Goal: Task Accomplishment & Management: Manage account settings

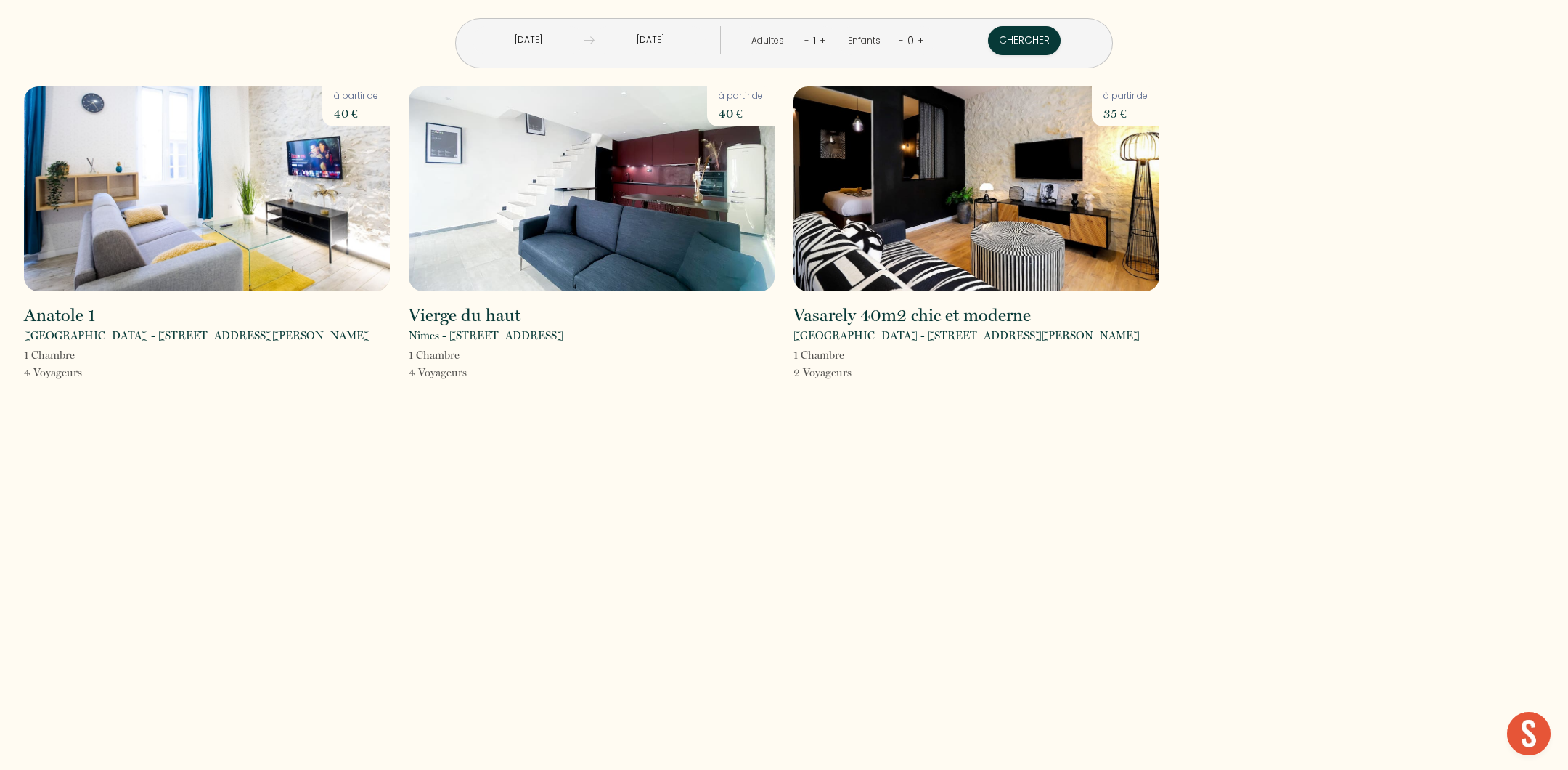
click at [584, 45] on input "[DATE]" at bounding box center [528, 40] width 111 height 29
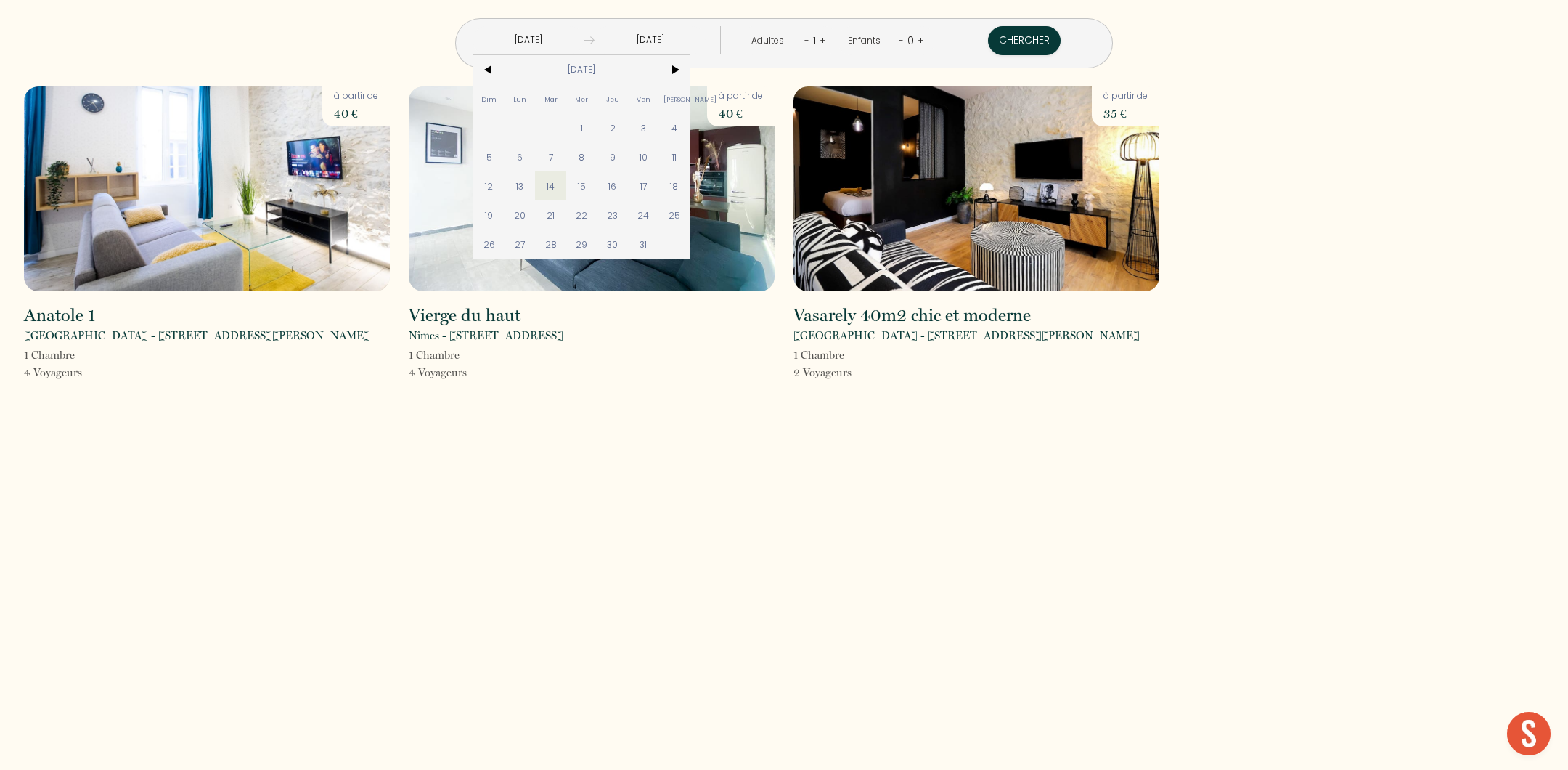
click at [598, 493] on div "[DATE] < [DATE] > Dim Lun Mar Mer Jeu Ven Sam 1 2 3 4 5 6 7 8 9 10 11 12 13 14 …" at bounding box center [784, 385] width 1568 height 770
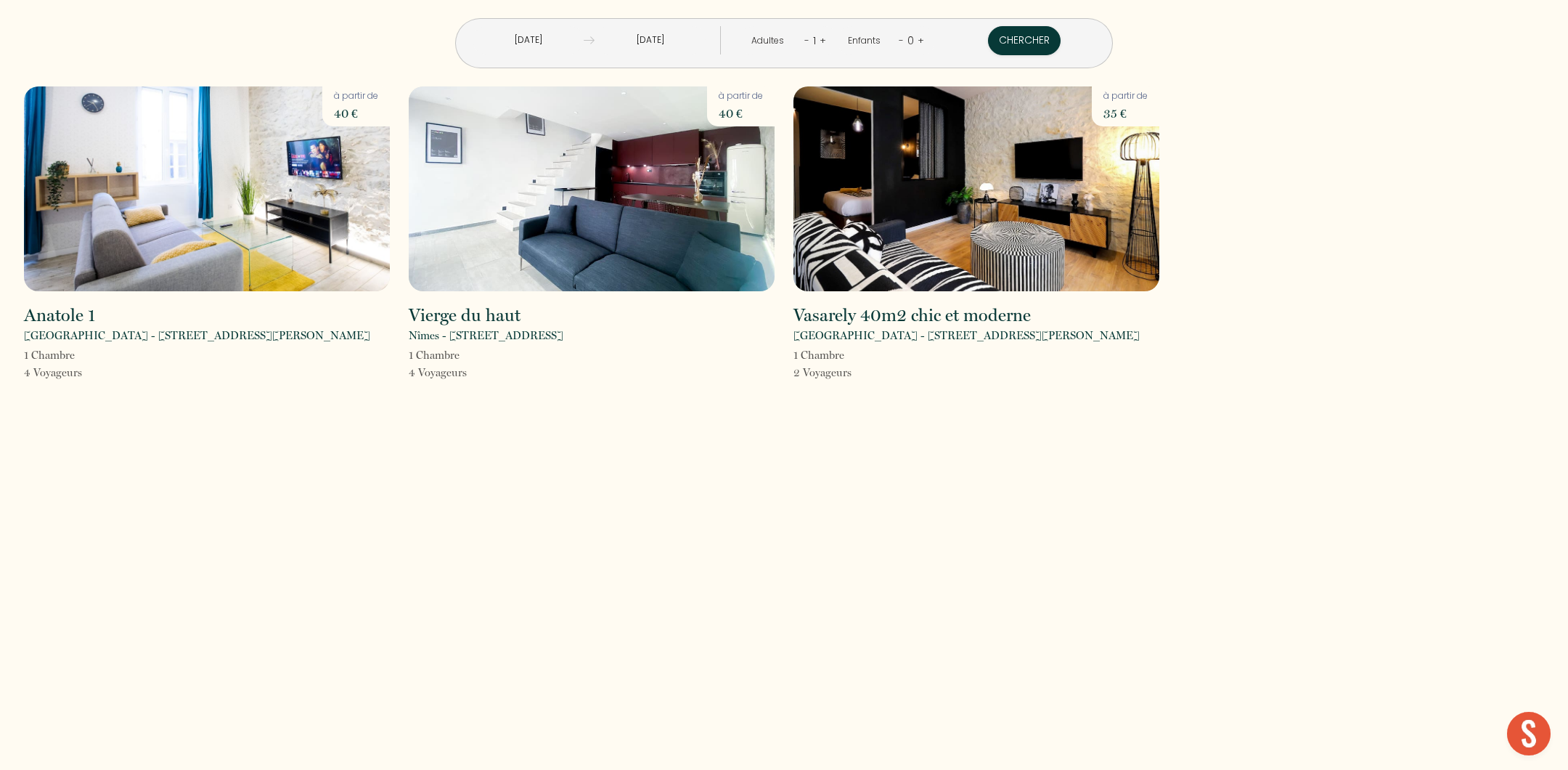
click at [678, 45] on input "[DATE]" at bounding box center [650, 40] width 111 height 29
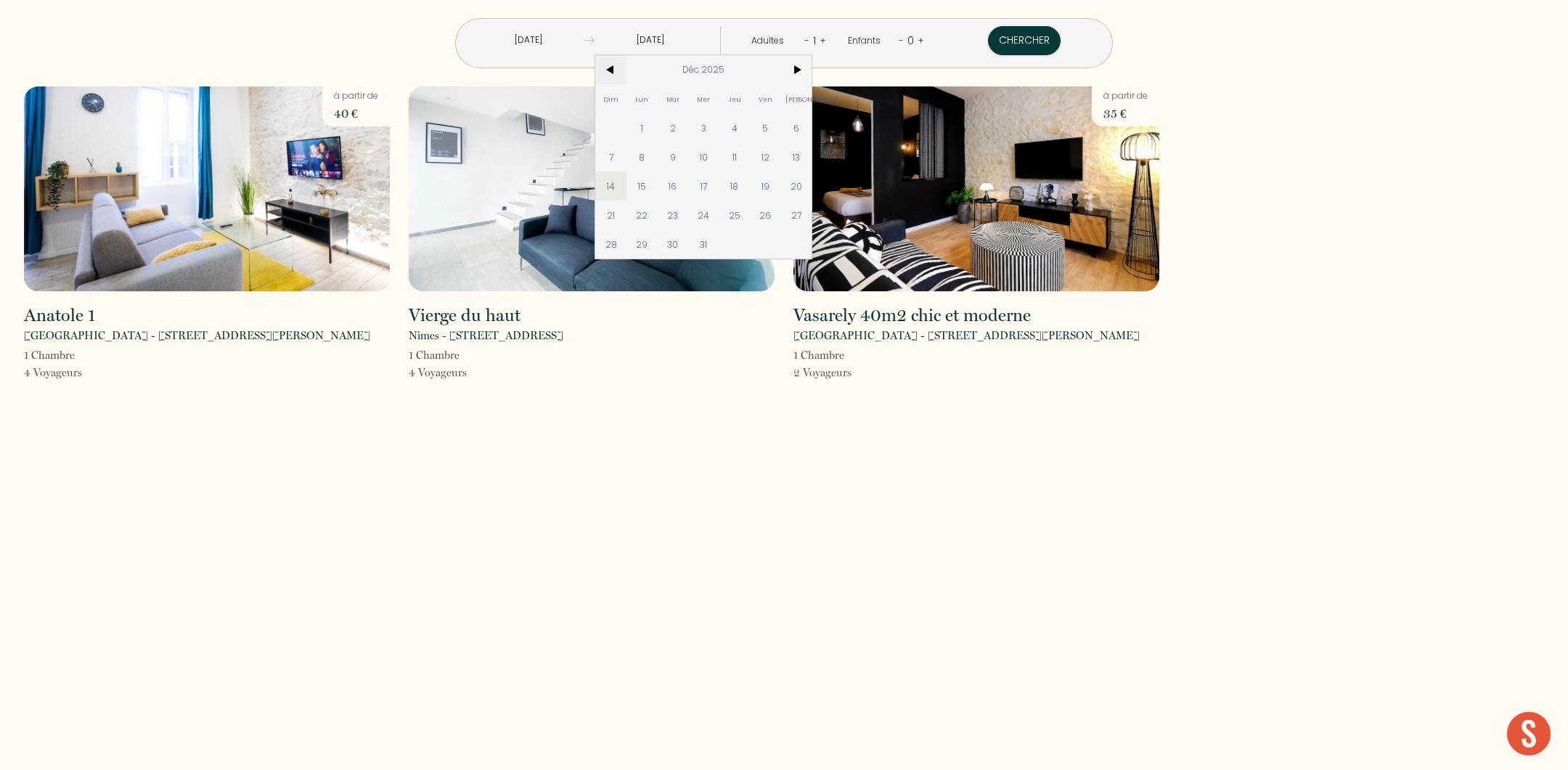
click at [626, 69] on span "<" at bounding box center [611, 70] width 32 height 29
click at [812, 62] on span ">" at bounding box center [797, 70] width 32 height 29
click at [781, 188] on span "14" at bounding box center [765, 186] width 32 height 29
type input "[DATE]"
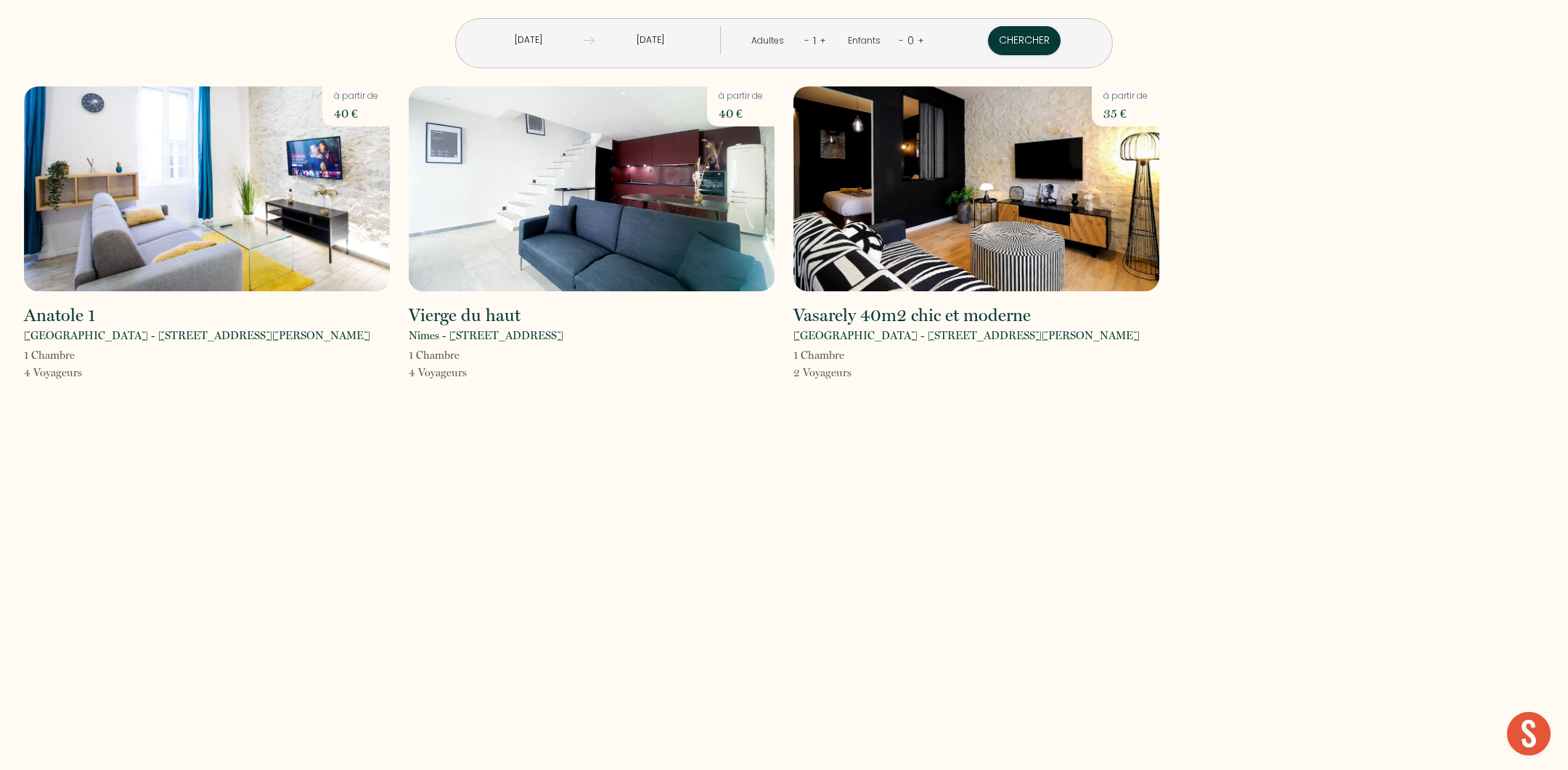
click at [584, 42] on input "[DATE]" at bounding box center [528, 40] width 111 height 29
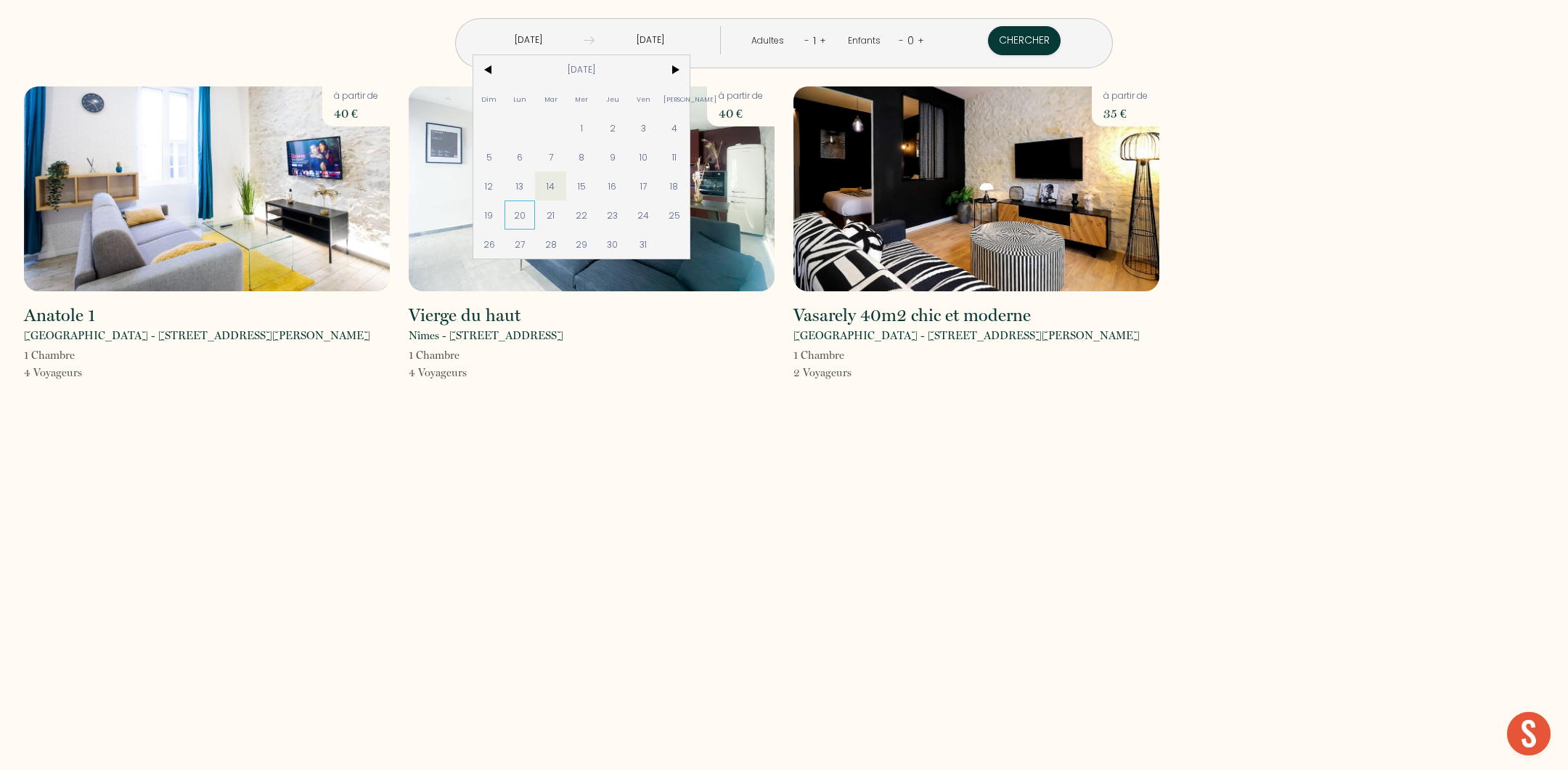
click at [536, 209] on span "20" at bounding box center [520, 215] width 32 height 29
type input "[DATE]"
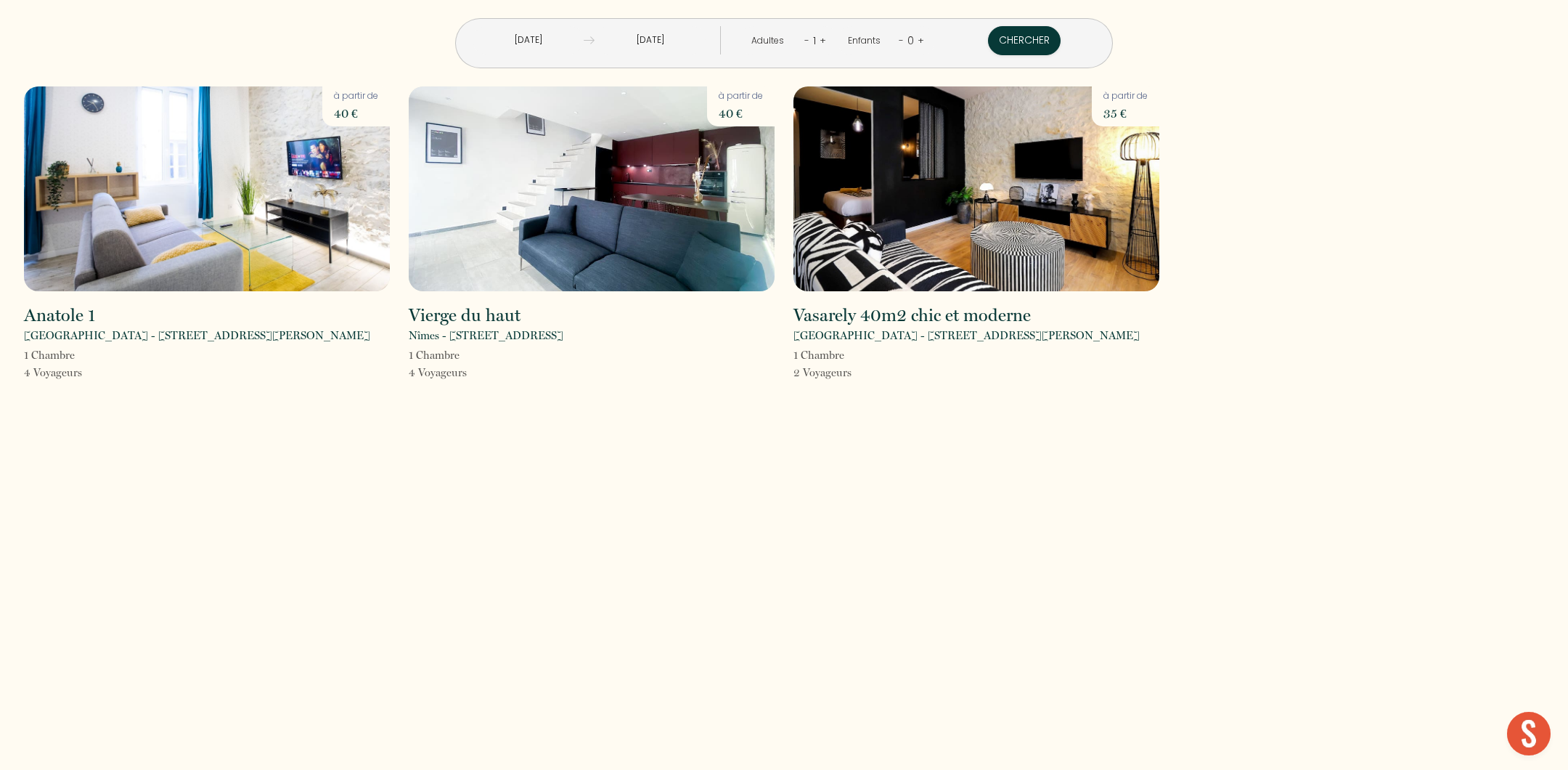
click at [701, 45] on input "[DATE]" at bounding box center [650, 40] width 111 height 29
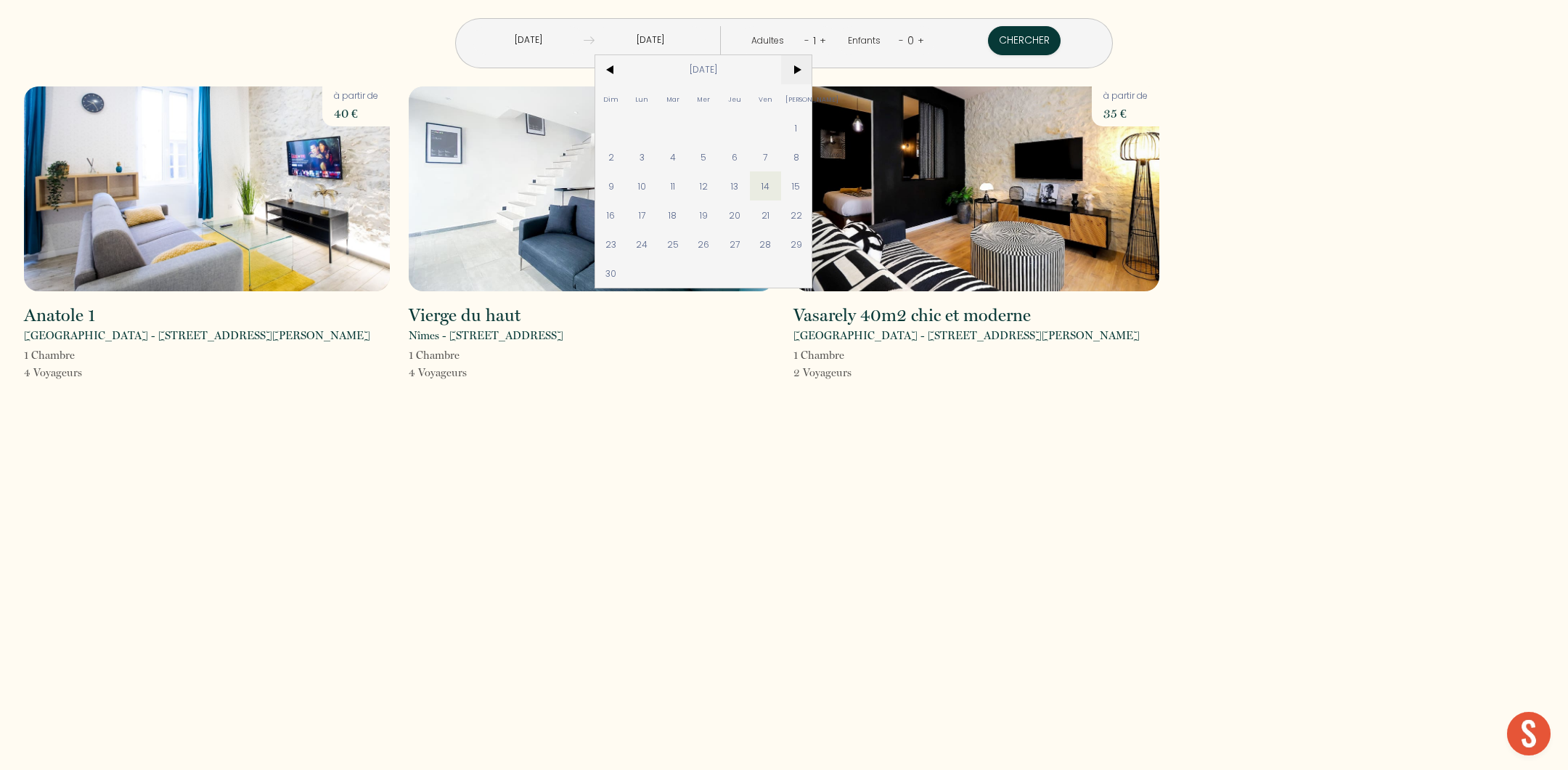
click at [812, 79] on span ">" at bounding box center [797, 70] width 32 height 29
click at [626, 75] on span "<" at bounding box center [611, 70] width 32 height 29
click at [626, 245] on span "23" at bounding box center [611, 244] width 32 height 29
type input "[DATE]"
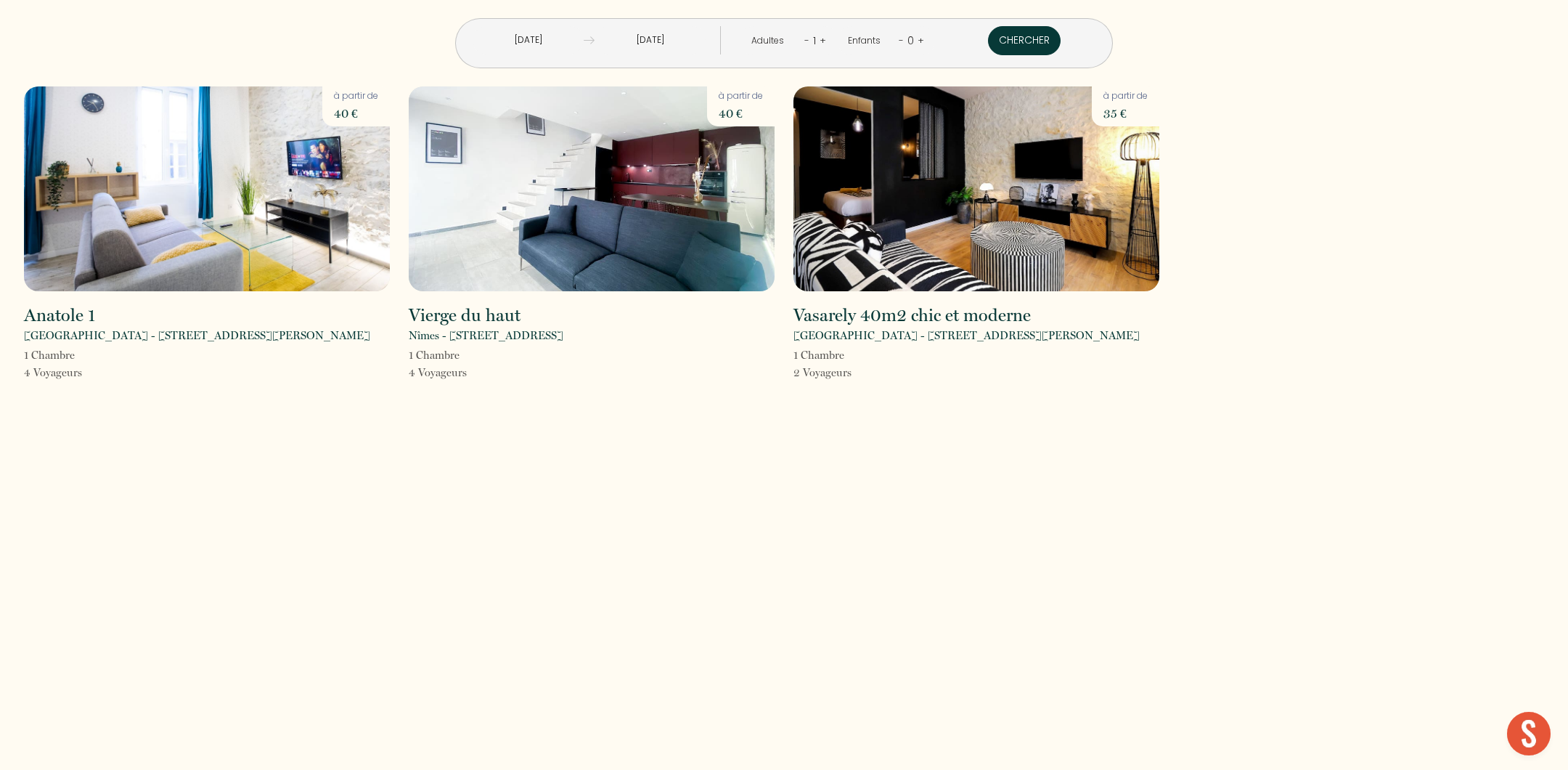
click at [988, 44] on button "Chercher" at bounding box center [1024, 41] width 72 height 29
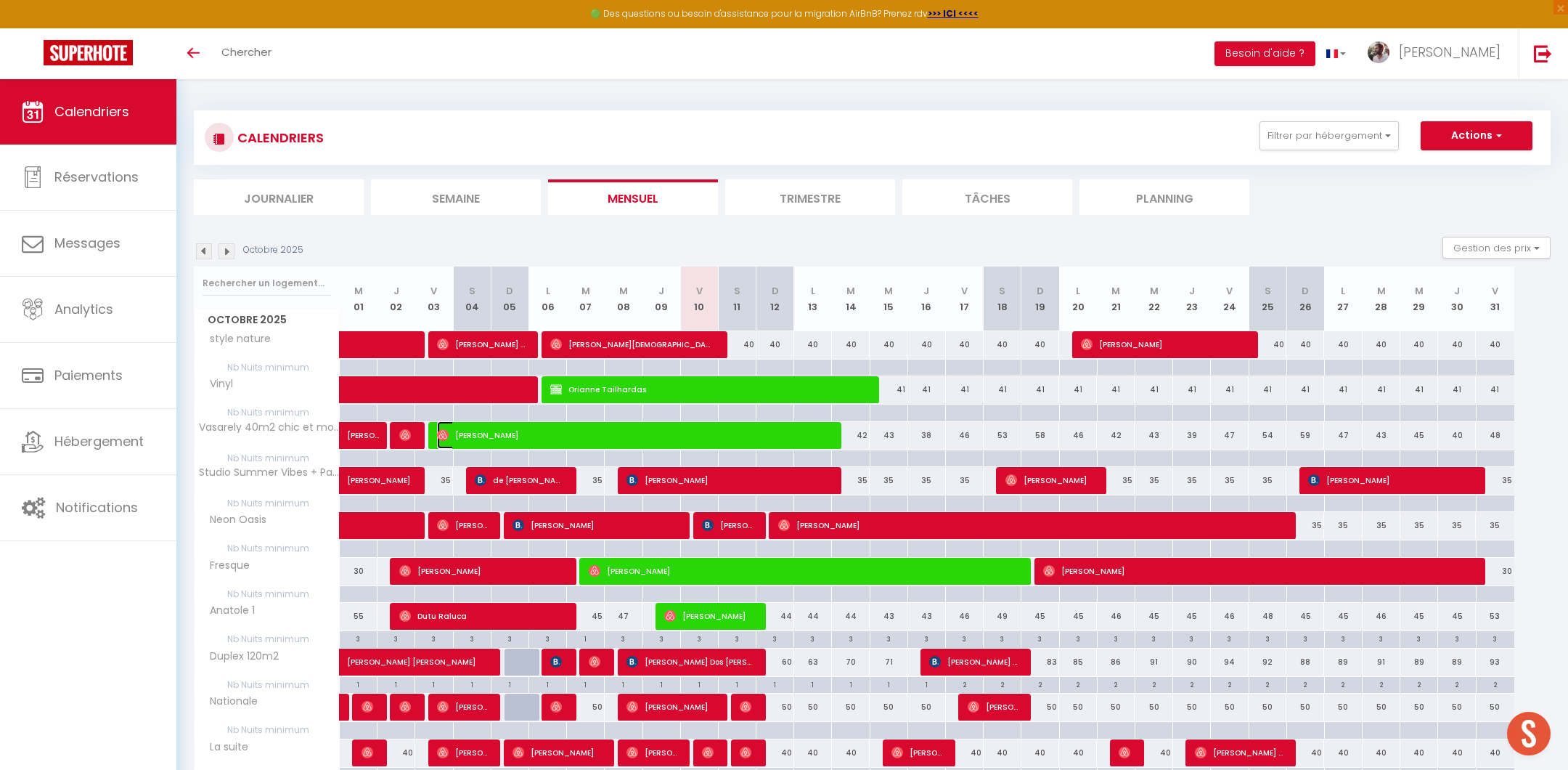
click at [662, 432] on span "Adriana Montecinos" at bounding box center [632, 435] width 390 height 28
select select "OK"
select select "1"
select select "0"
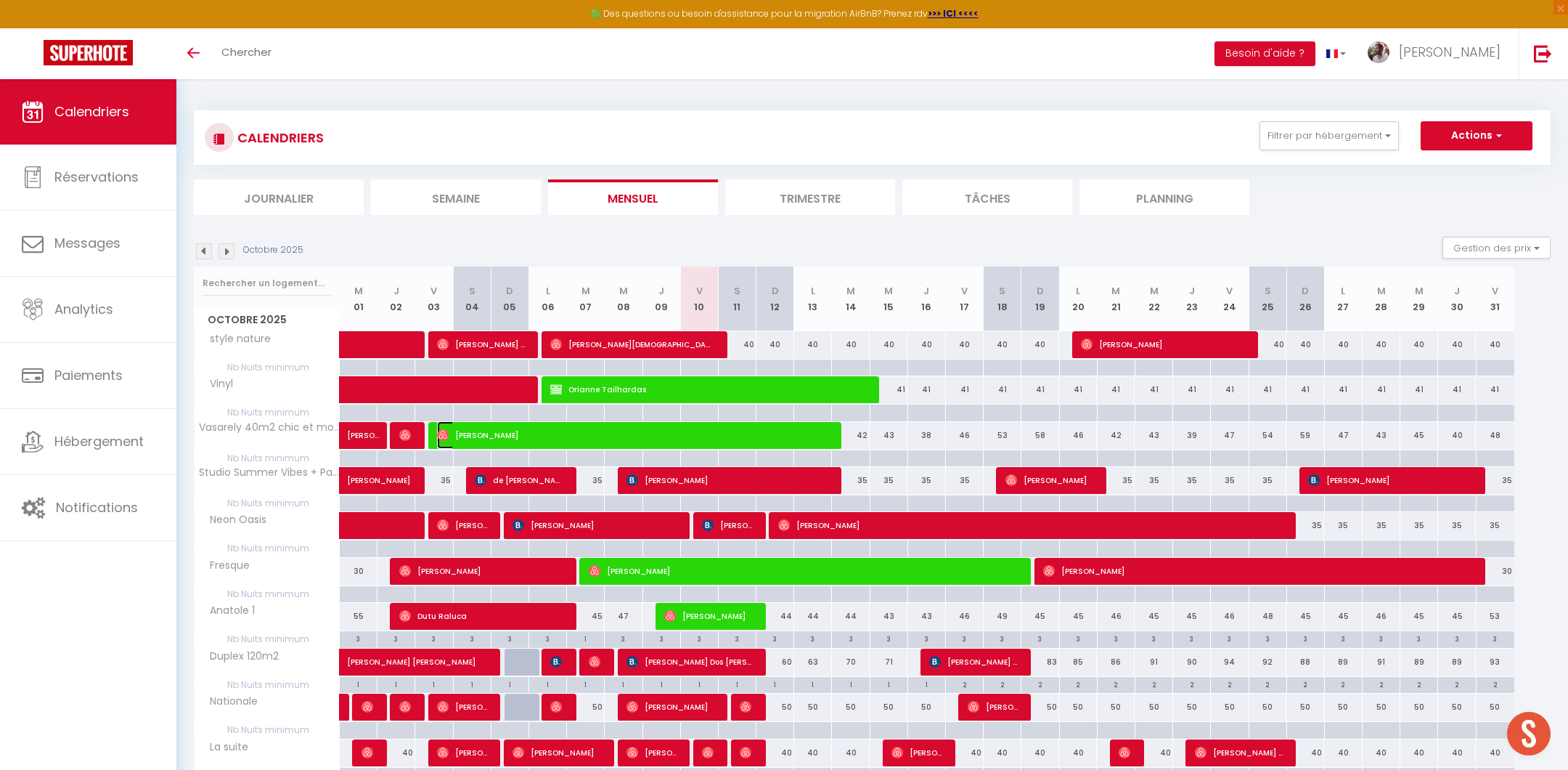
select select "1"
select select
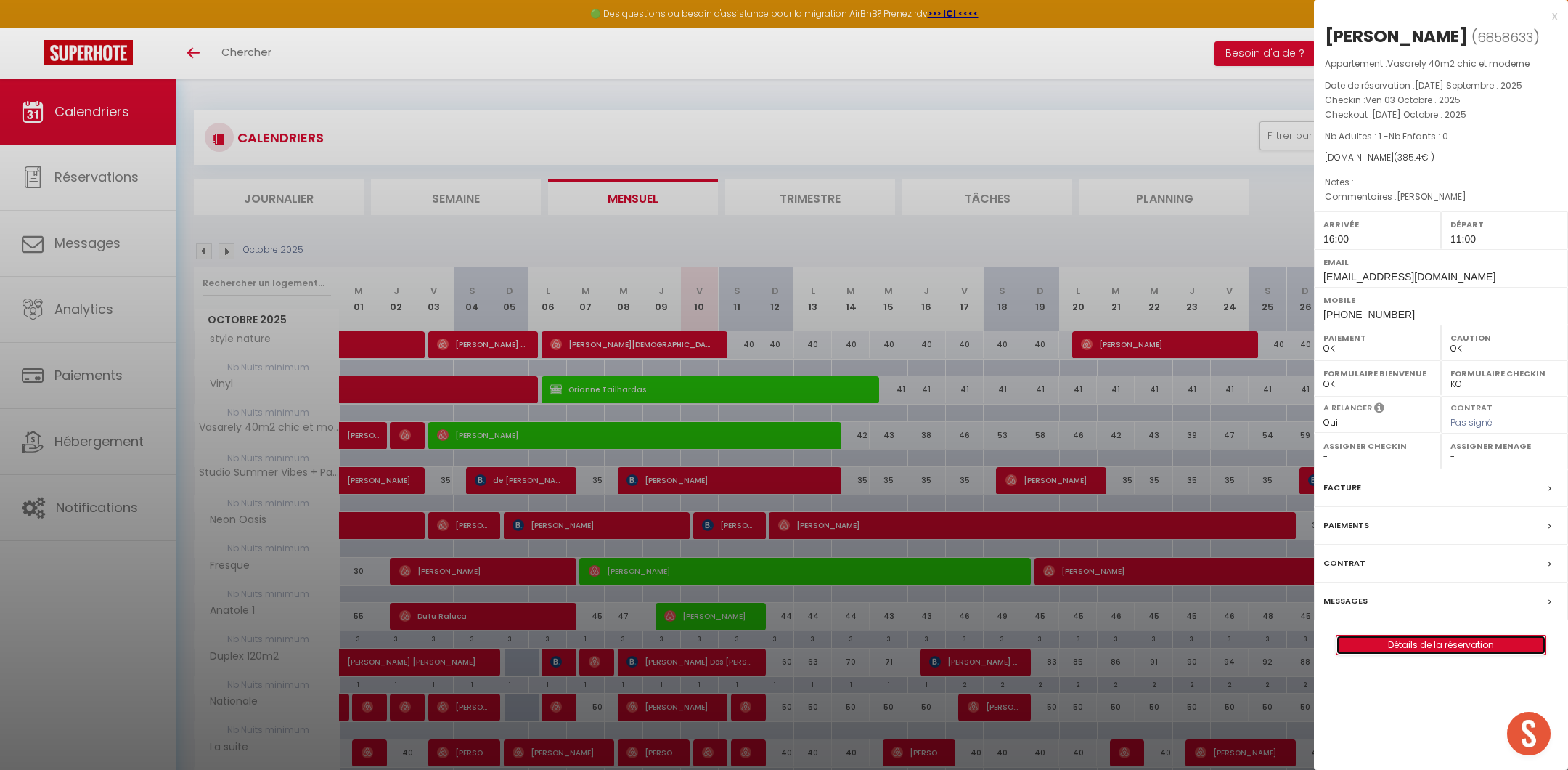
click at [1446, 654] on link "Détails de la réservation" at bounding box center [1441, 644] width 209 height 18
select select
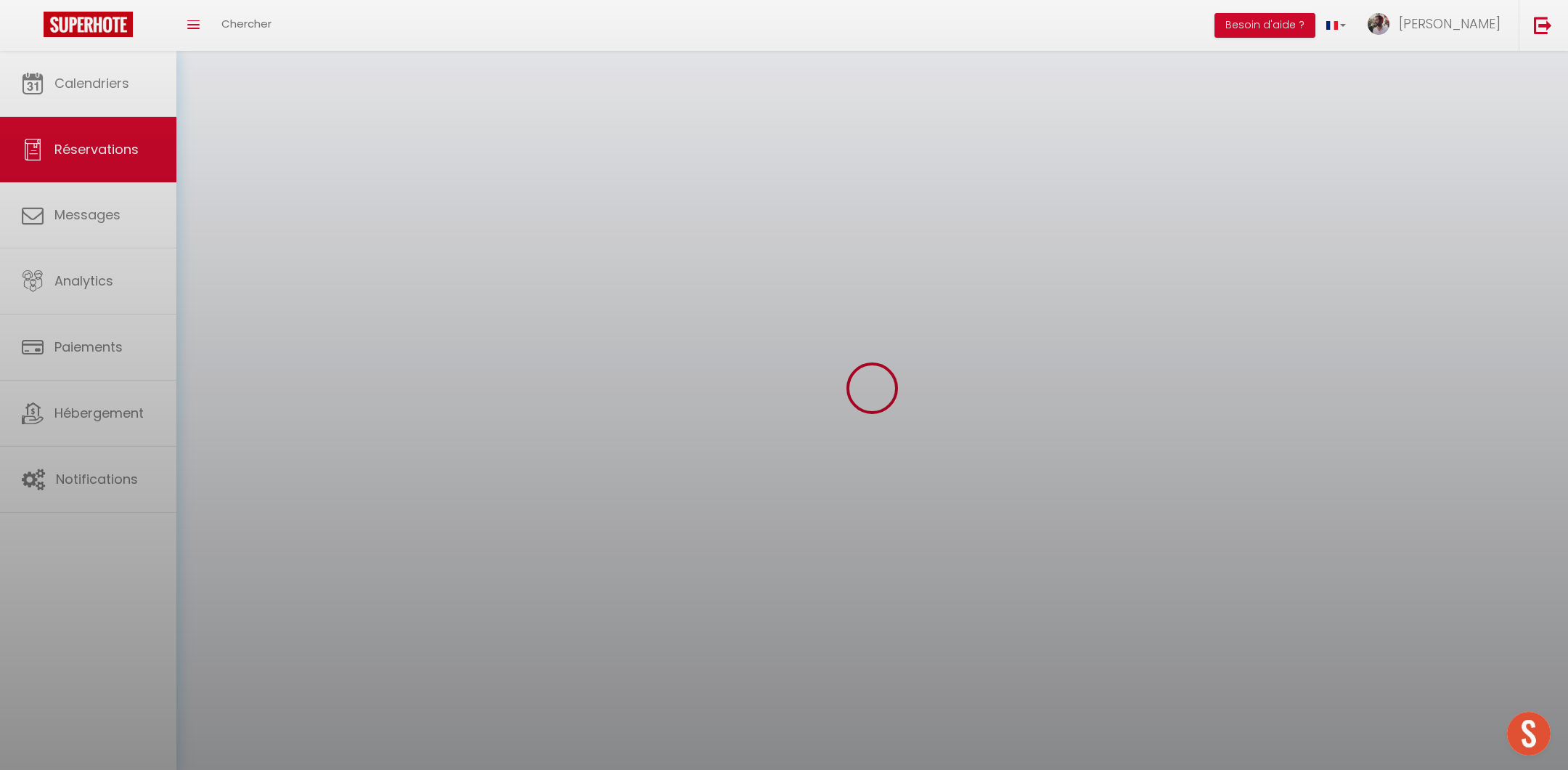
select select
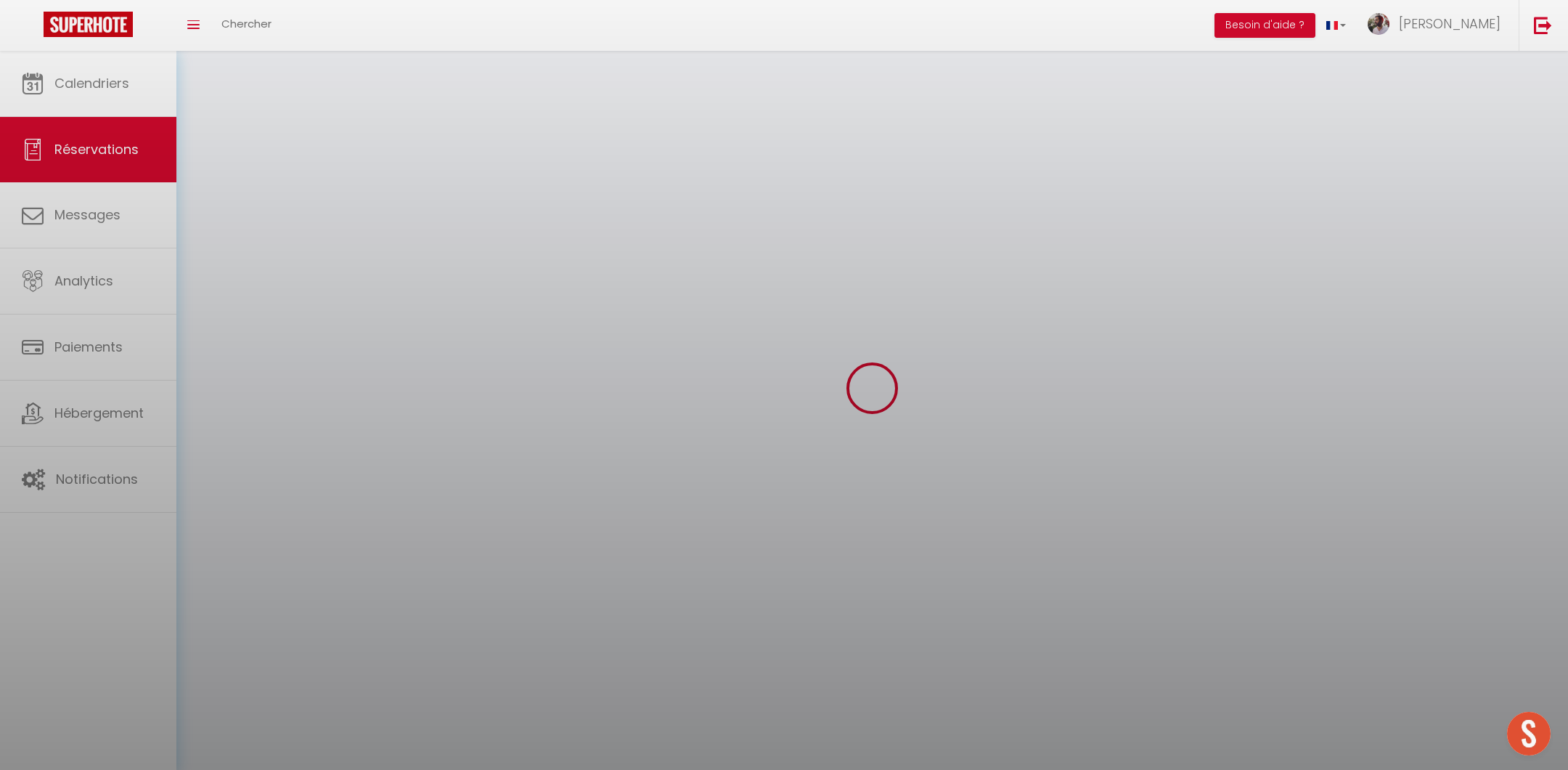
select select
checkbox input "false"
select select
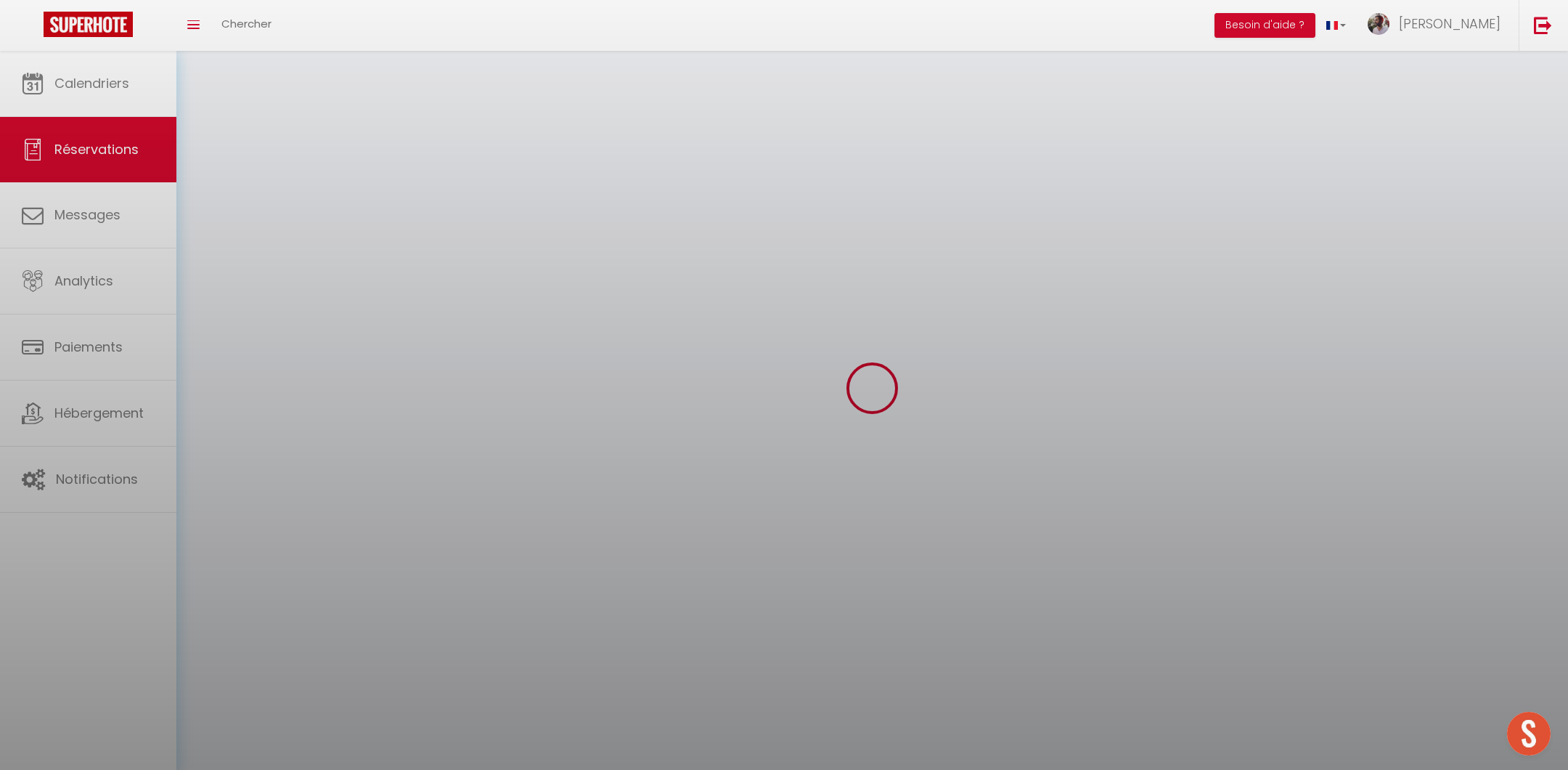
select select
checkbox input "false"
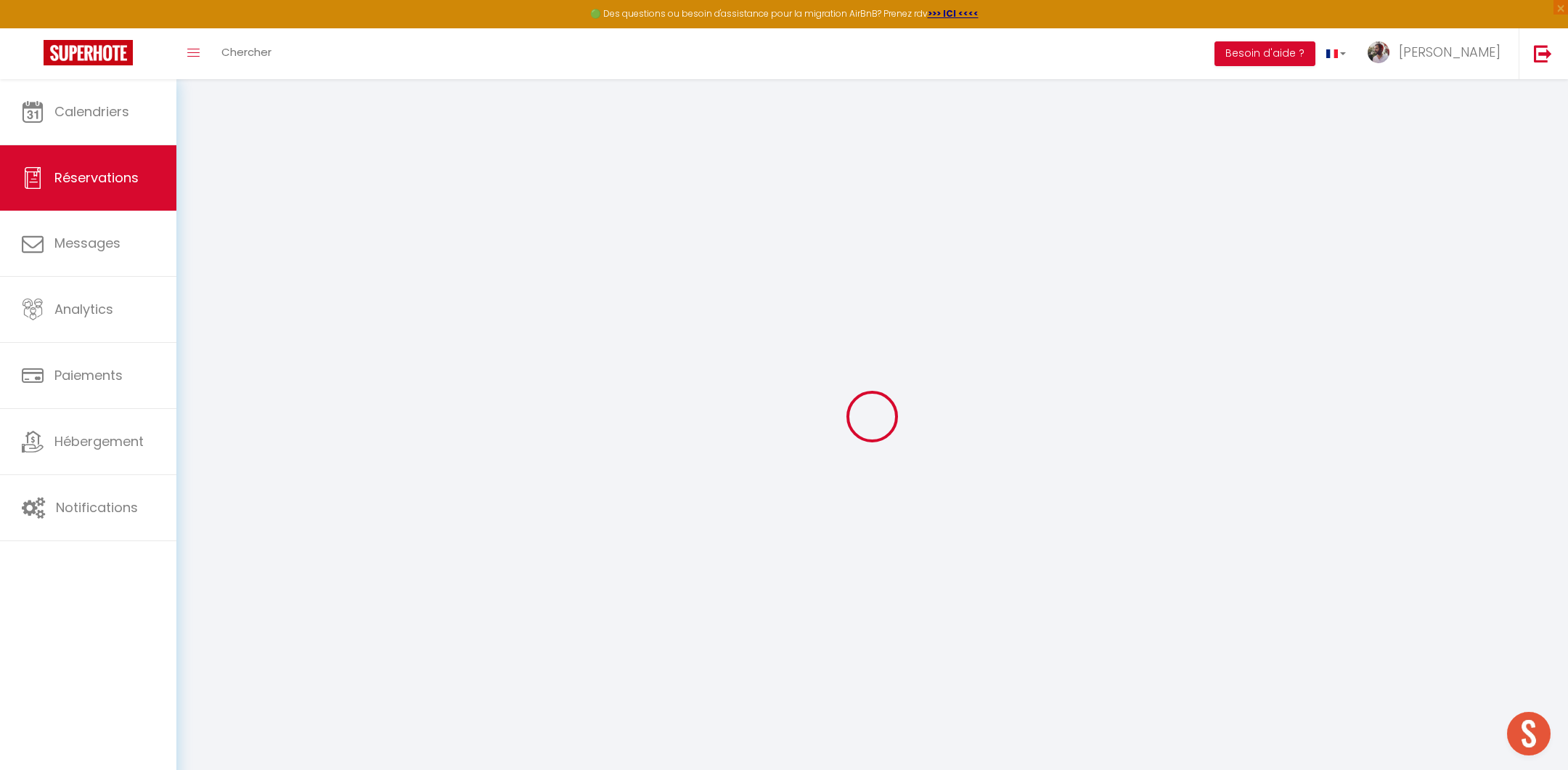
select select
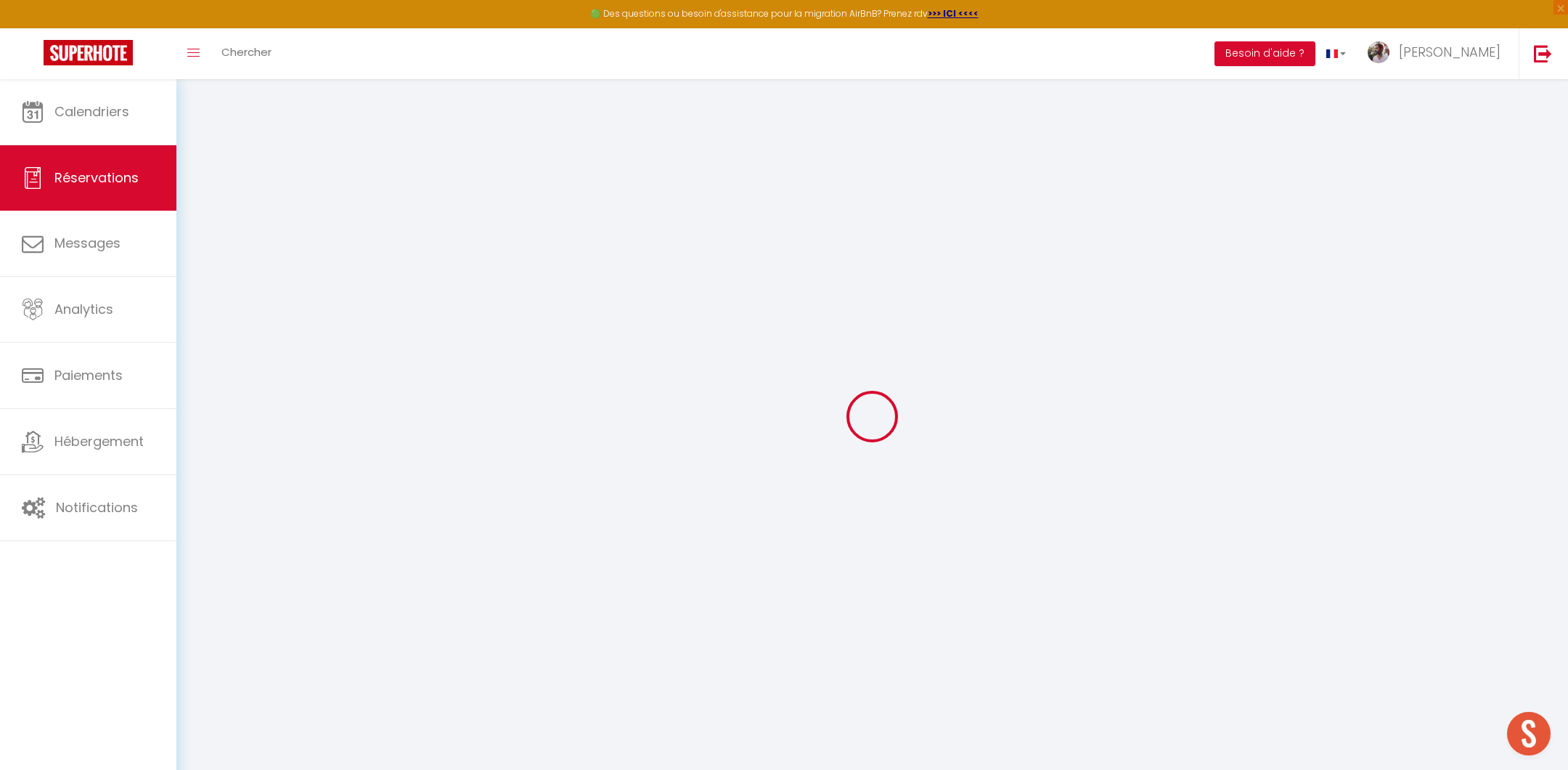
select select
checkbox input "false"
select select
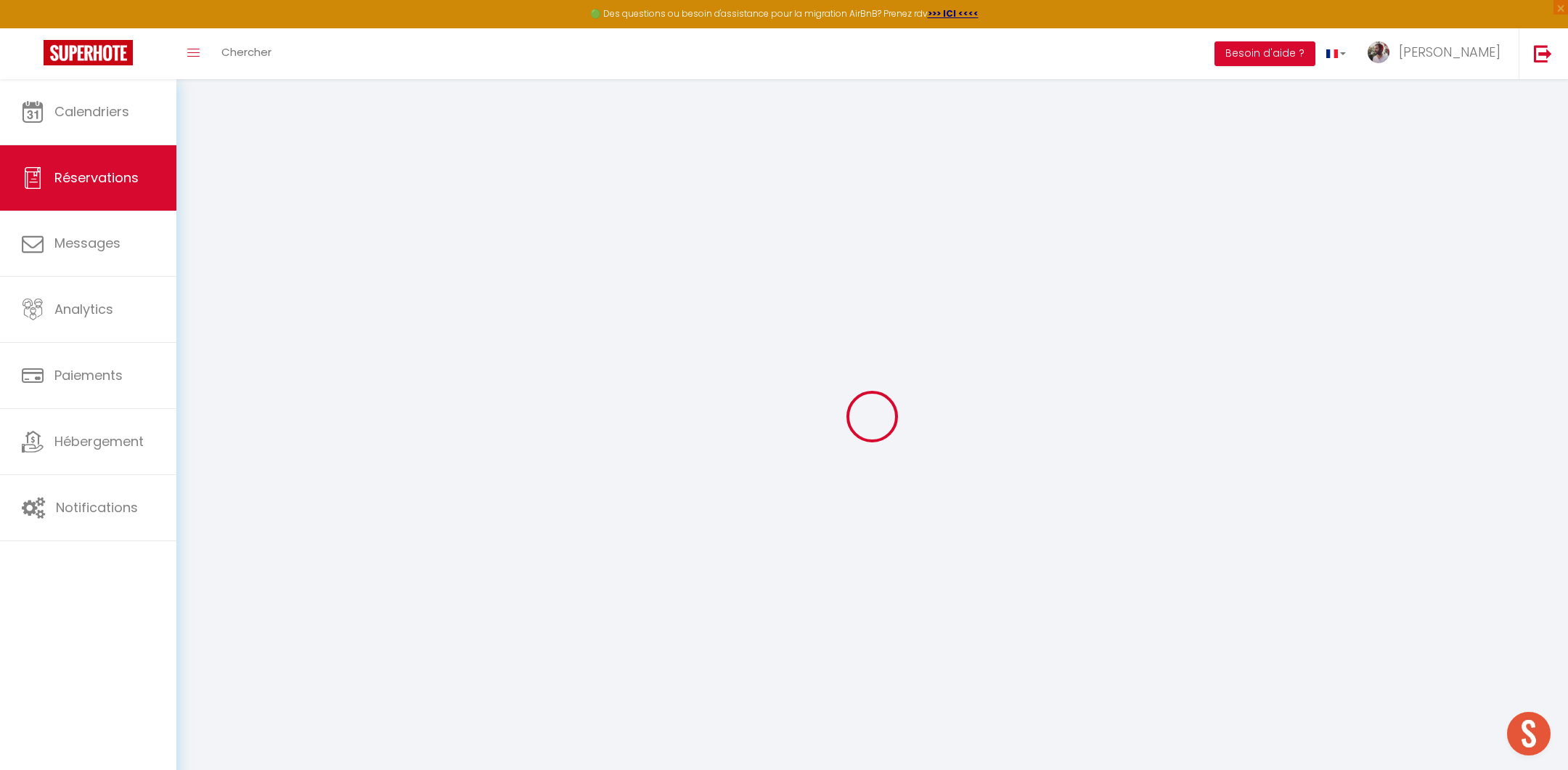
select select
checkbox input "false"
select select
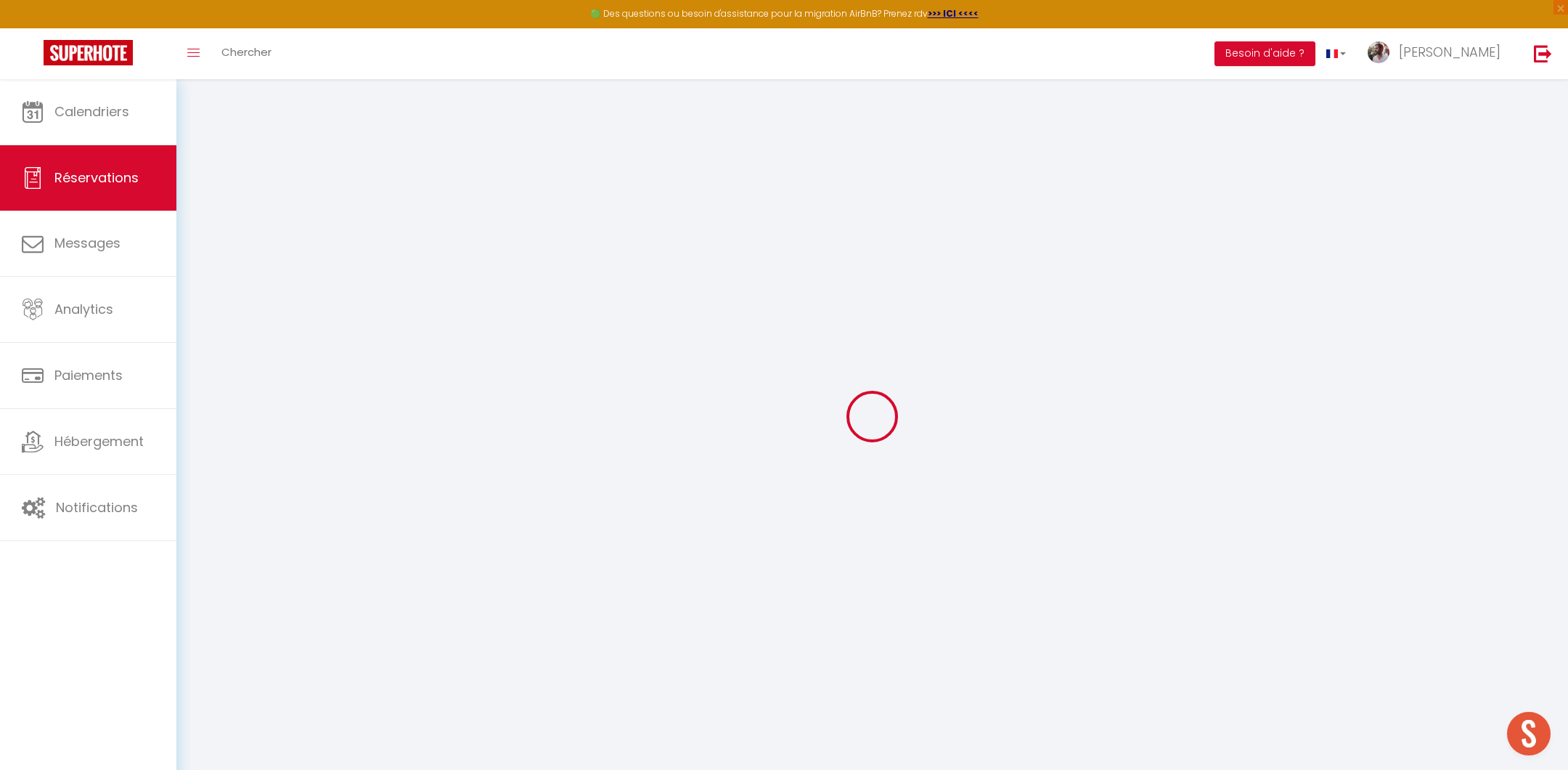
type input "Adriana"
type input "Montecinos"
type input "tbwzzcpkzun9nfc78no2f7ztsins@reply.superhote.com"
type input "montecinosespana@gmail.com"
type input "+33668123629"
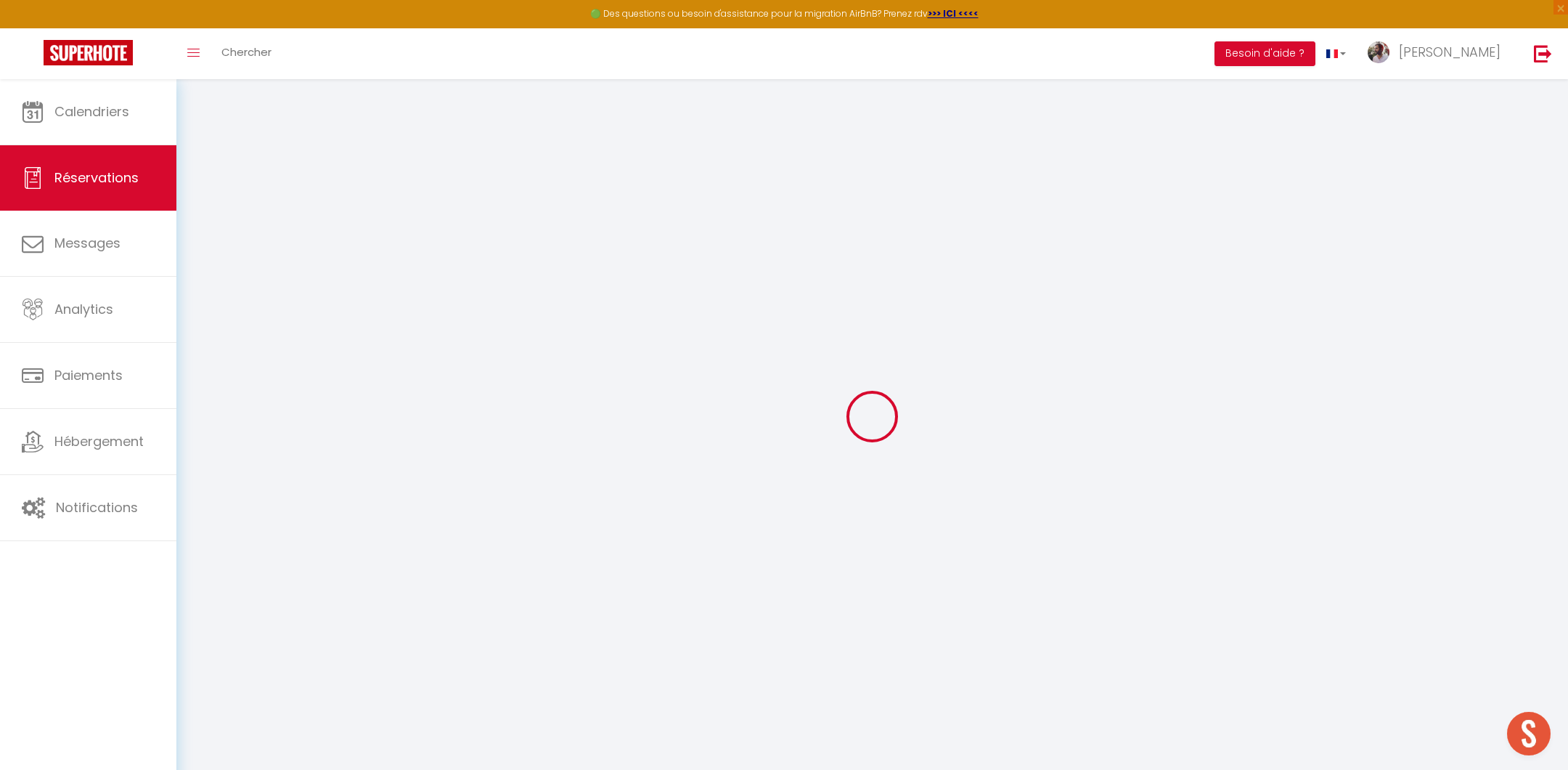
type input "+33668123629"
select select
type input "66.81"
select select "65042"
select select "1"
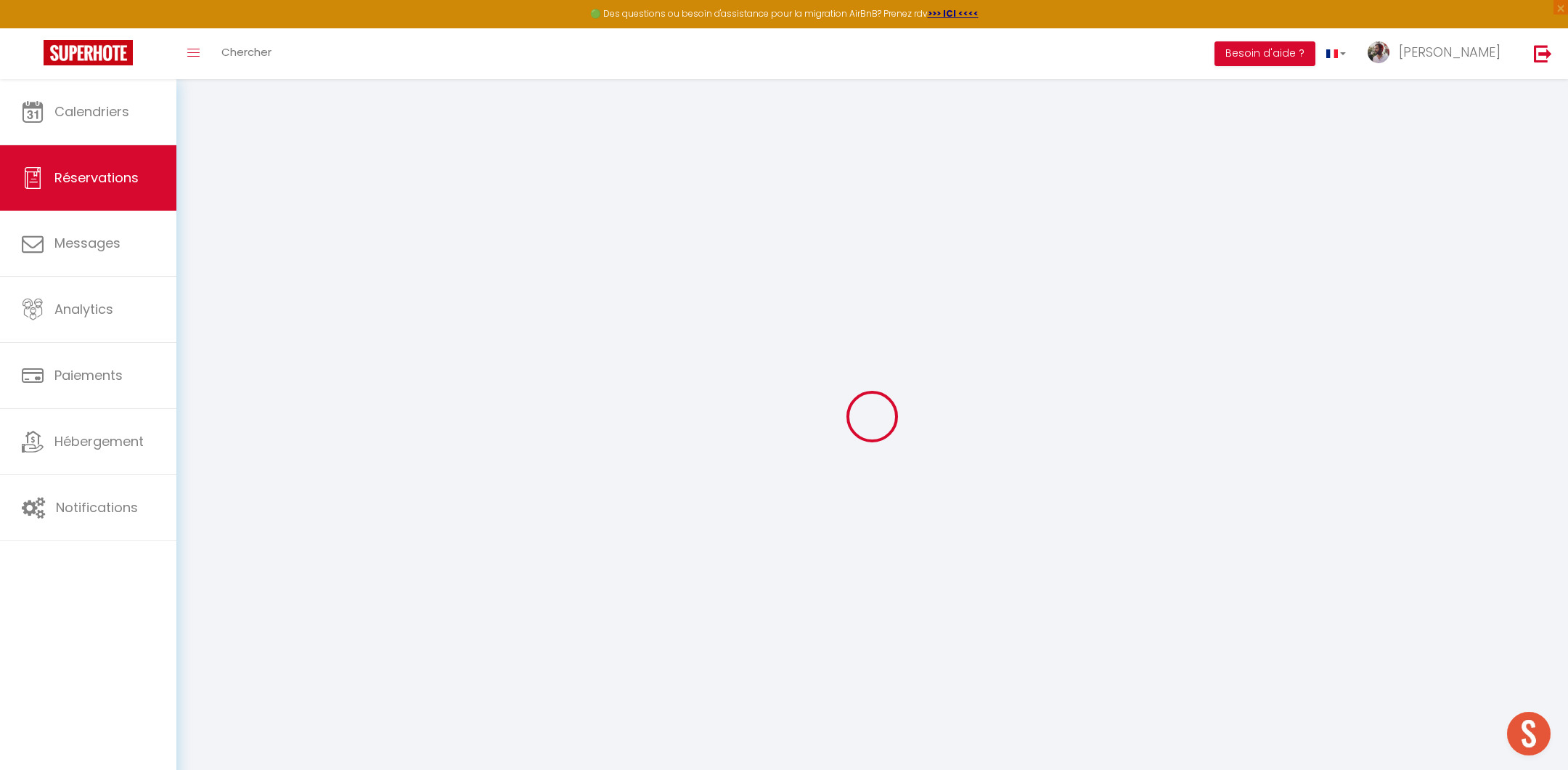
select select
type input "1"
select select "12"
select select
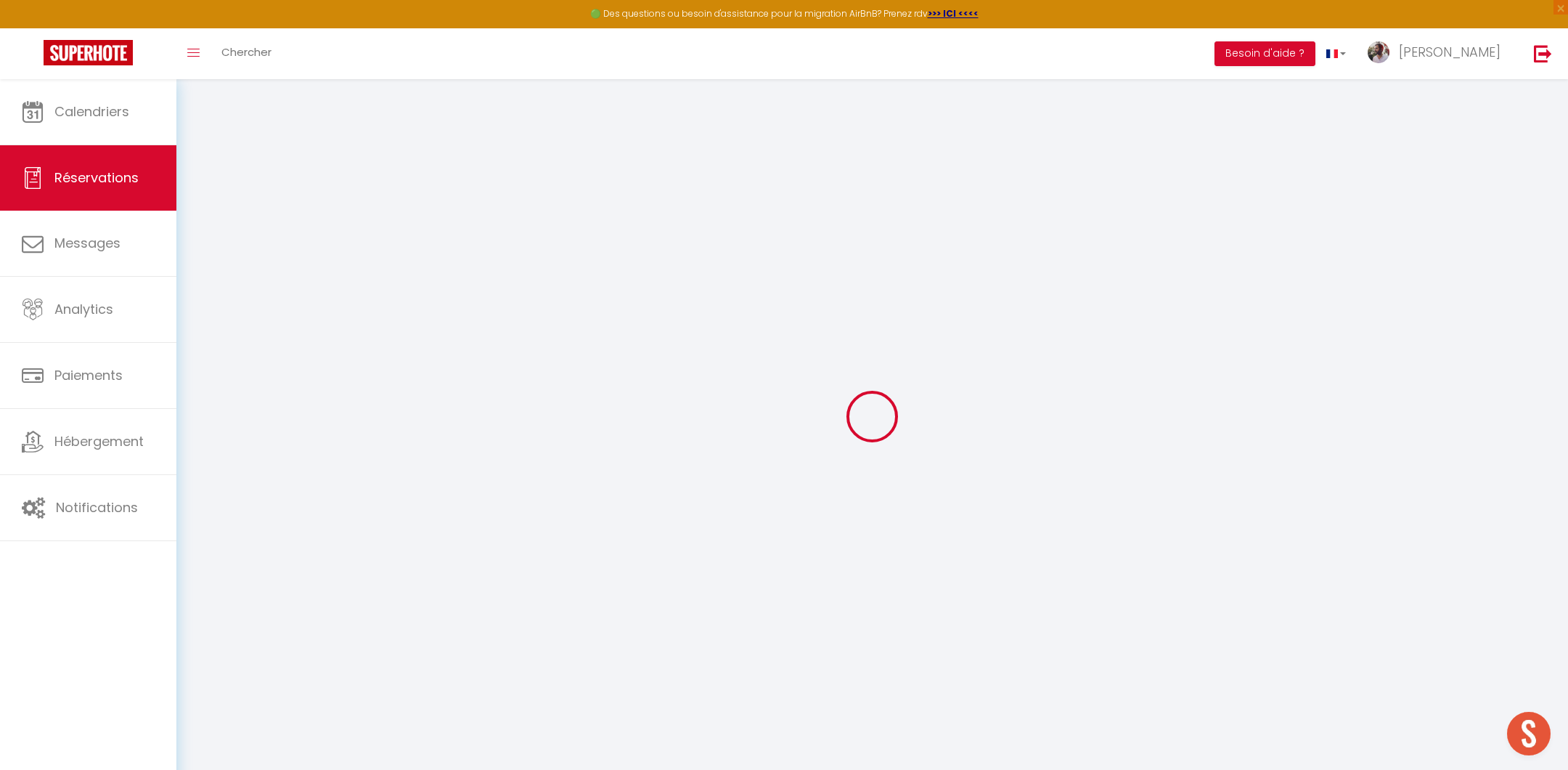
type input "342"
checkbox input "false"
select select "1"
select select
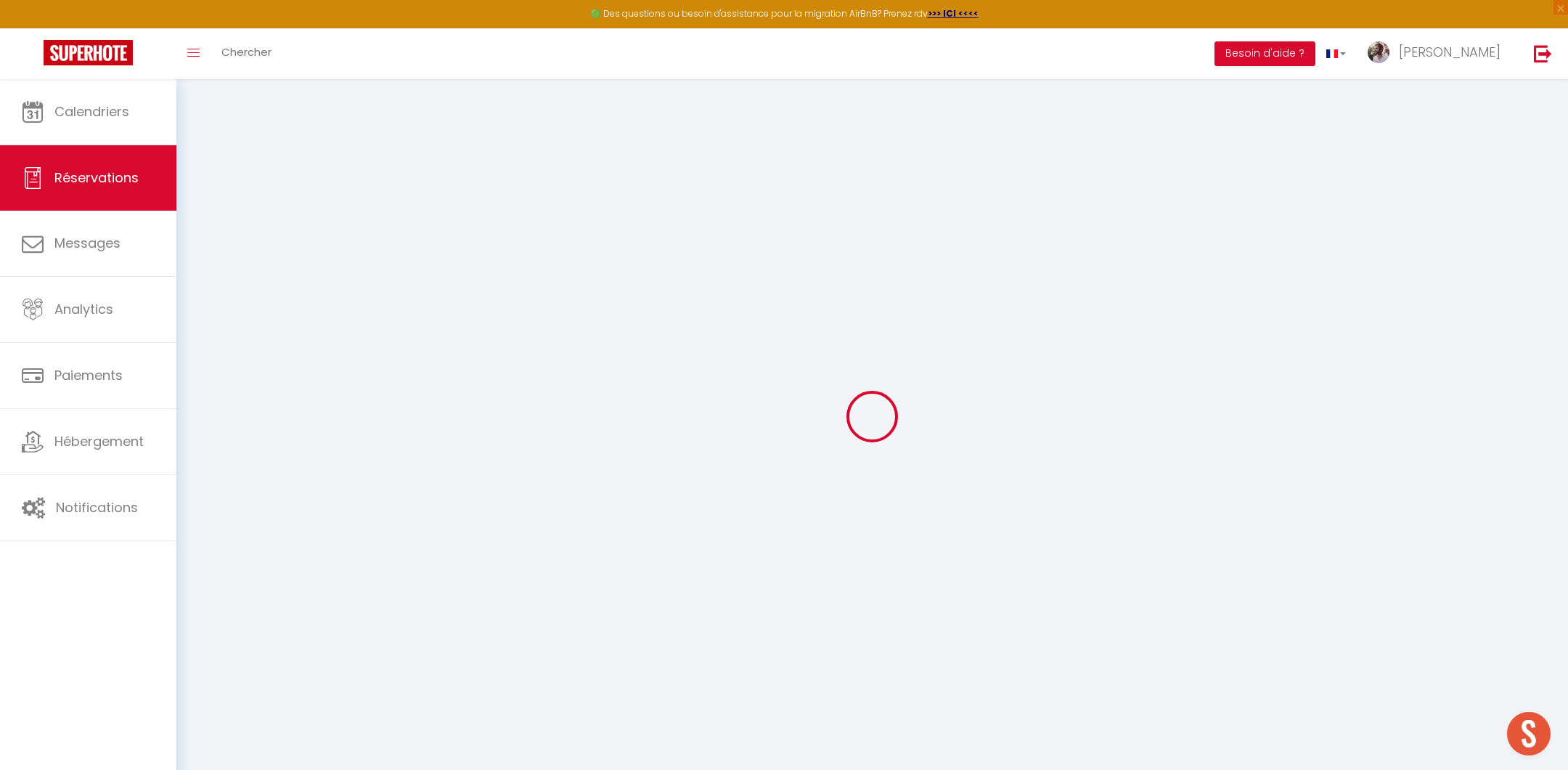
select select
select select "15"
checkbox input "false"
select select
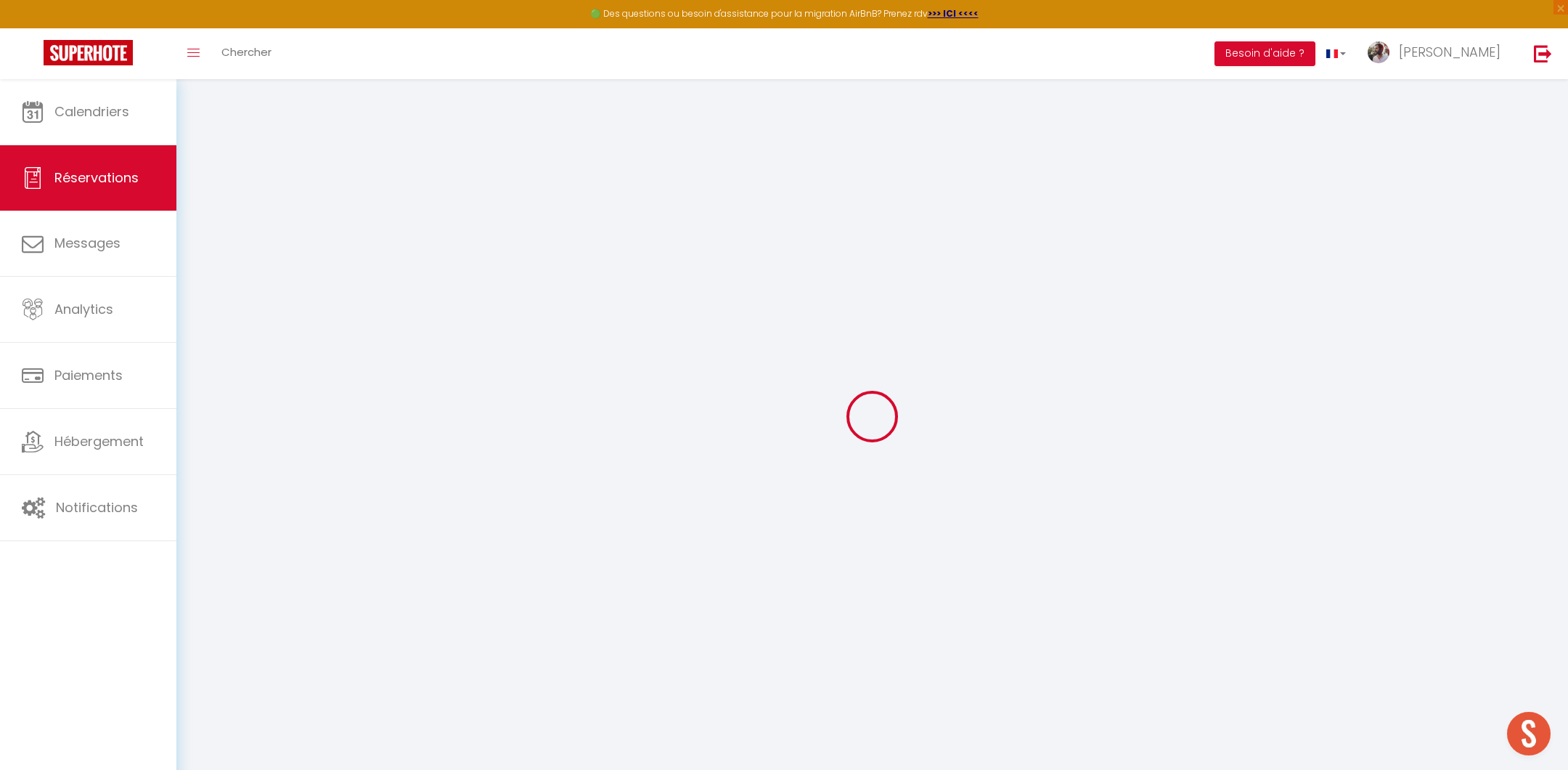
select select
checkbox input "false"
select select
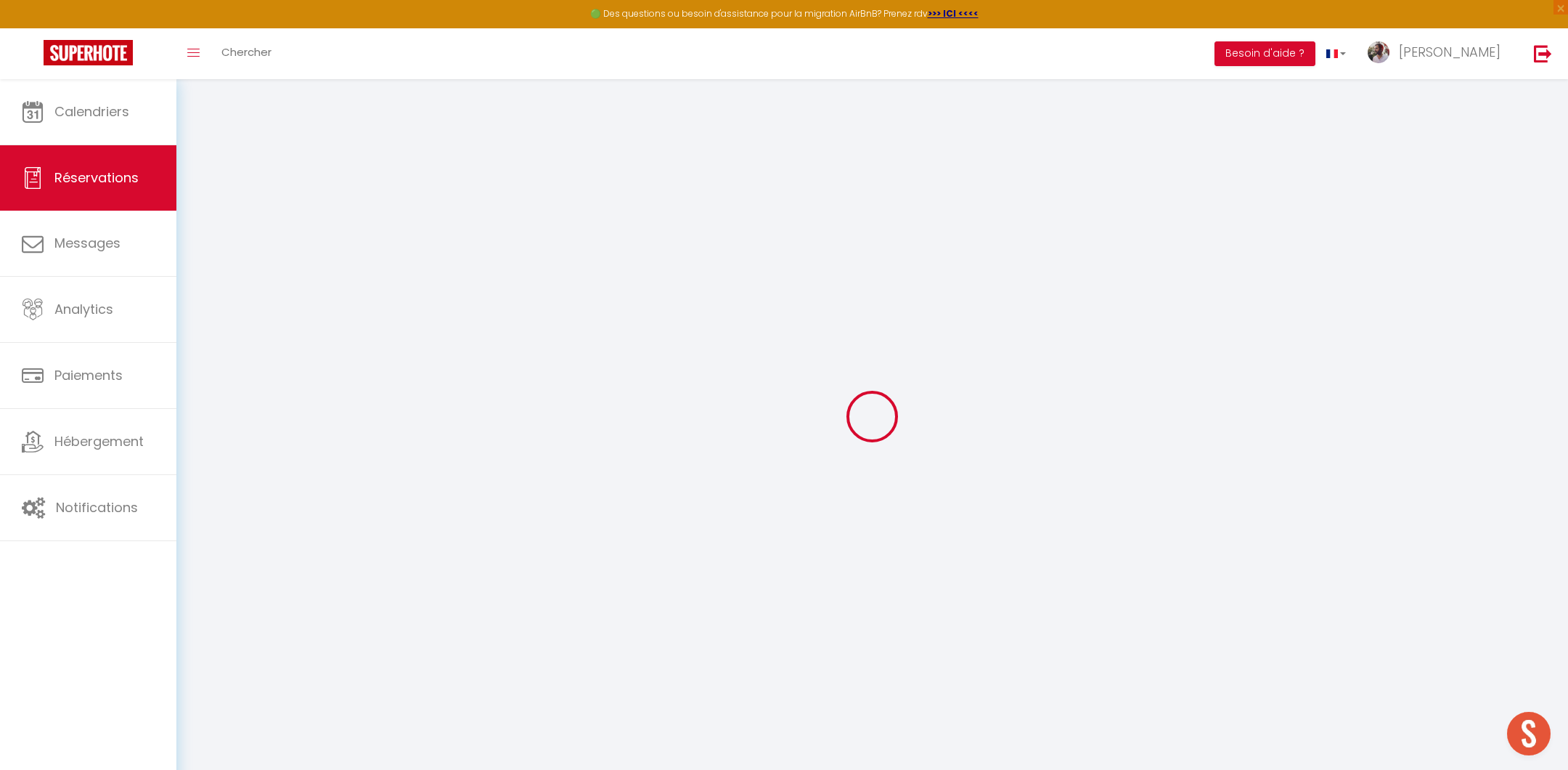
checkbox input "false"
select select
checkbox input "false"
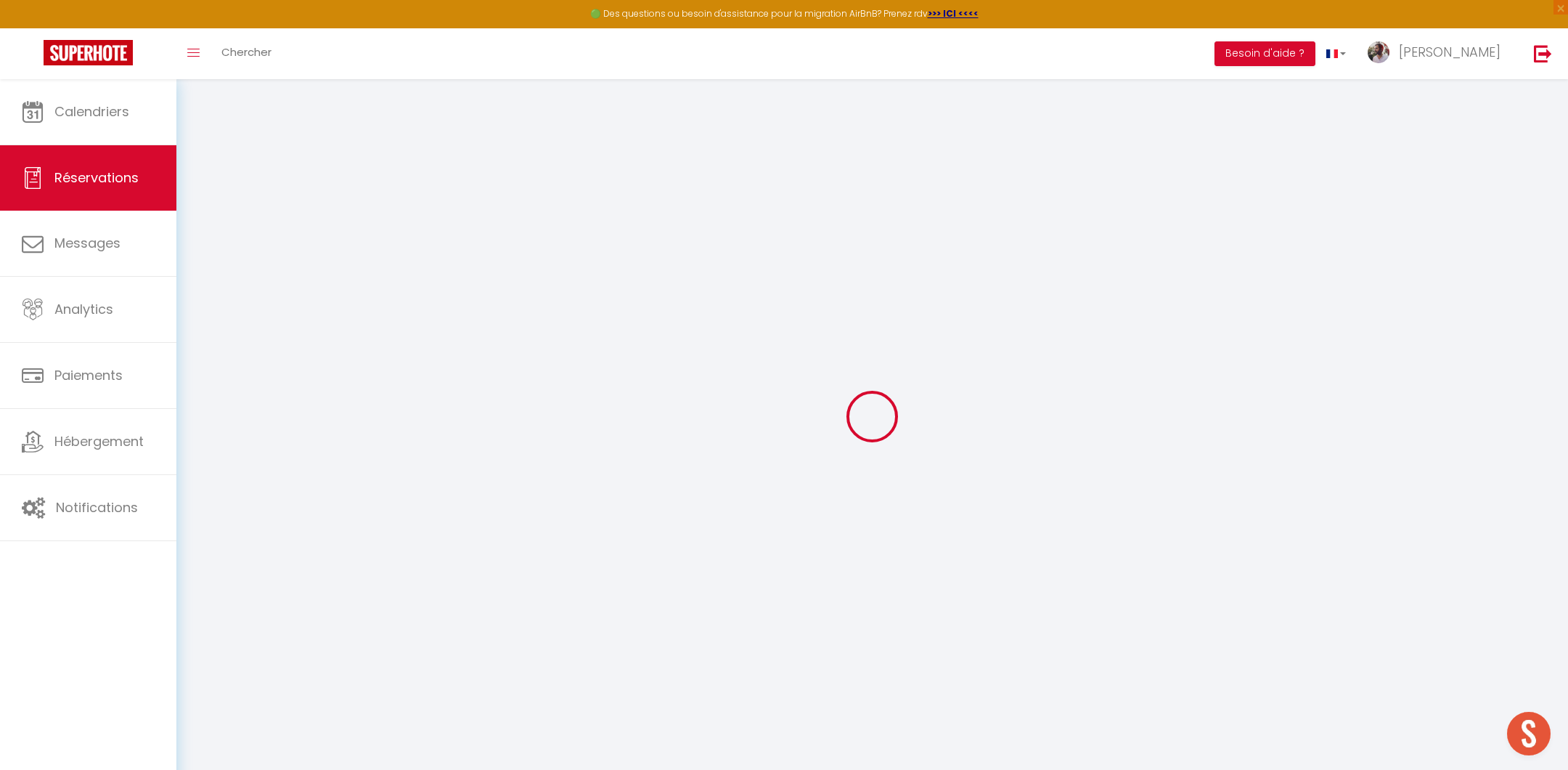
type textarea "Merci Merci"
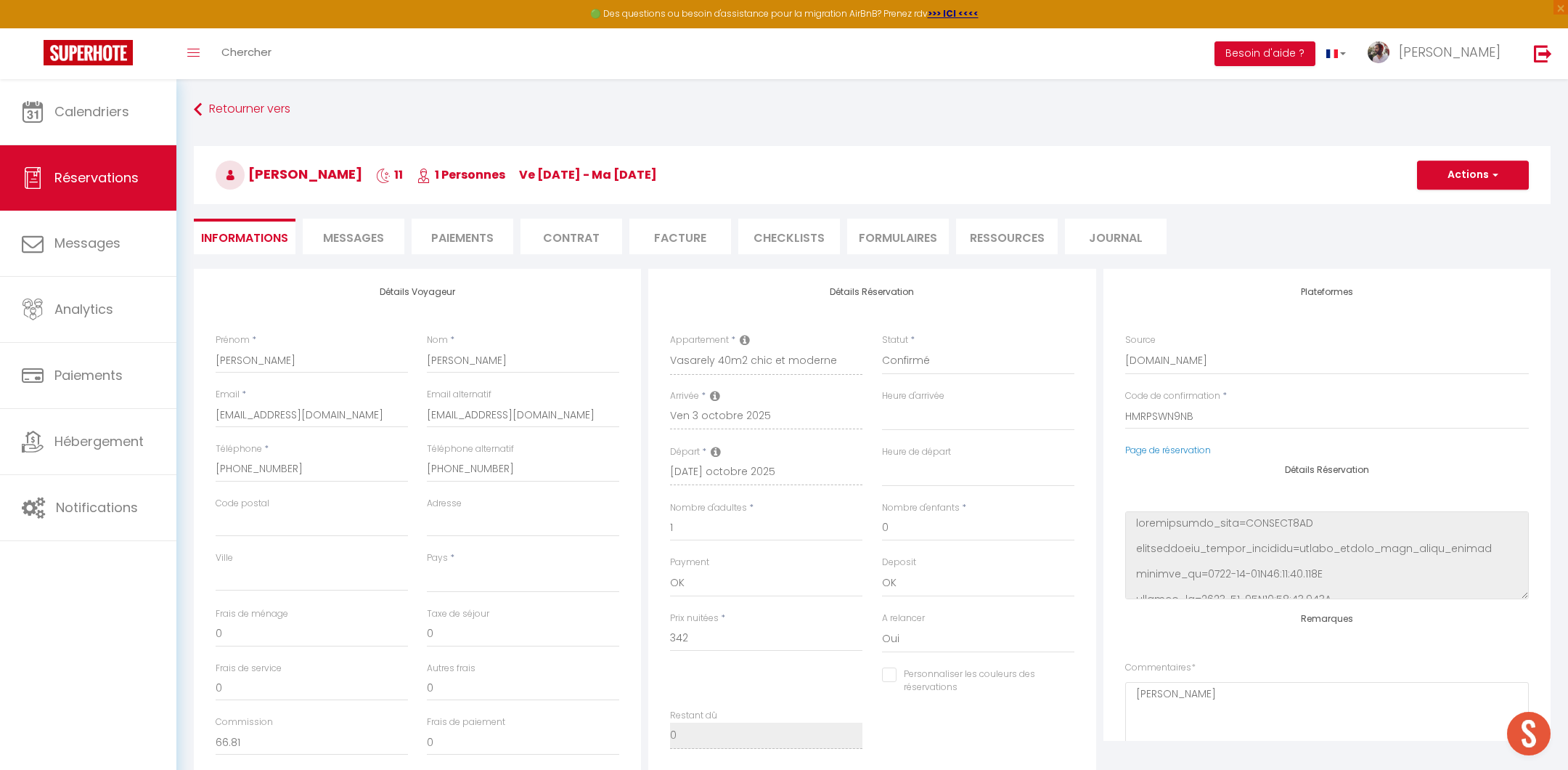
select select
type input "20"
type input "23.4"
select select
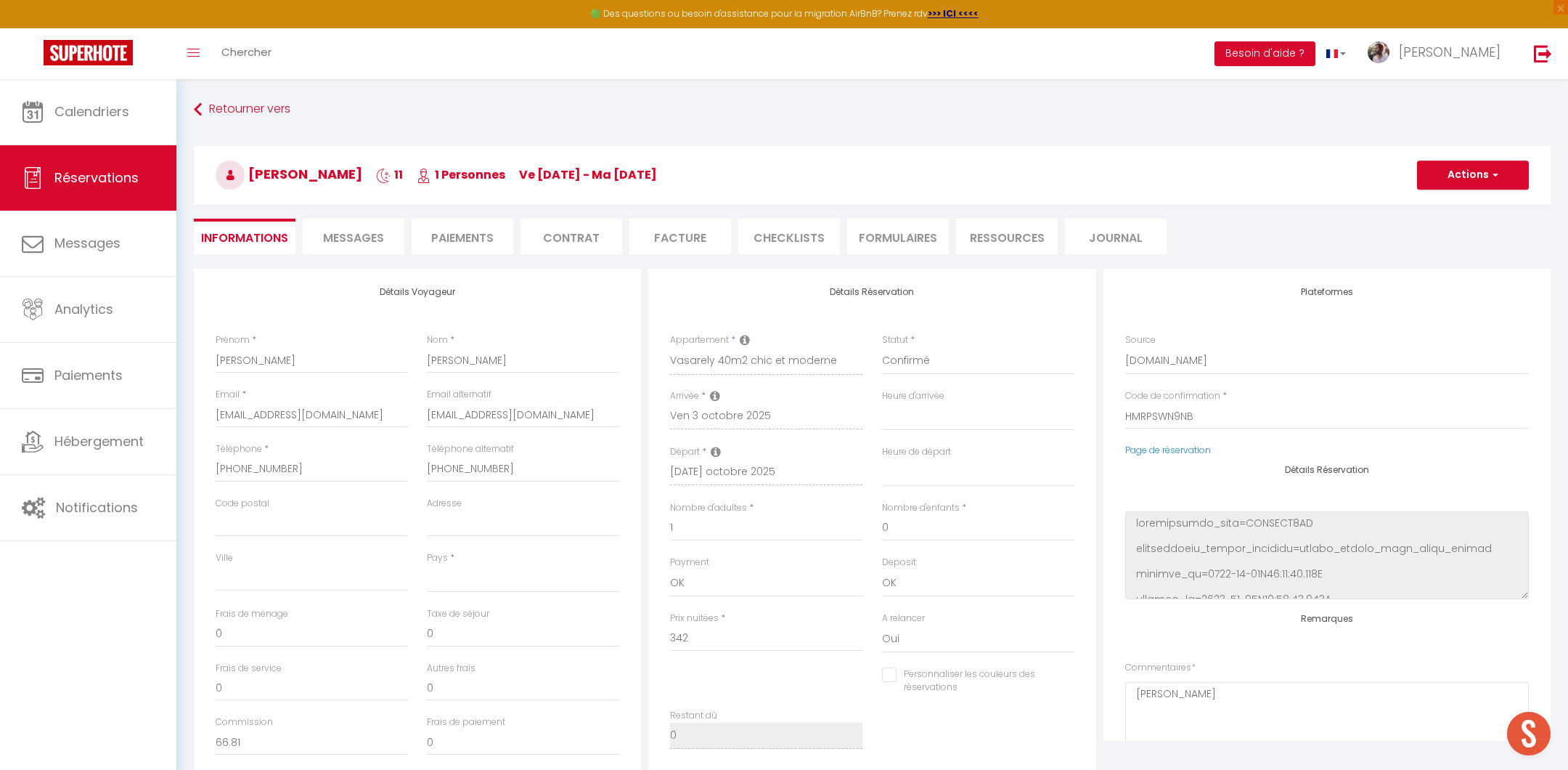
checkbox input "false"
select select
checkbox input "false"
select select "16:00"
select select "11:00"
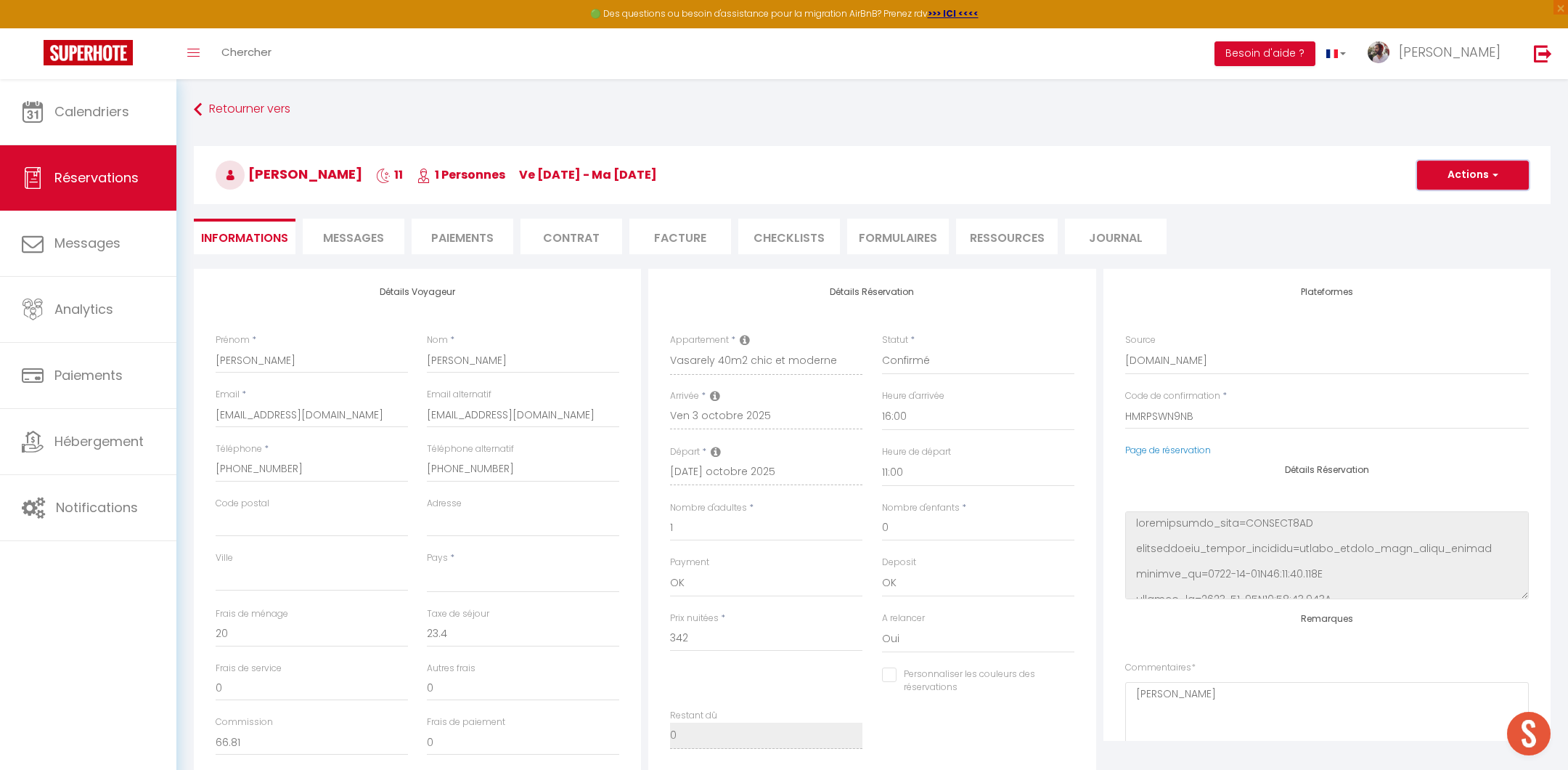
click at [1460, 170] on button "Actions" at bounding box center [1472, 175] width 112 height 29
click at [1444, 224] on link "Dupliquer" at bounding box center [1458, 226] width 115 height 18
select select
type input "0"
select select
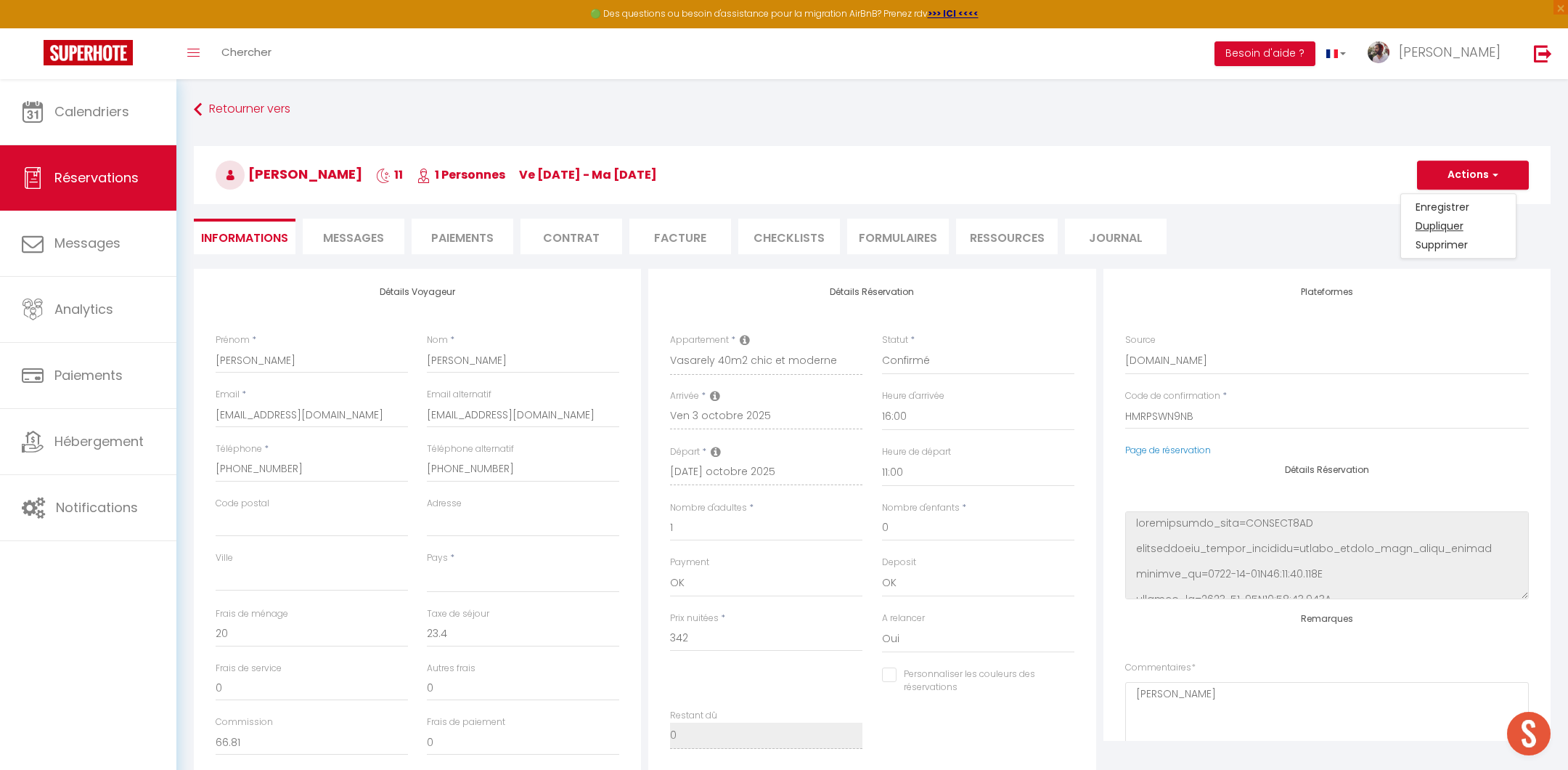
select select
checkbox input "false"
type input "Invalid Dateundefined"
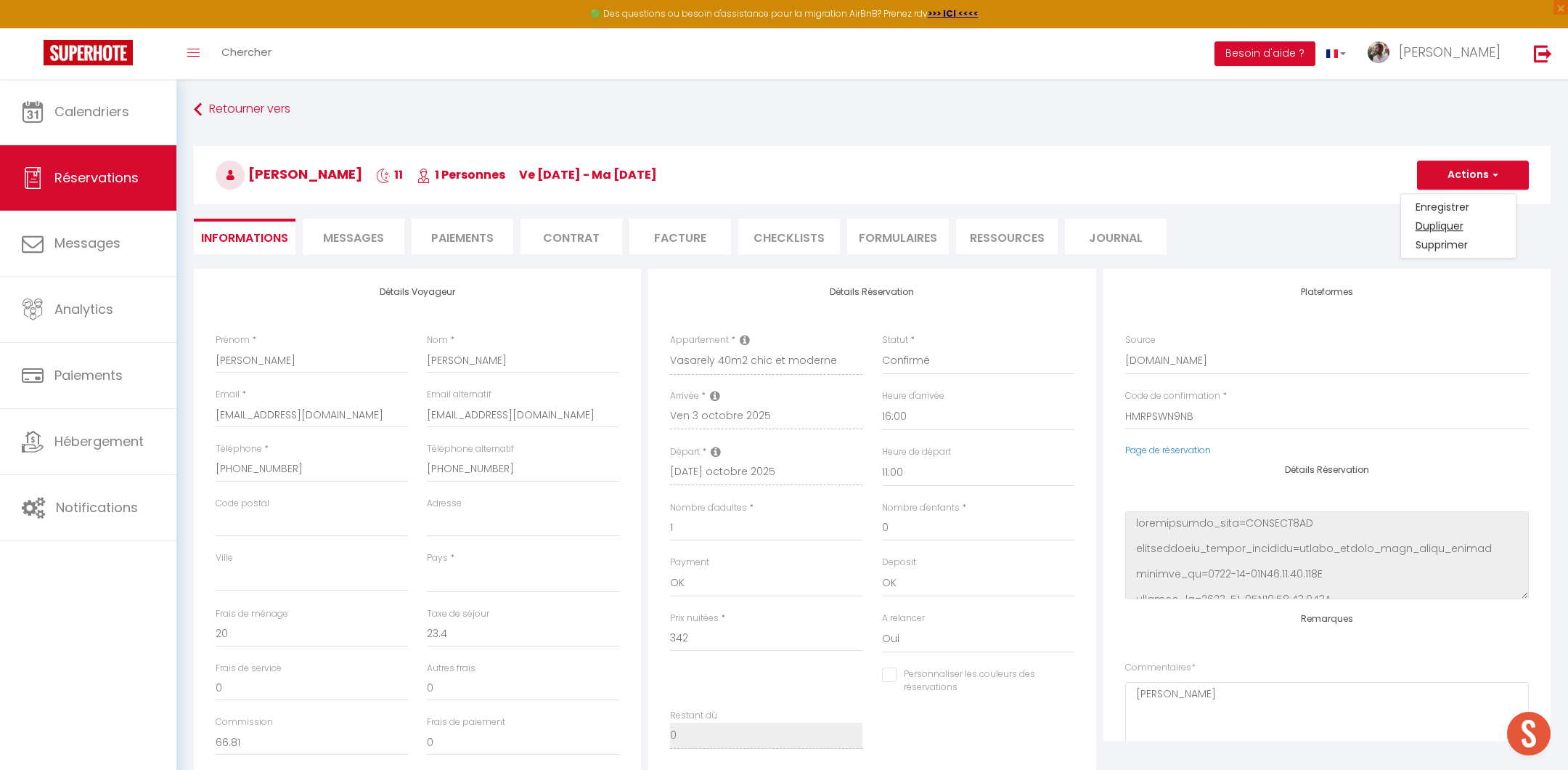
type input "Invalid Dateundefined"
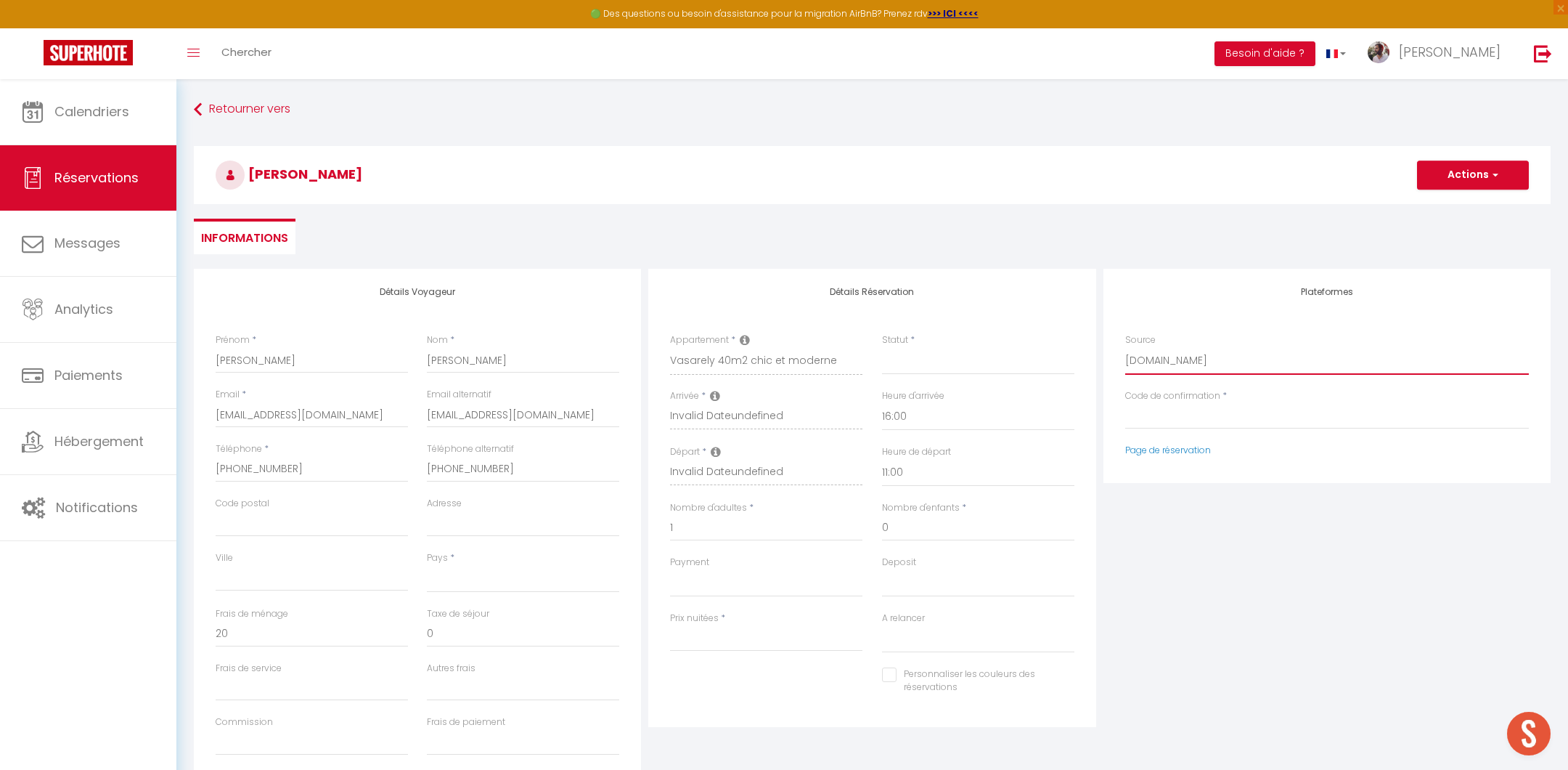
click at [1195, 347] on select "Direct Airbnb.com Booking.com Chalet montagne Expedia Gite de France Homeaway H…" at bounding box center [1327, 361] width 404 height 28
select select "54"
click at [1125, 347] on select "Direct Airbnb.com Booking.com Chalet montagne Expedia Gite de France Homeaway H…" at bounding box center [1327, 361] width 404 height 28
select select
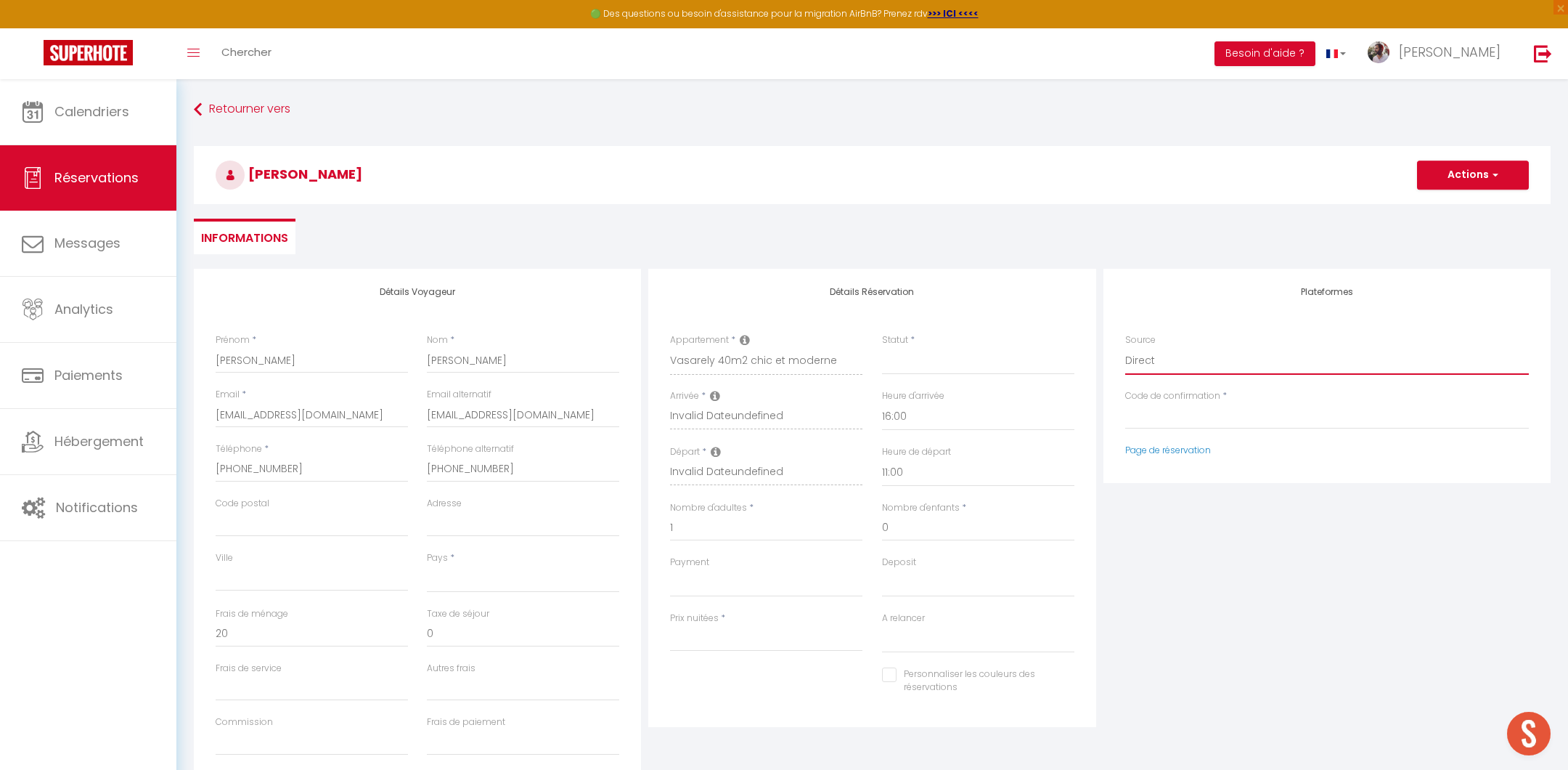
select select
checkbox input "false"
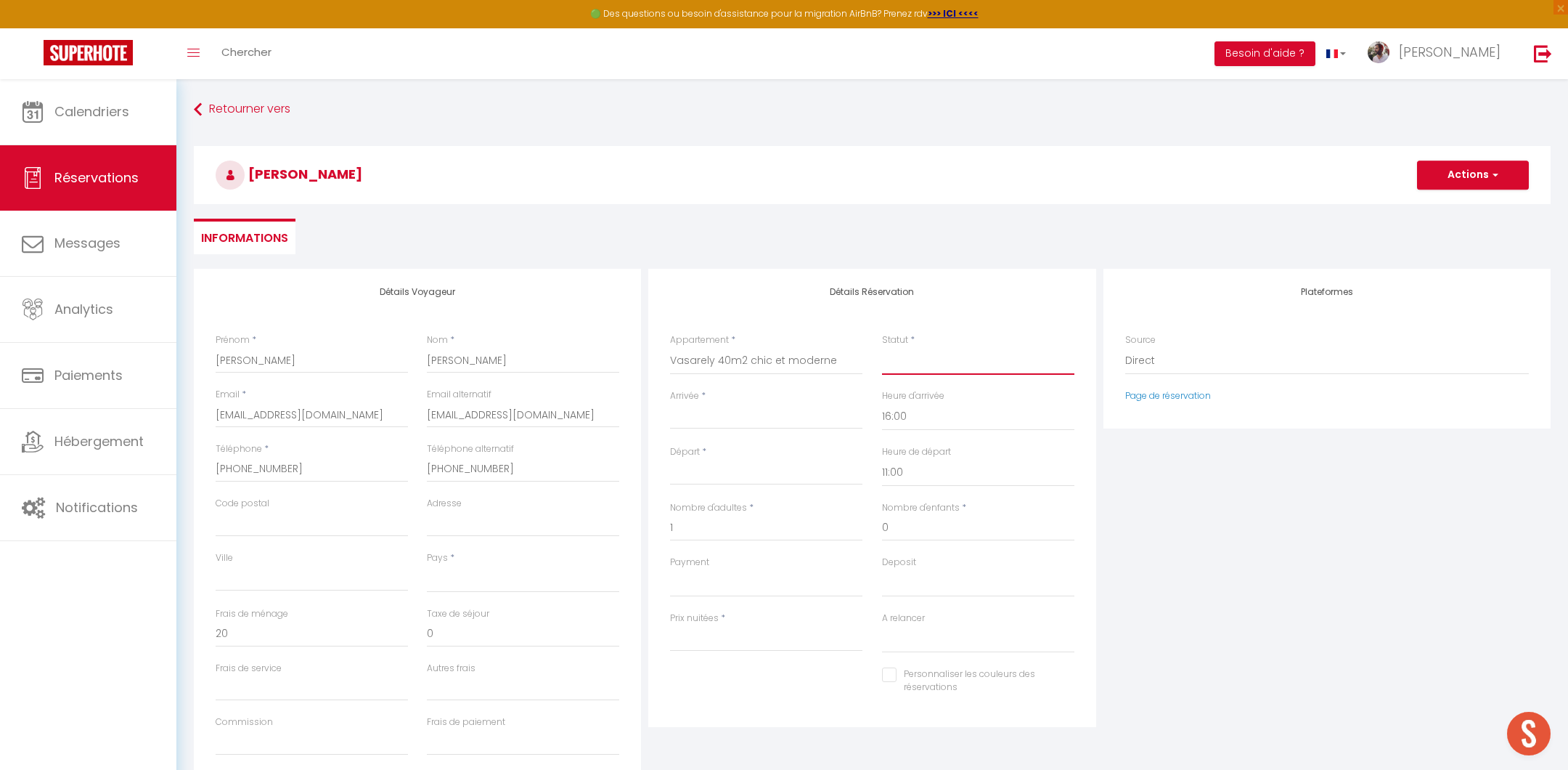
click at [921, 361] on select "Confirmé Non Confirmé Annulé Annulé par le voyageur No Show Request" at bounding box center [979, 361] width 193 height 28
select select "1"
click at [882, 347] on select "Confirmé Non Confirmé Annulé Annulé par le voyageur No Show Request" at bounding box center [979, 361] width 193 height 28
select select
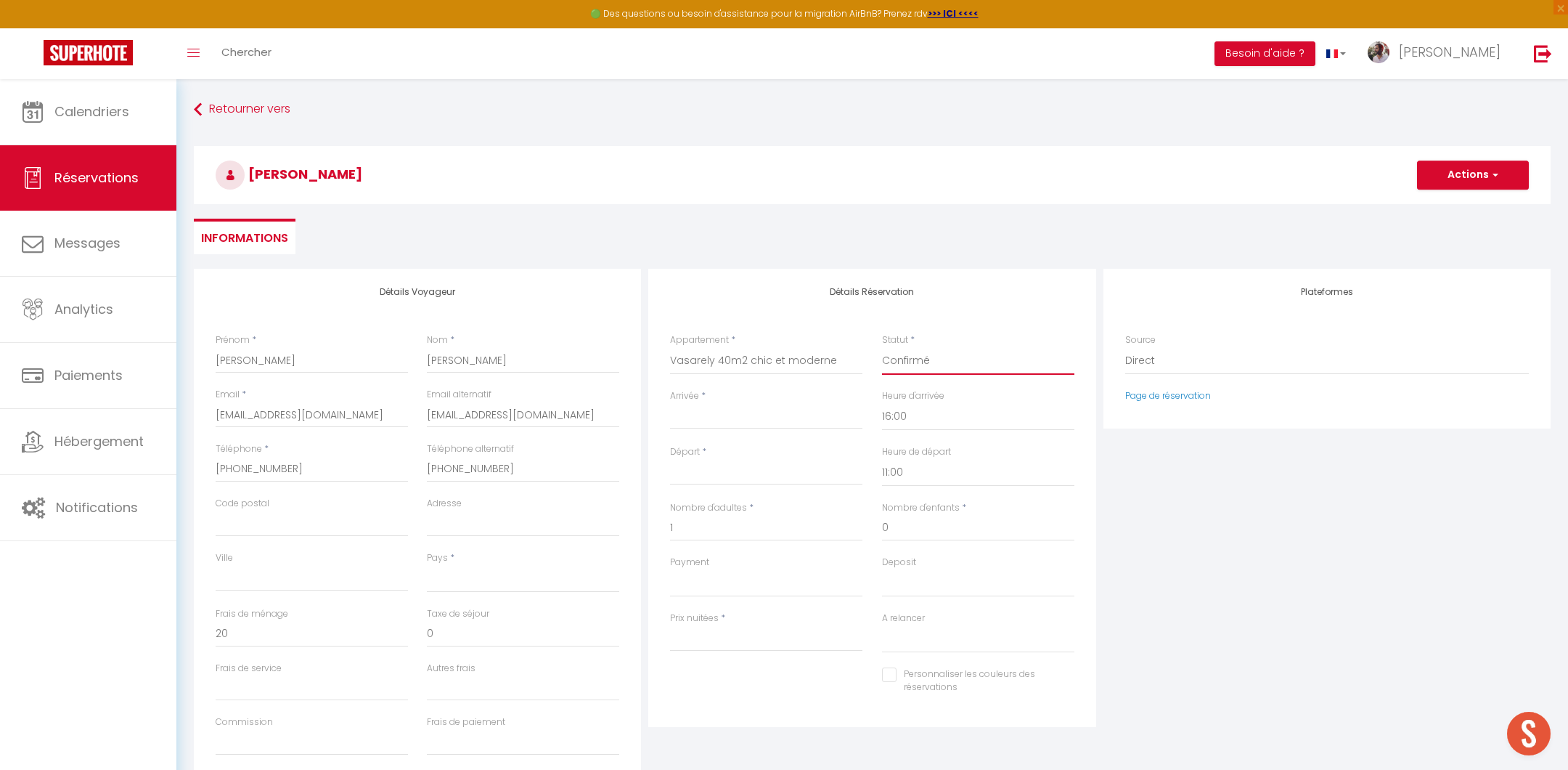
select select
checkbox input "false"
click at [789, 362] on select "style nature Neon Oasis Fresque Anatole 1 Duplex 120m2 placette Nationale Etoil…" at bounding box center [767, 361] width 193 height 28
select select "53281"
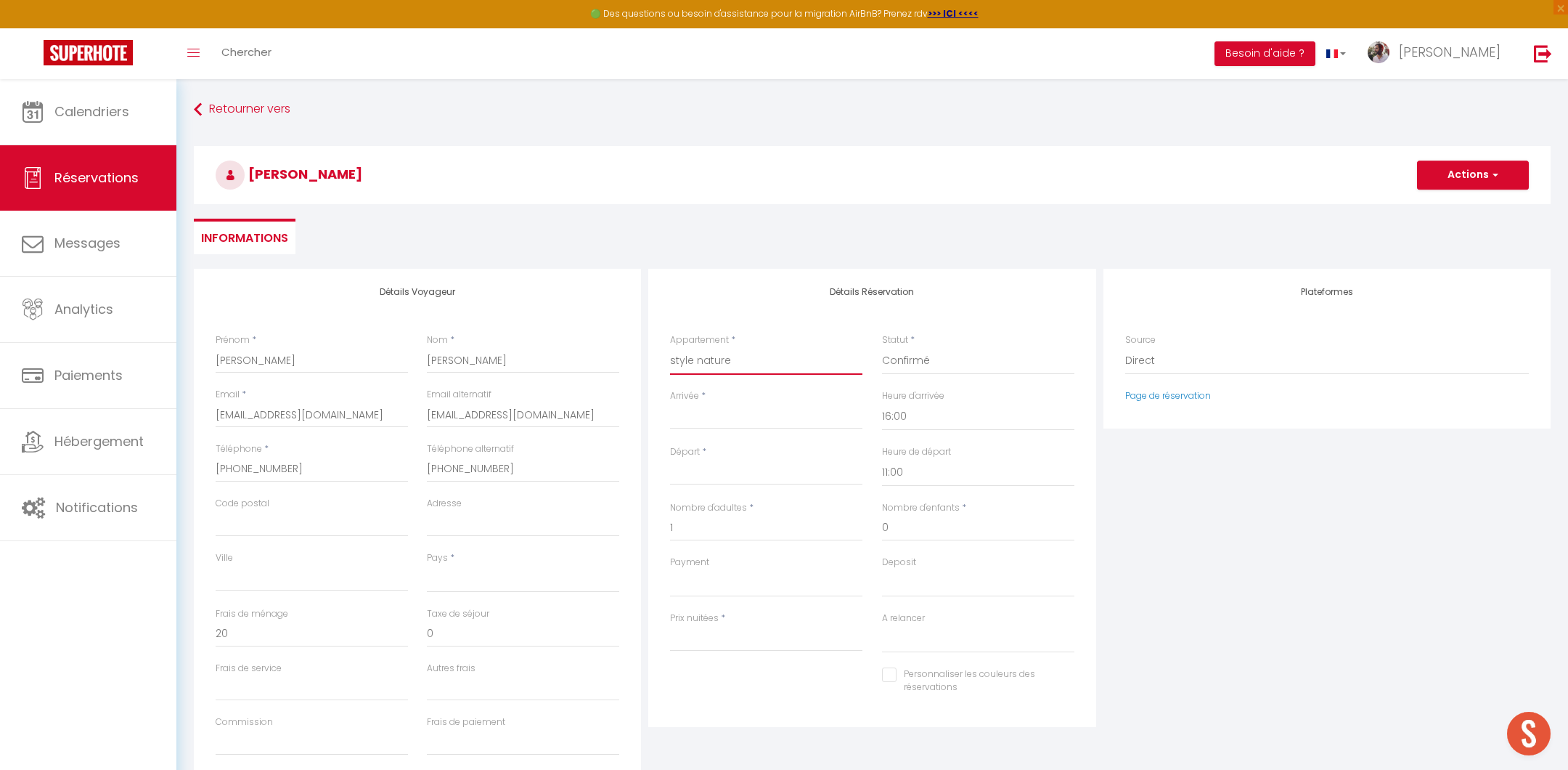
click at [670, 347] on select "style nature Neon Oasis Fresque Anatole 1 Duplex 120m2 placette Nationale Etoil…" at bounding box center [767, 361] width 193 height 28
select select
type input "0"
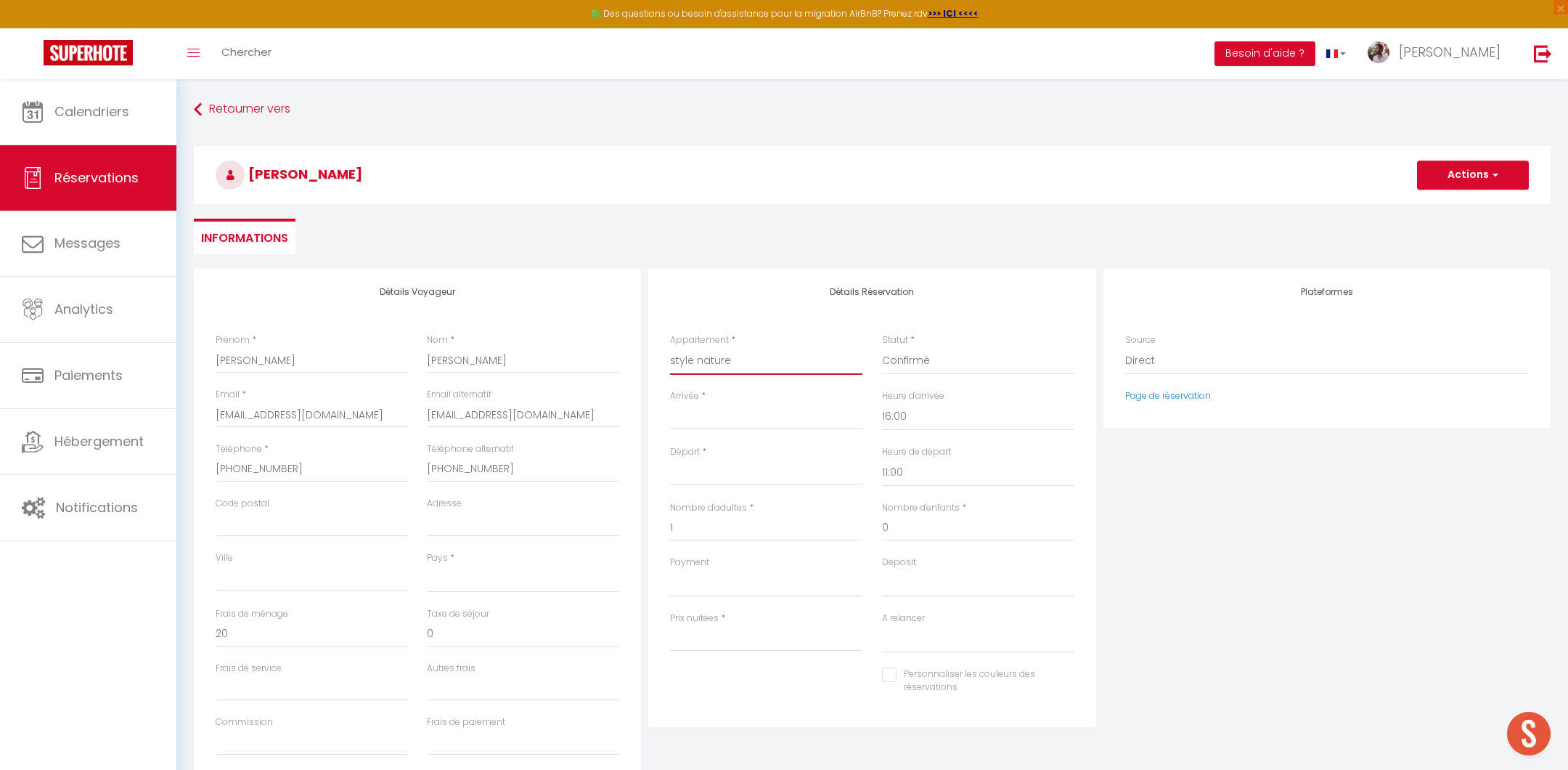
select select
checkbox input "false"
select select
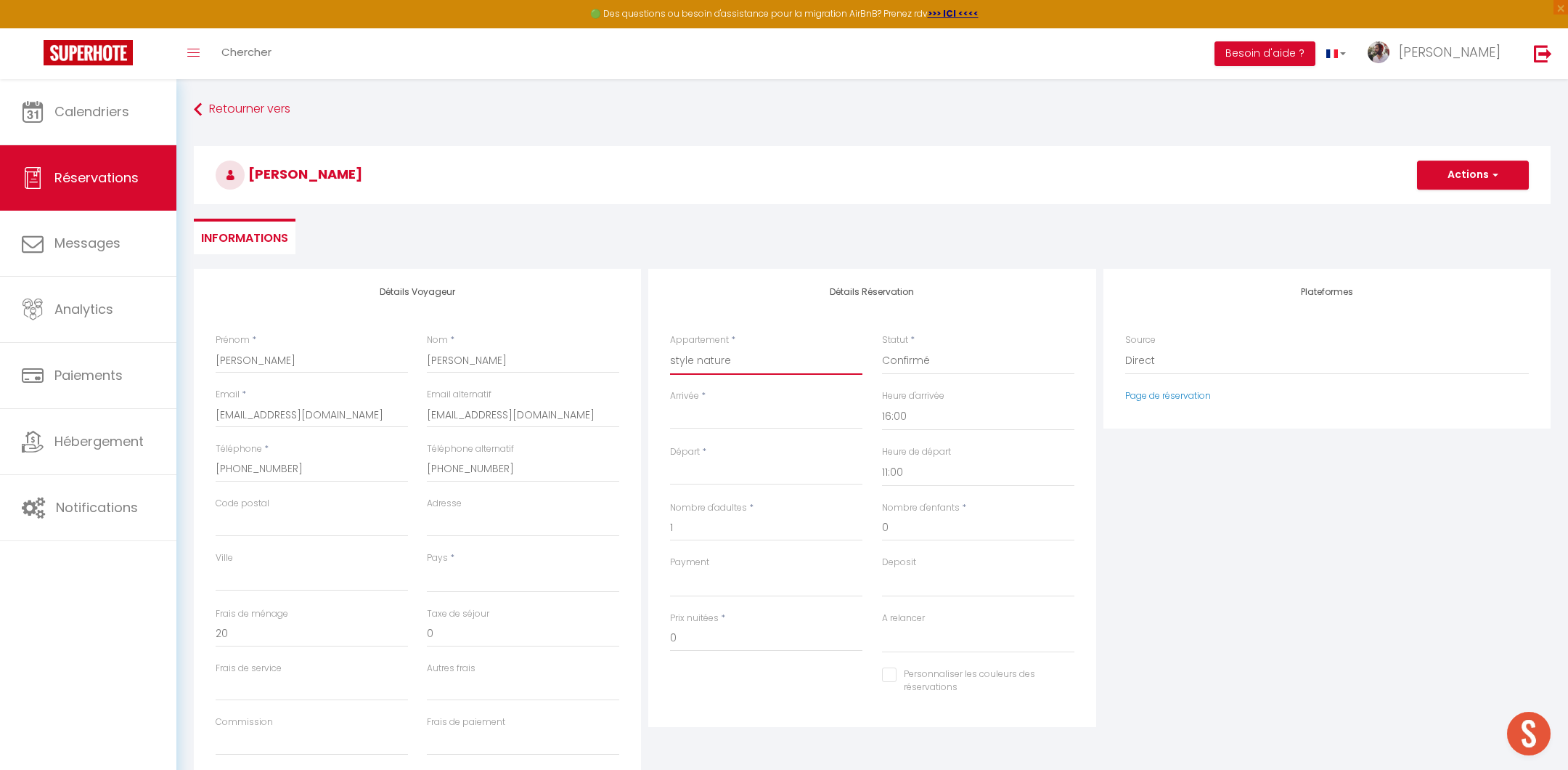
select select
checkbox input "false"
click at [481, 415] on input "montecinosespana@gmail.com" at bounding box center [523, 415] width 193 height 26
drag, startPoint x: 582, startPoint y: 256, endPoint x: 394, endPoint y: 422, distance: 250.8
click at [394, 422] on input "tbwzzcpkzun9nfc78no2f7ztsins@reply.superhote.com" at bounding box center [312, 415] width 193 height 26
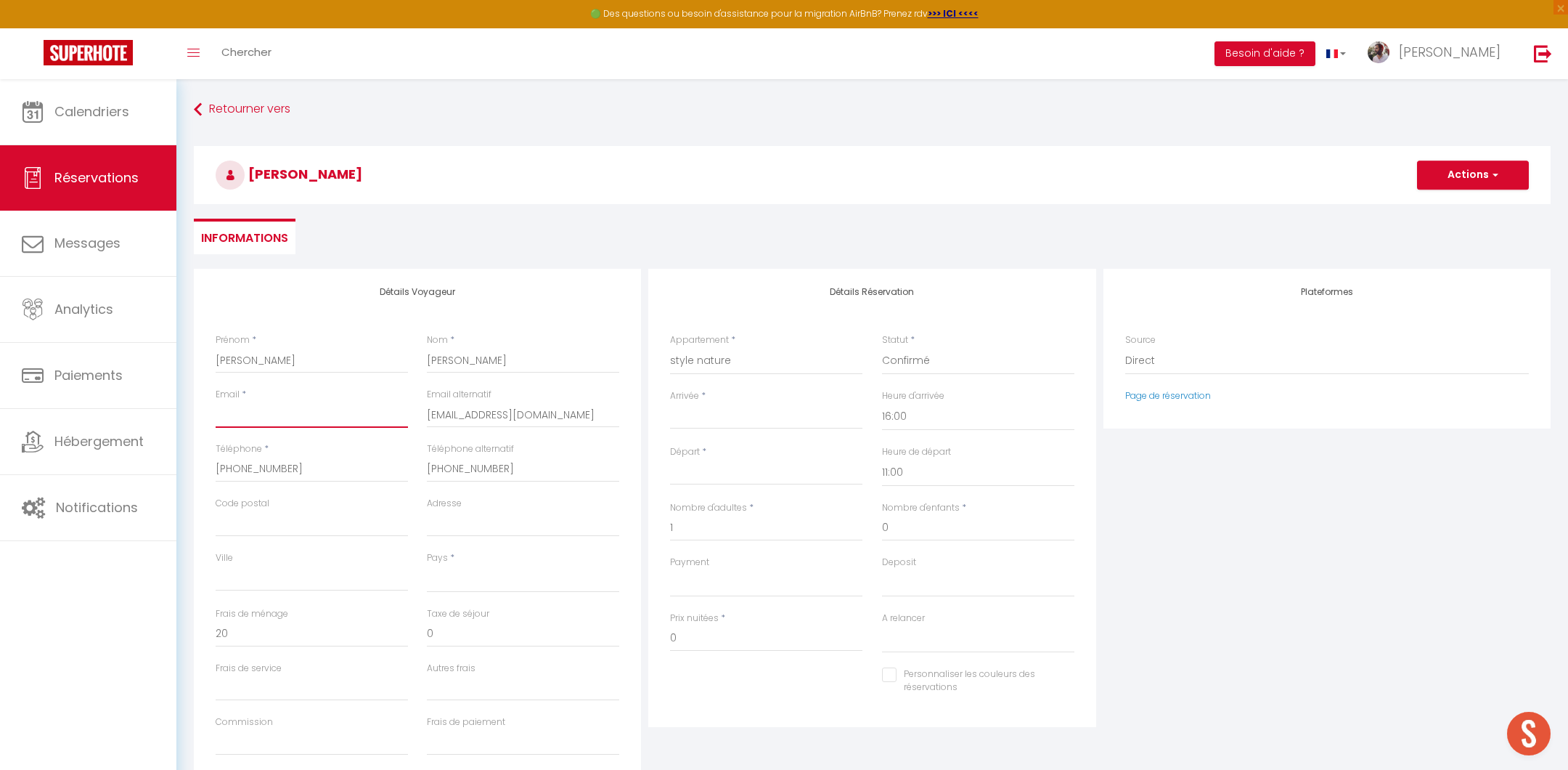
select select
checkbox input "false"
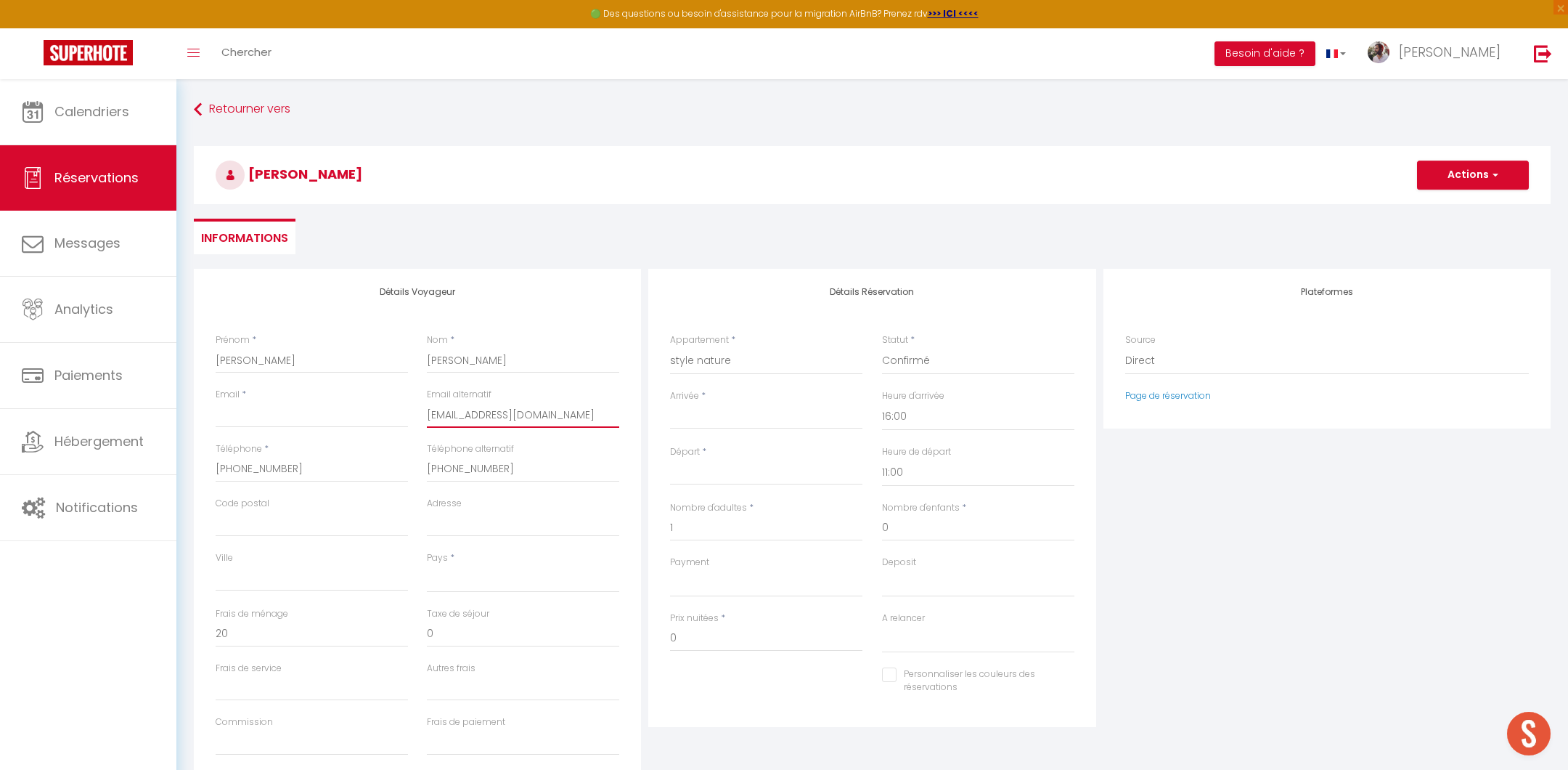
drag, startPoint x: 394, startPoint y: 422, endPoint x: 495, endPoint y: 409, distance: 101.8
click at [495, 409] on input "montecinosespana@gmail.com" at bounding box center [523, 415] width 193 height 26
click at [295, 414] on input "Email client" at bounding box center [312, 415] width 193 height 26
paste input "montecinosespana@gmail.com"
type input "montecinosespana@gmail.com"
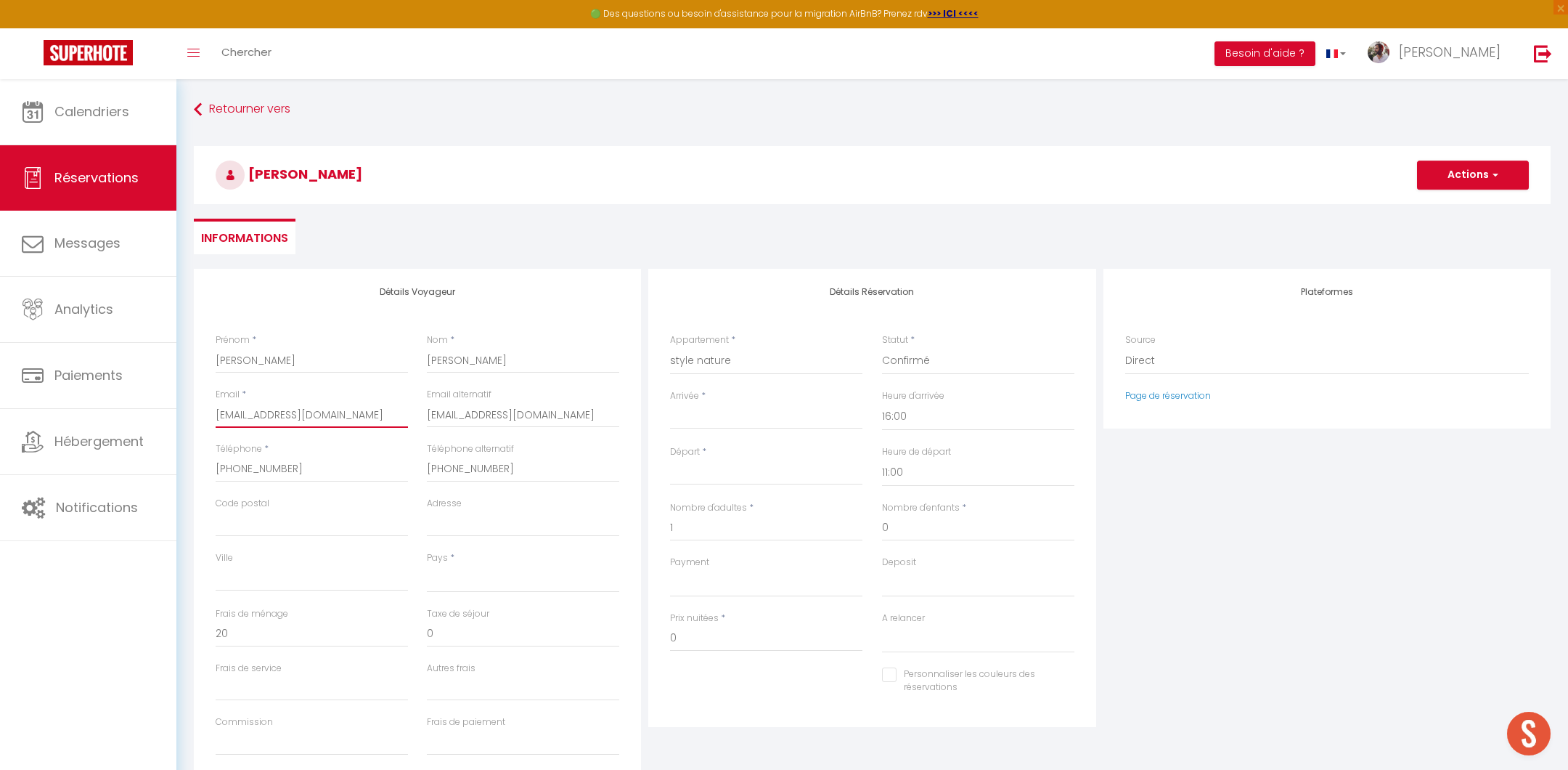
select select
checkbox input "false"
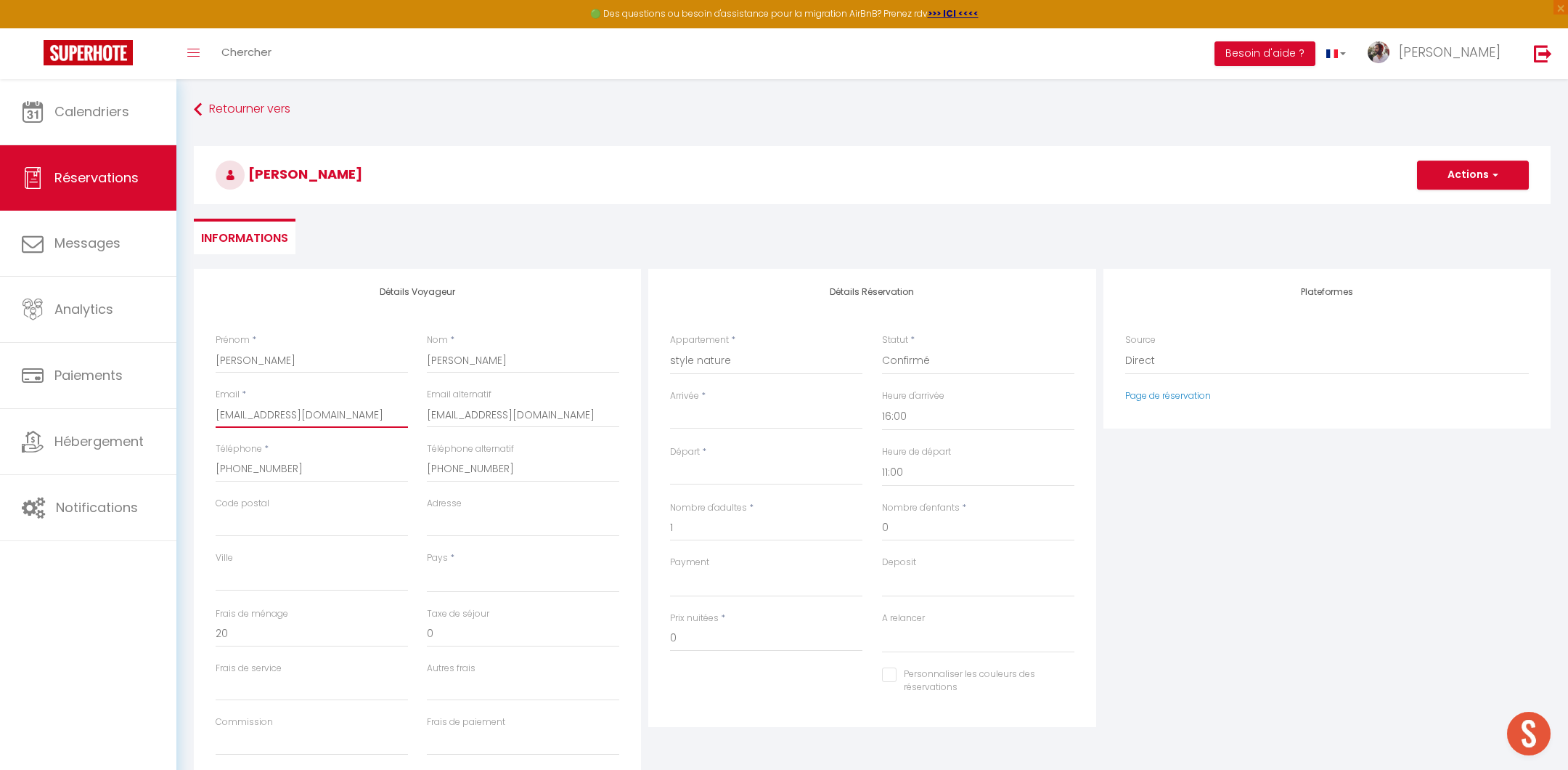
type input "montecinosespana@gmail.com"
drag, startPoint x: 495, startPoint y: 409, endPoint x: 761, endPoint y: 421, distance: 266.3
click at [761, 421] on input "Arrivée" at bounding box center [767, 418] width 193 height 18
click at [703, 414] on input "Arrivée" at bounding box center [767, 418] width 193 height 18
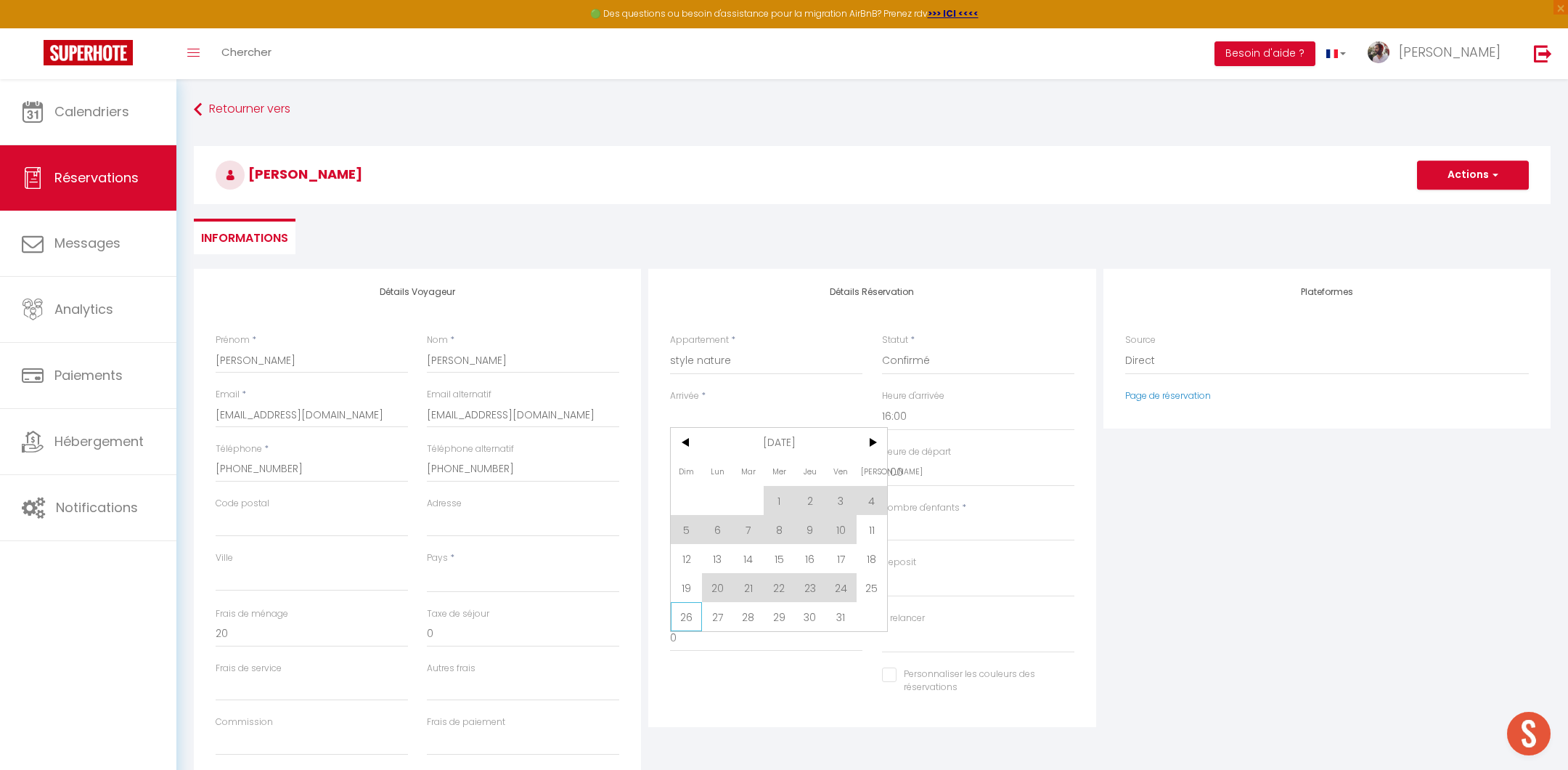
click at [687, 621] on span "26" at bounding box center [687, 617] width 32 height 29
select select
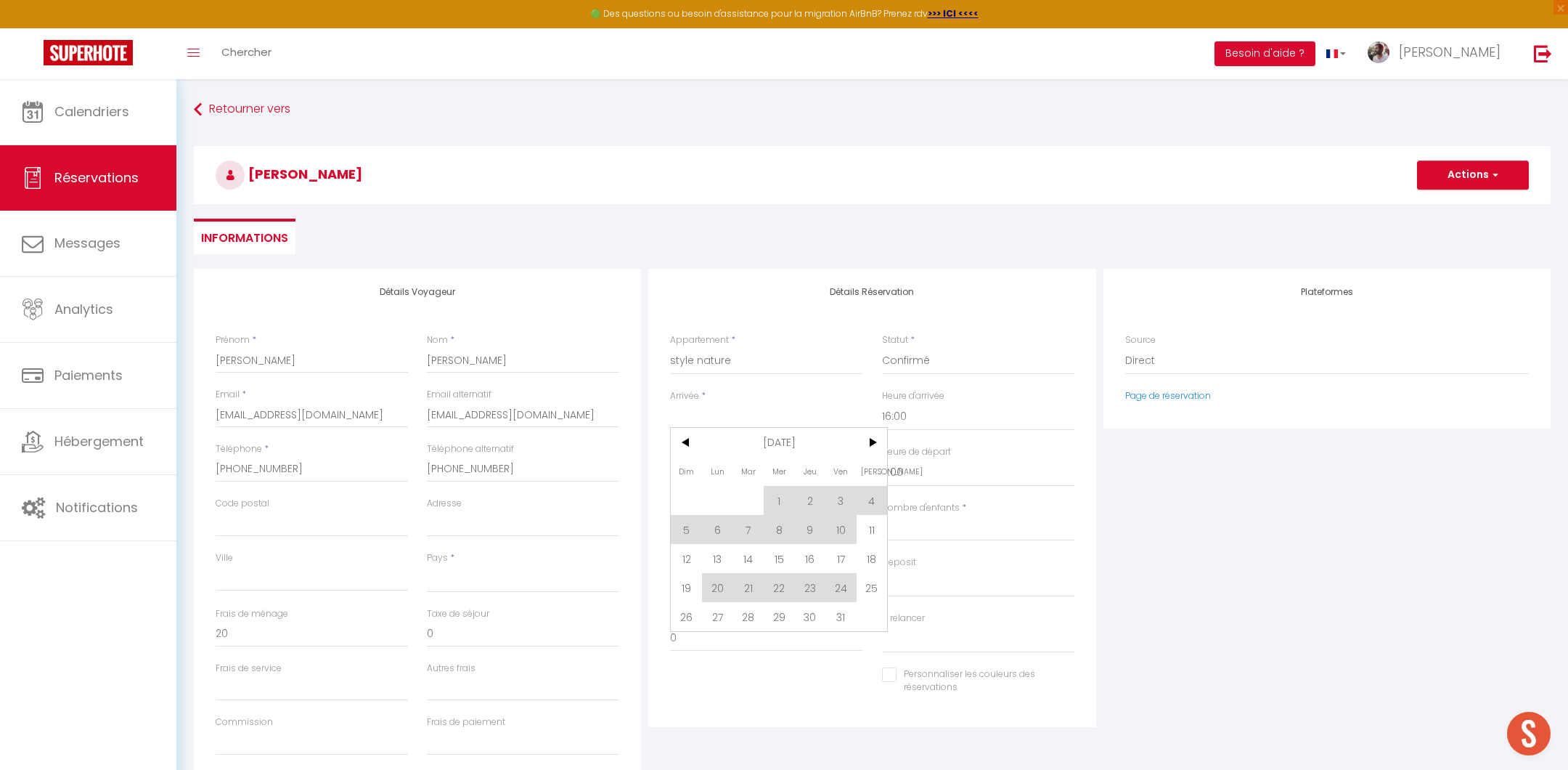
checkbox input "false"
type input "Dim 26 Octobre 2025"
type input "Lun 27 Octobre 2025"
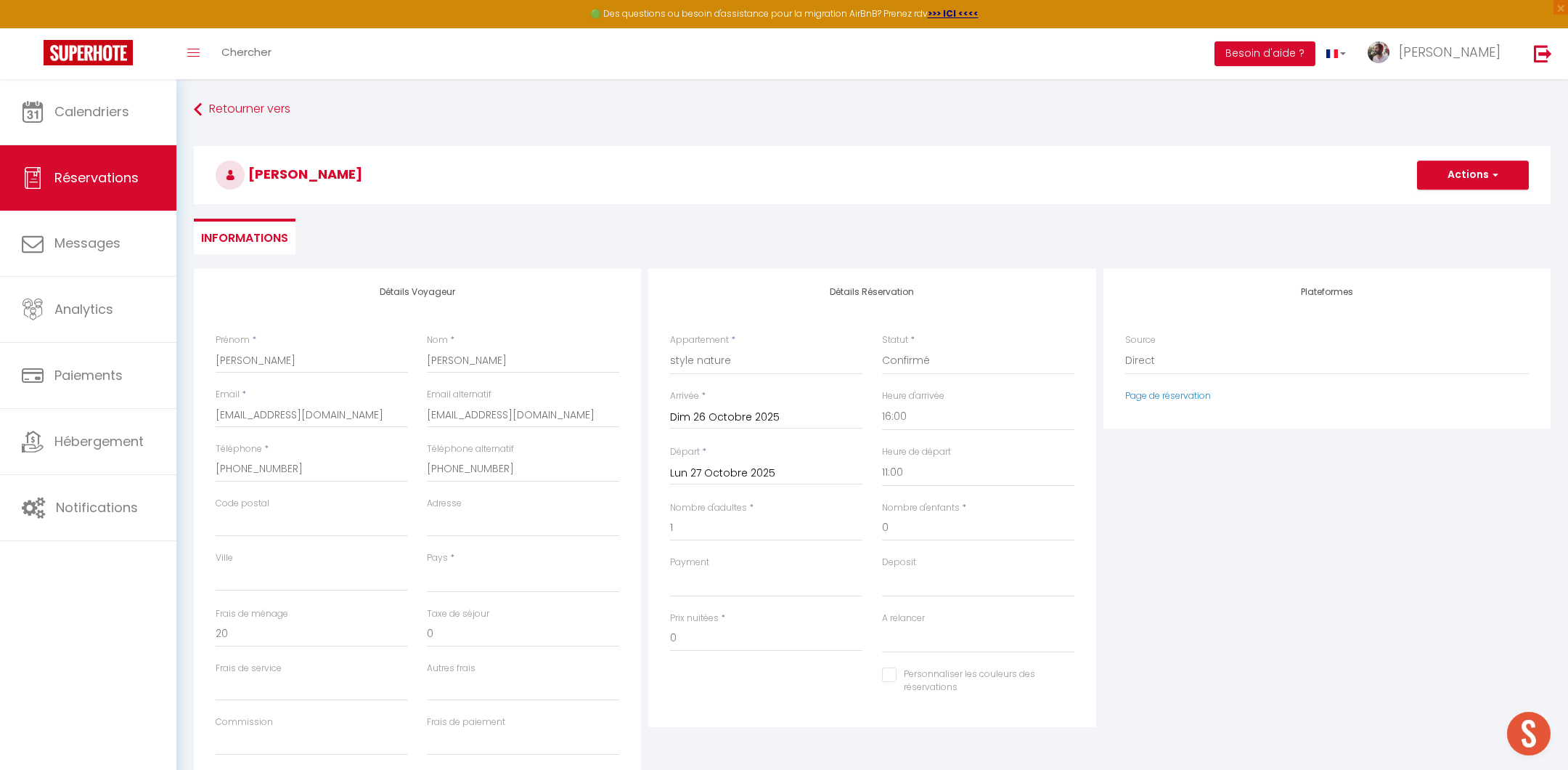
select select
type input "35"
select select
type input "40"
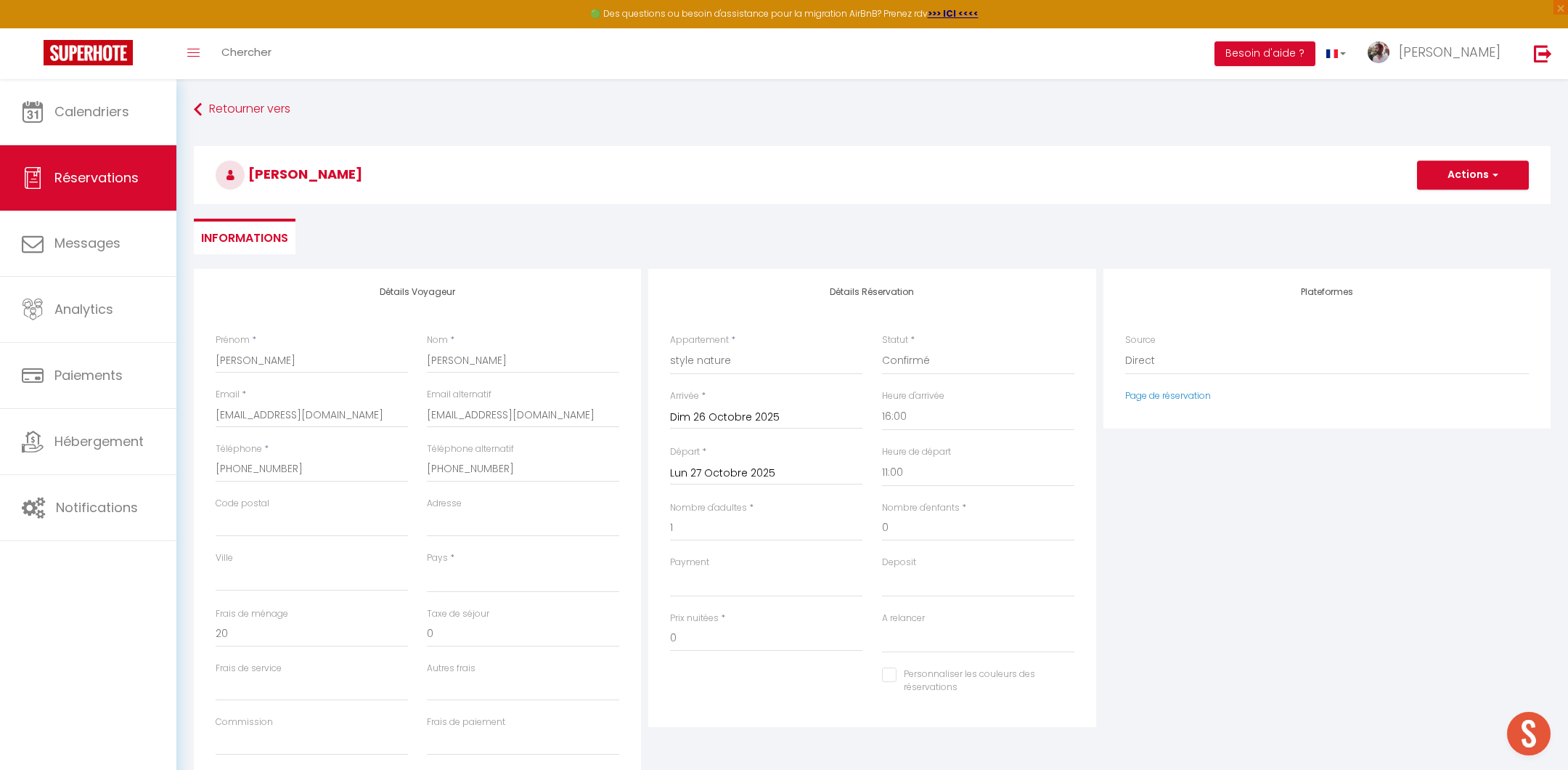
select select
checkbox input "false"
click at [716, 473] on input "Lun 27 Octobre 2025" at bounding box center [767, 473] width 193 height 18
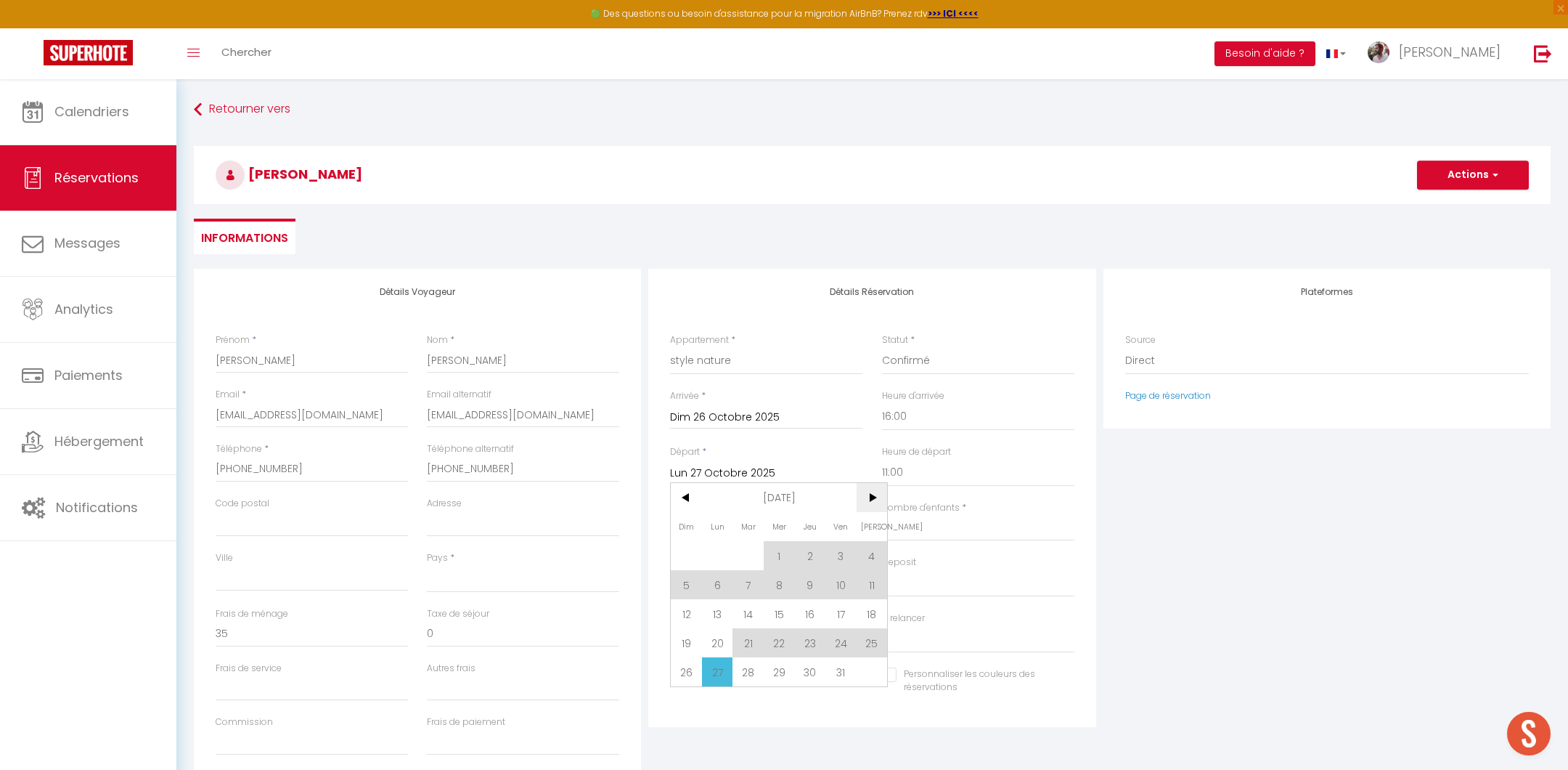
click at [865, 495] on span ">" at bounding box center [872, 498] width 32 height 29
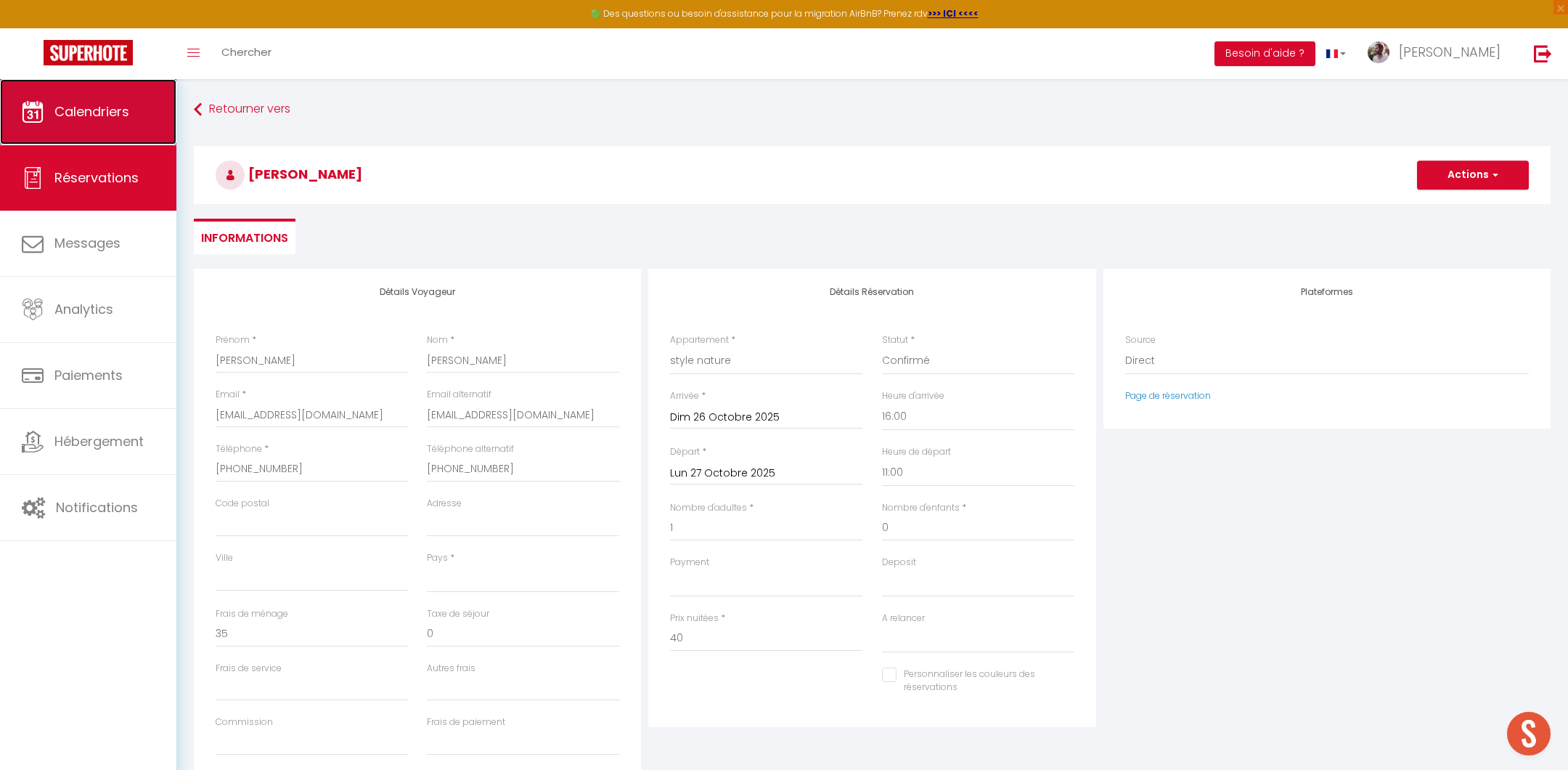
click at [119, 119] on span "Calendriers" at bounding box center [92, 112] width 75 height 18
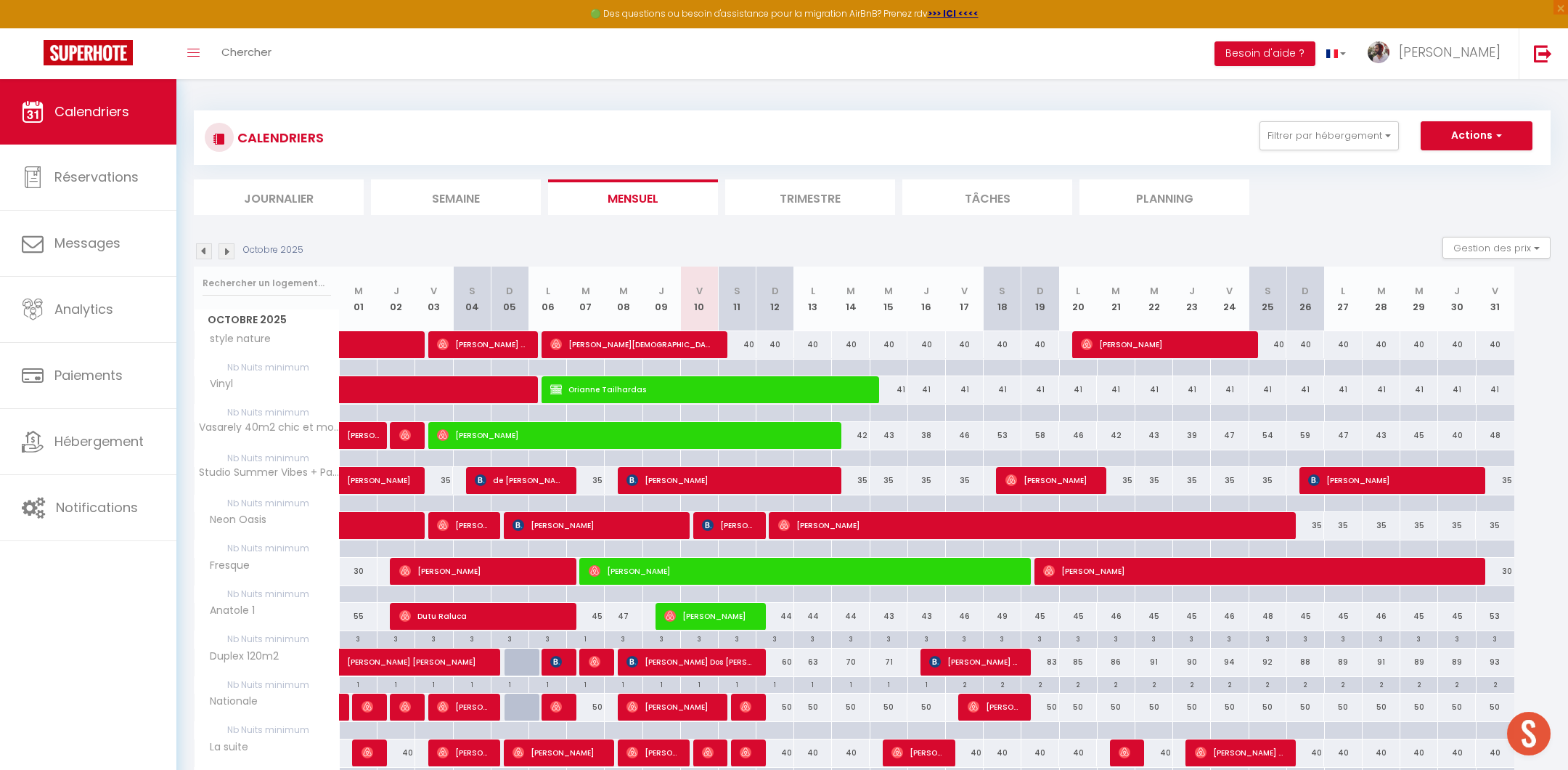
click at [1156, 203] on li "Planning" at bounding box center [1164, 197] width 170 height 35
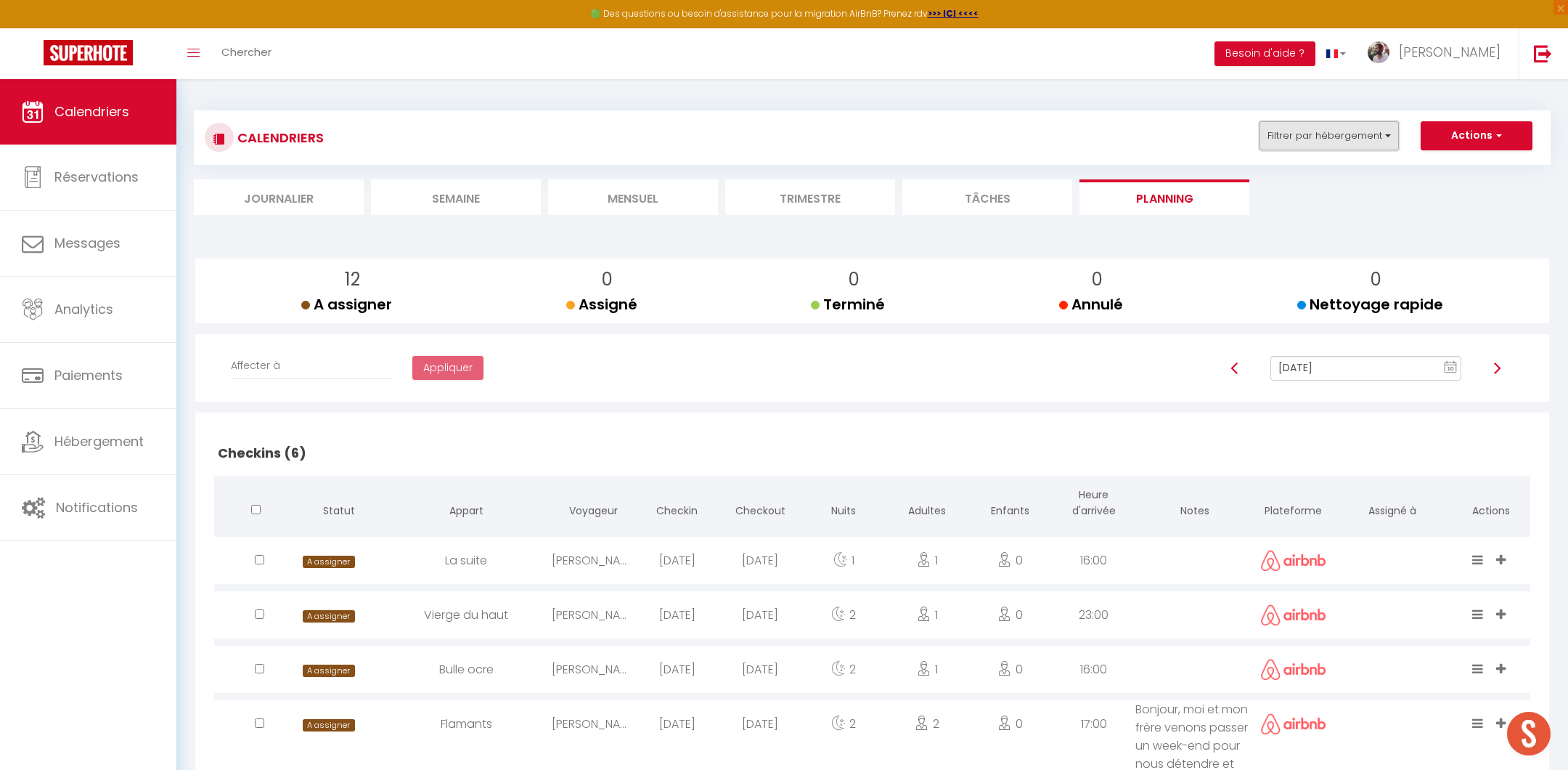
click at [1332, 144] on button "Filtrer par hébergement" at bounding box center [1329, 136] width 139 height 29
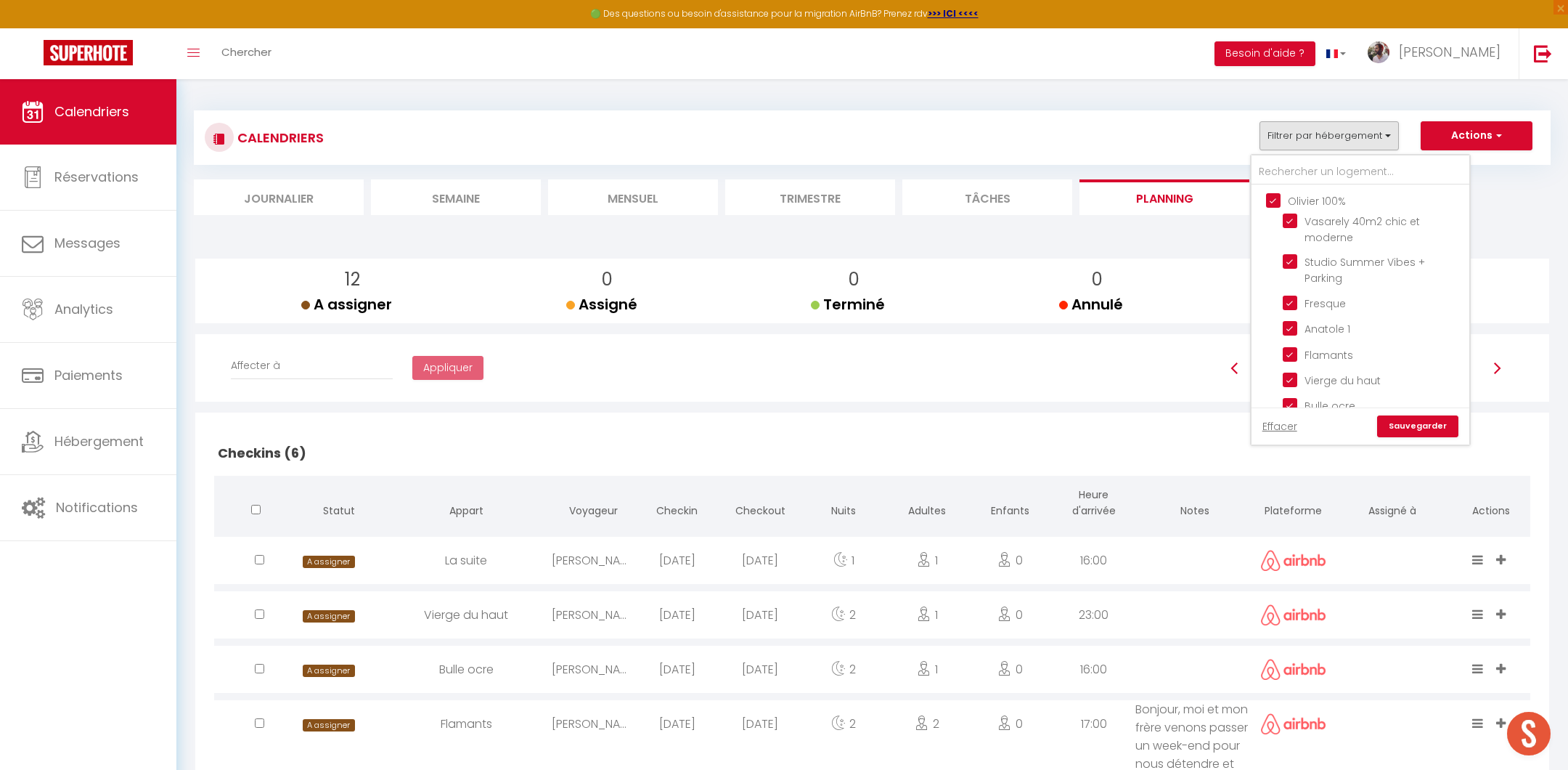
click at [1271, 196] on input "Olivier 100%" at bounding box center [1375, 200] width 218 height 15
checkbox input "false"
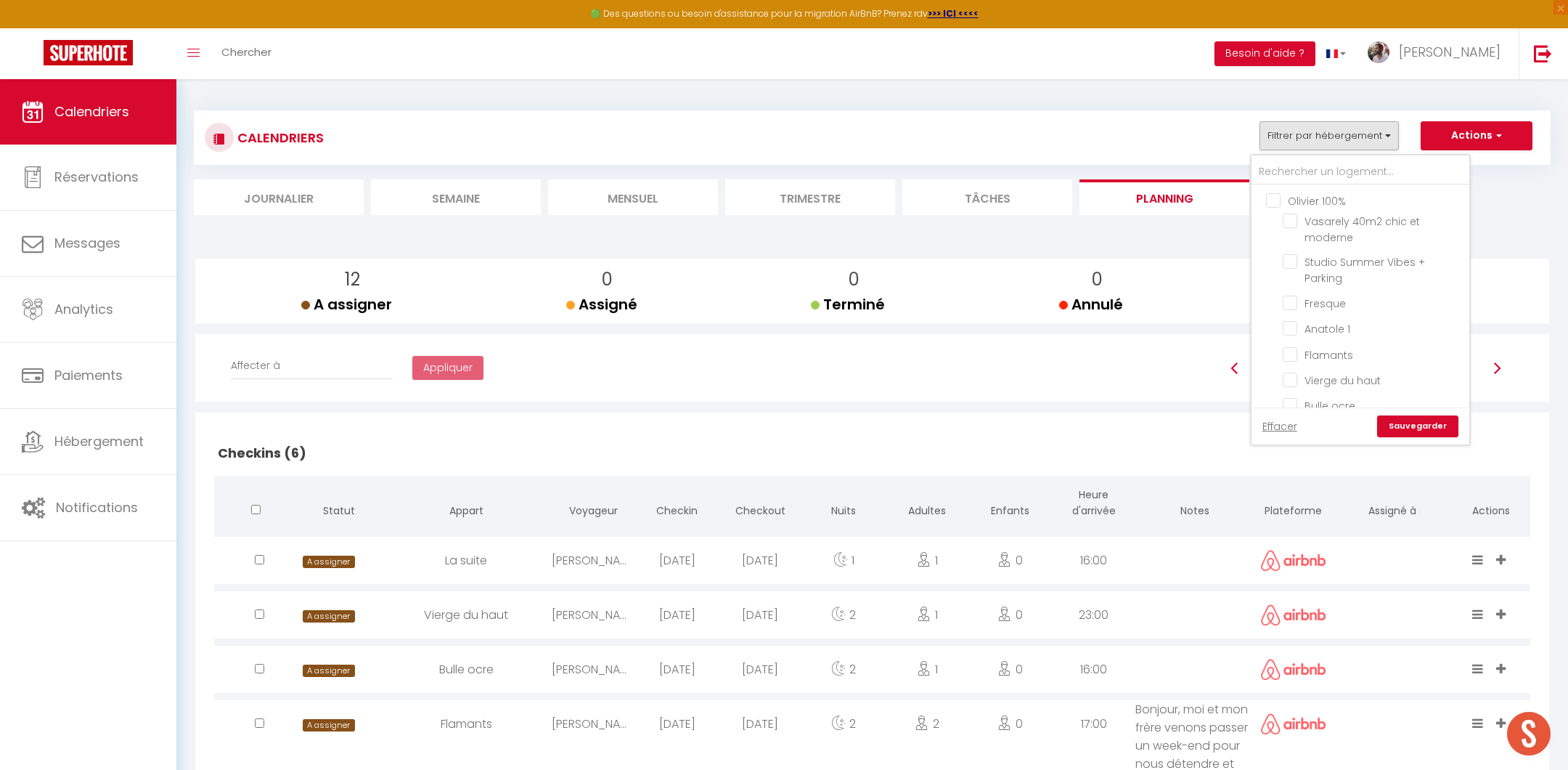
checkbox input "false"
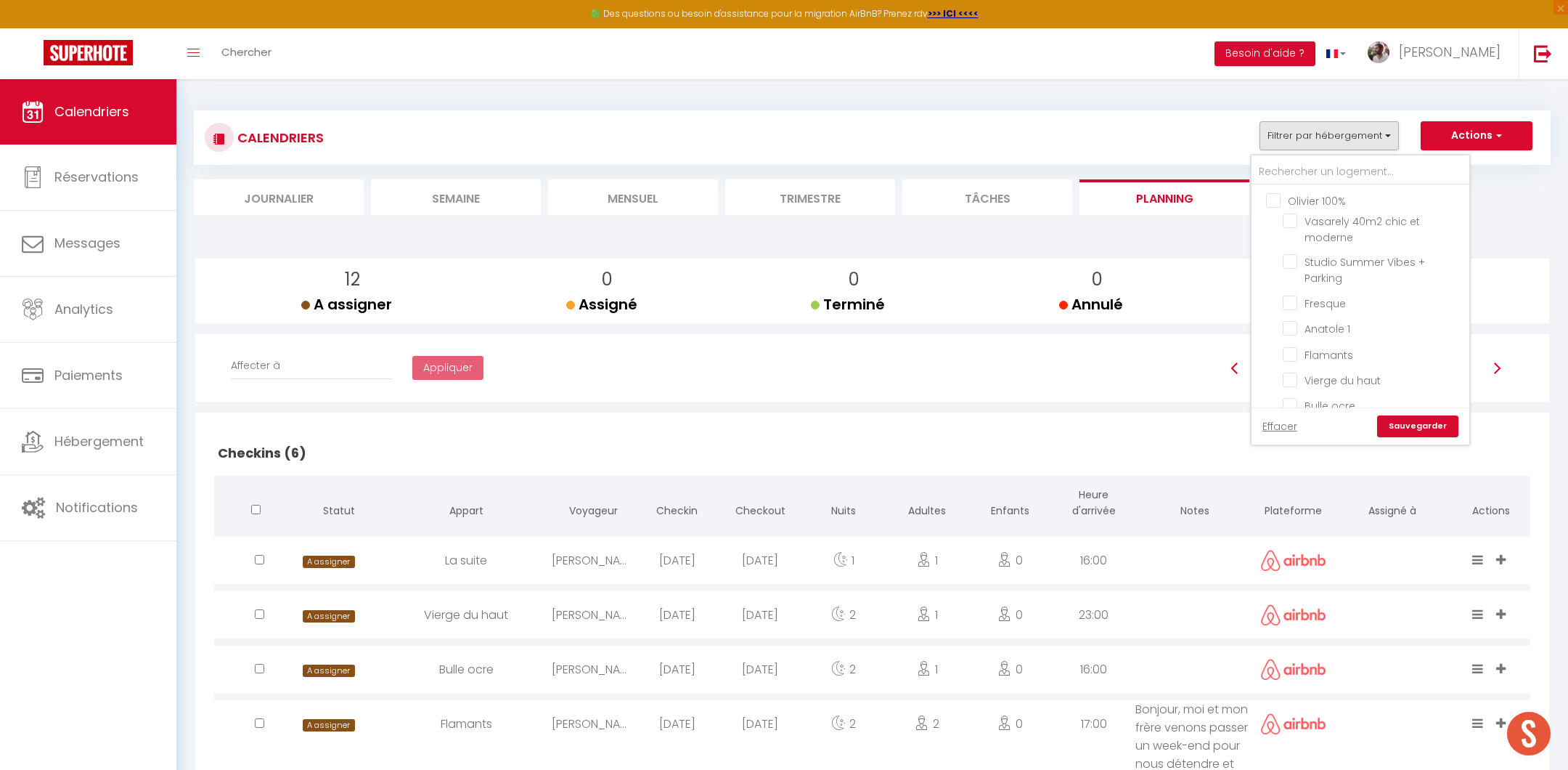
checkbox input "false"
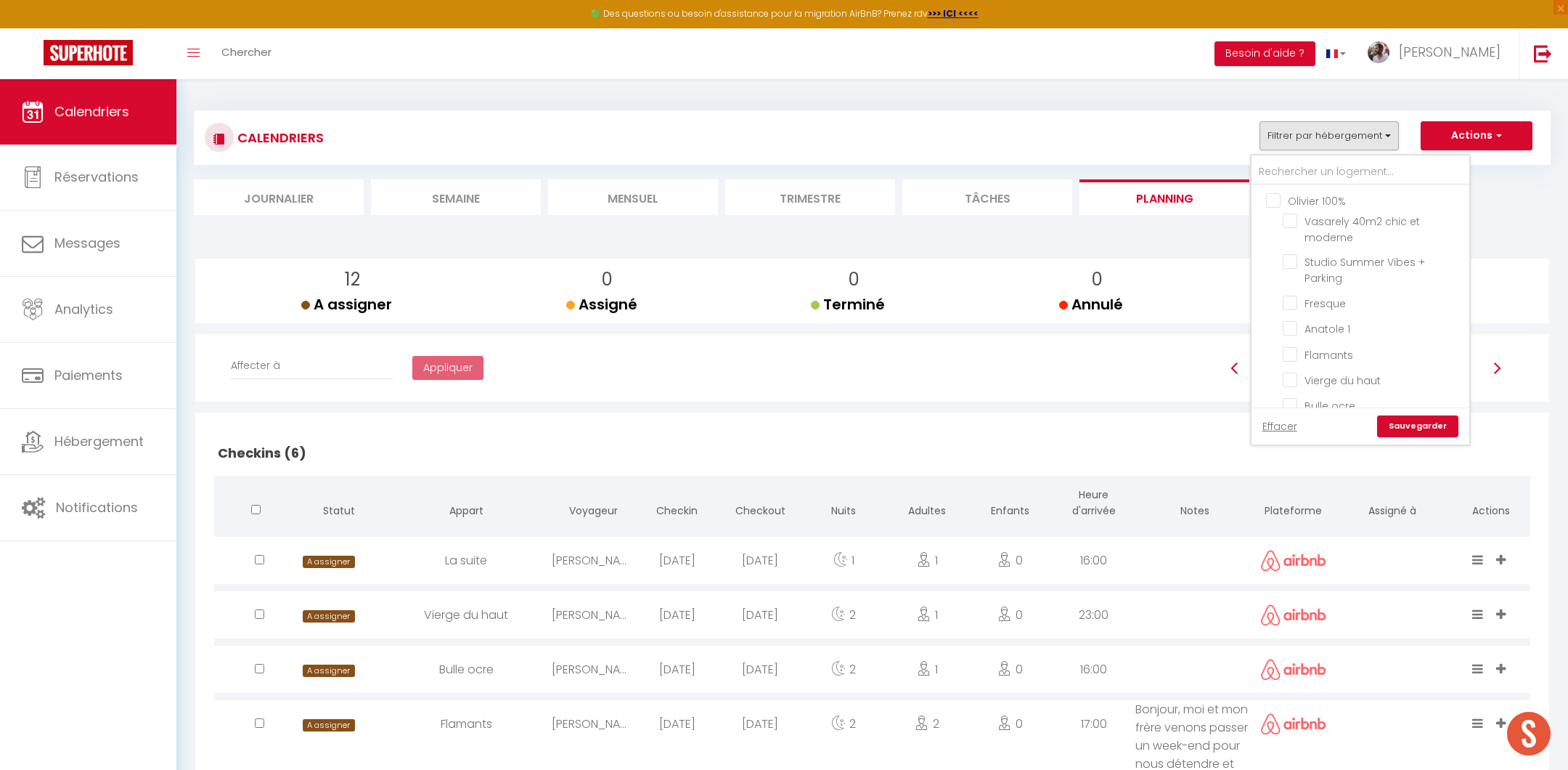
checkbox input "false"
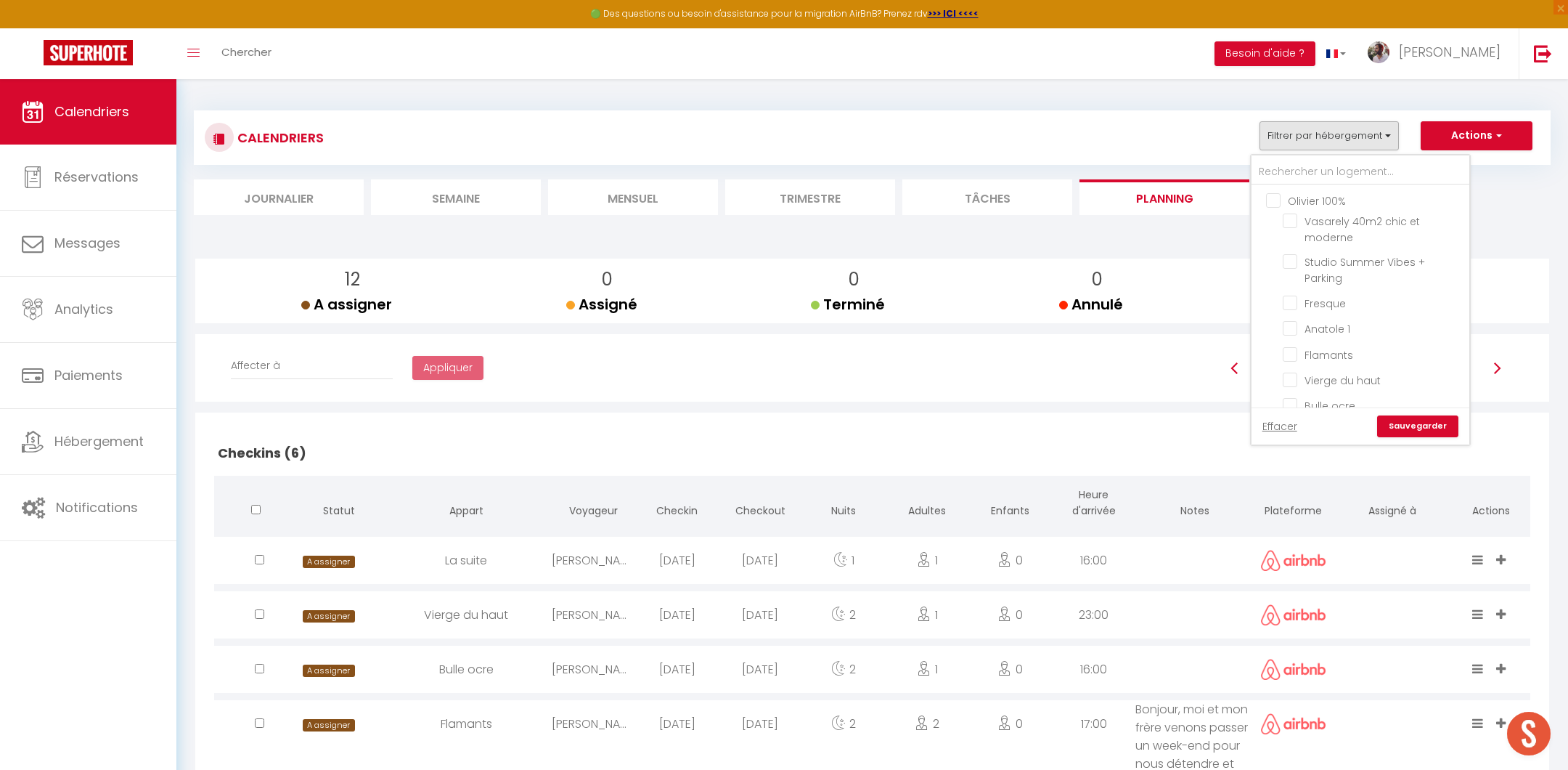
checkbox input "false"
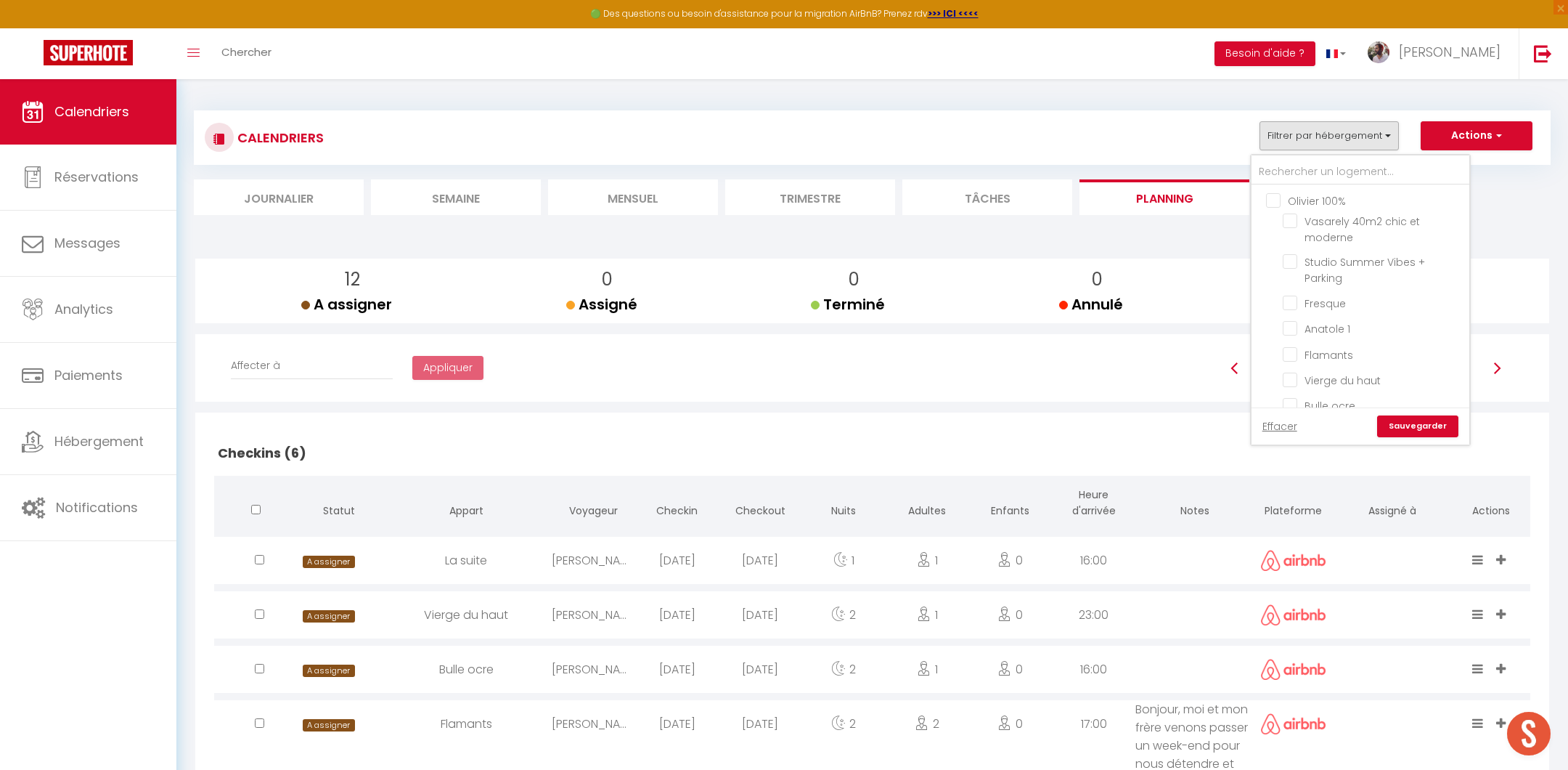
checkbox input "false"
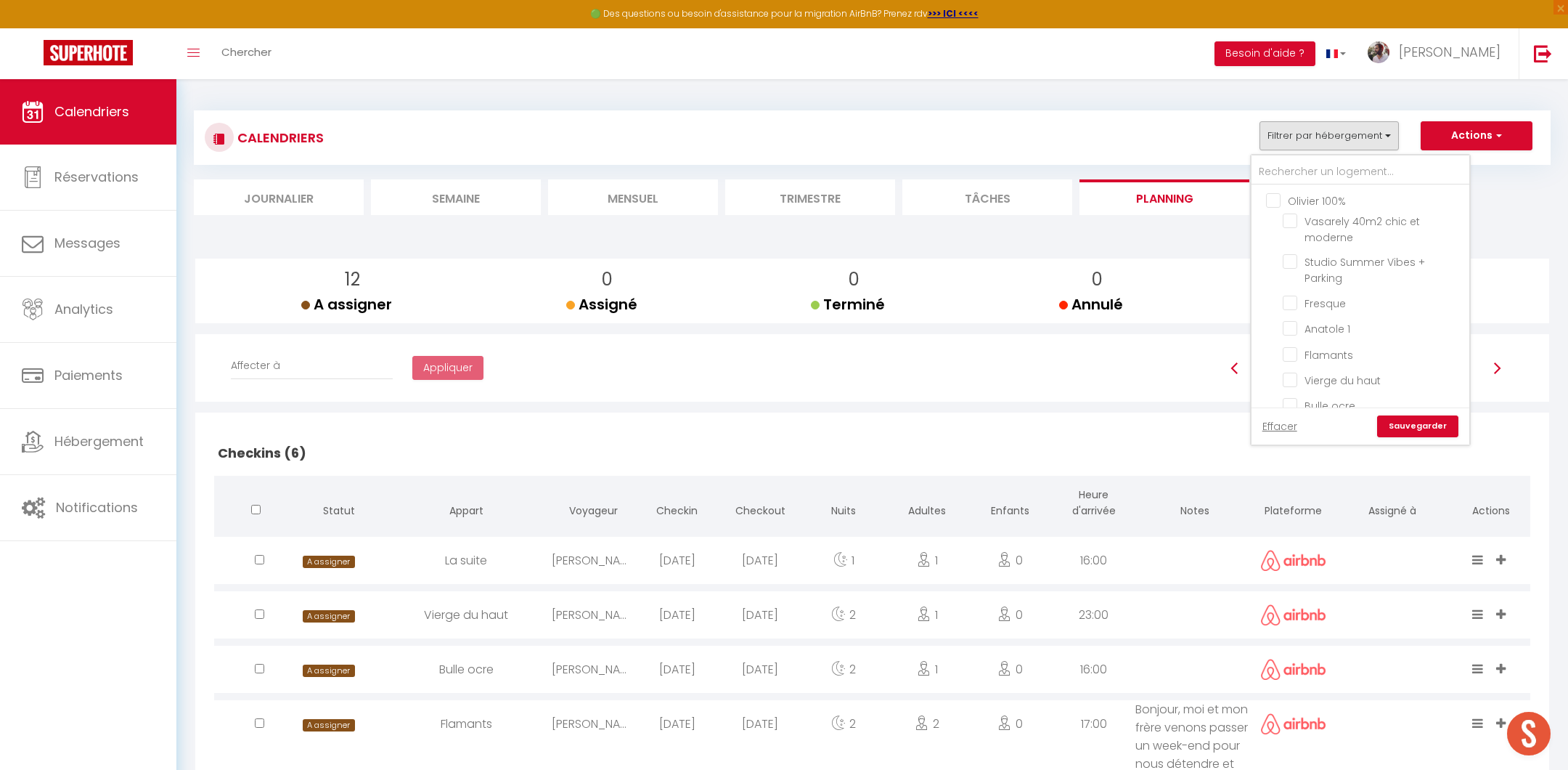
checkbox input "false"
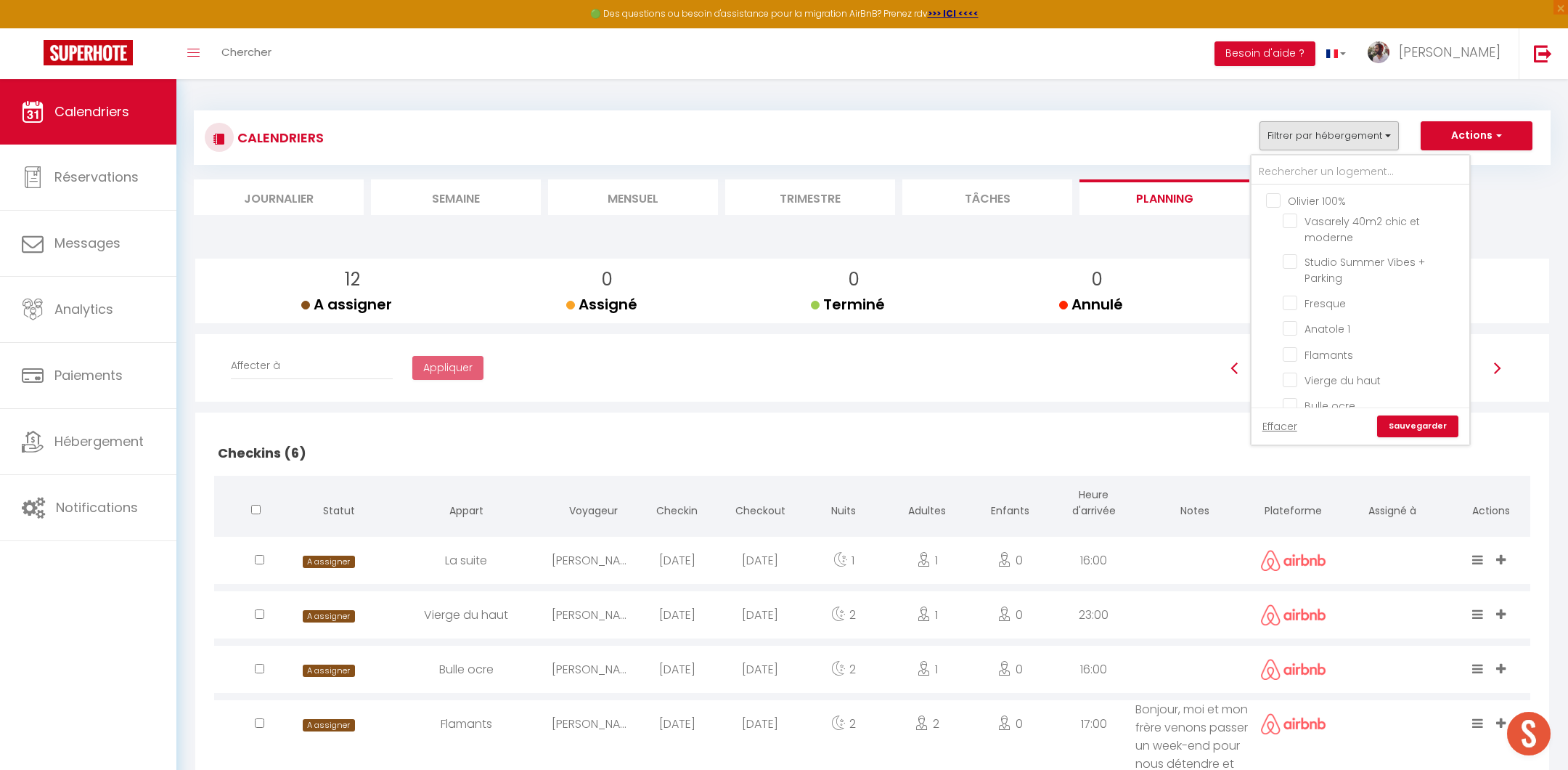
checkbox input "false"
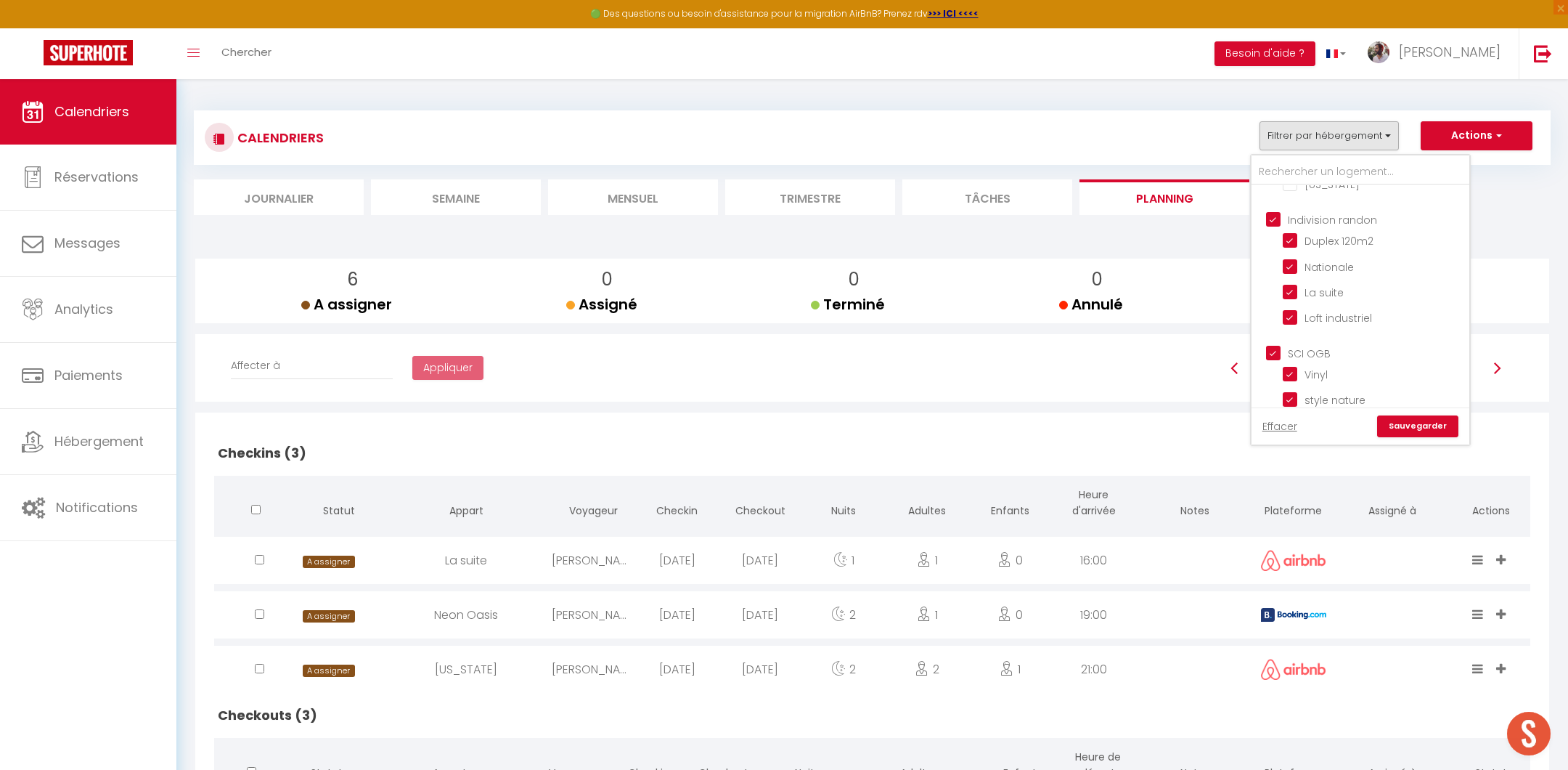
scroll to position [257, 0]
click at [1274, 205] on input "Indivision randon" at bounding box center [1375, 208] width 218 height 15
checkbox input "false"
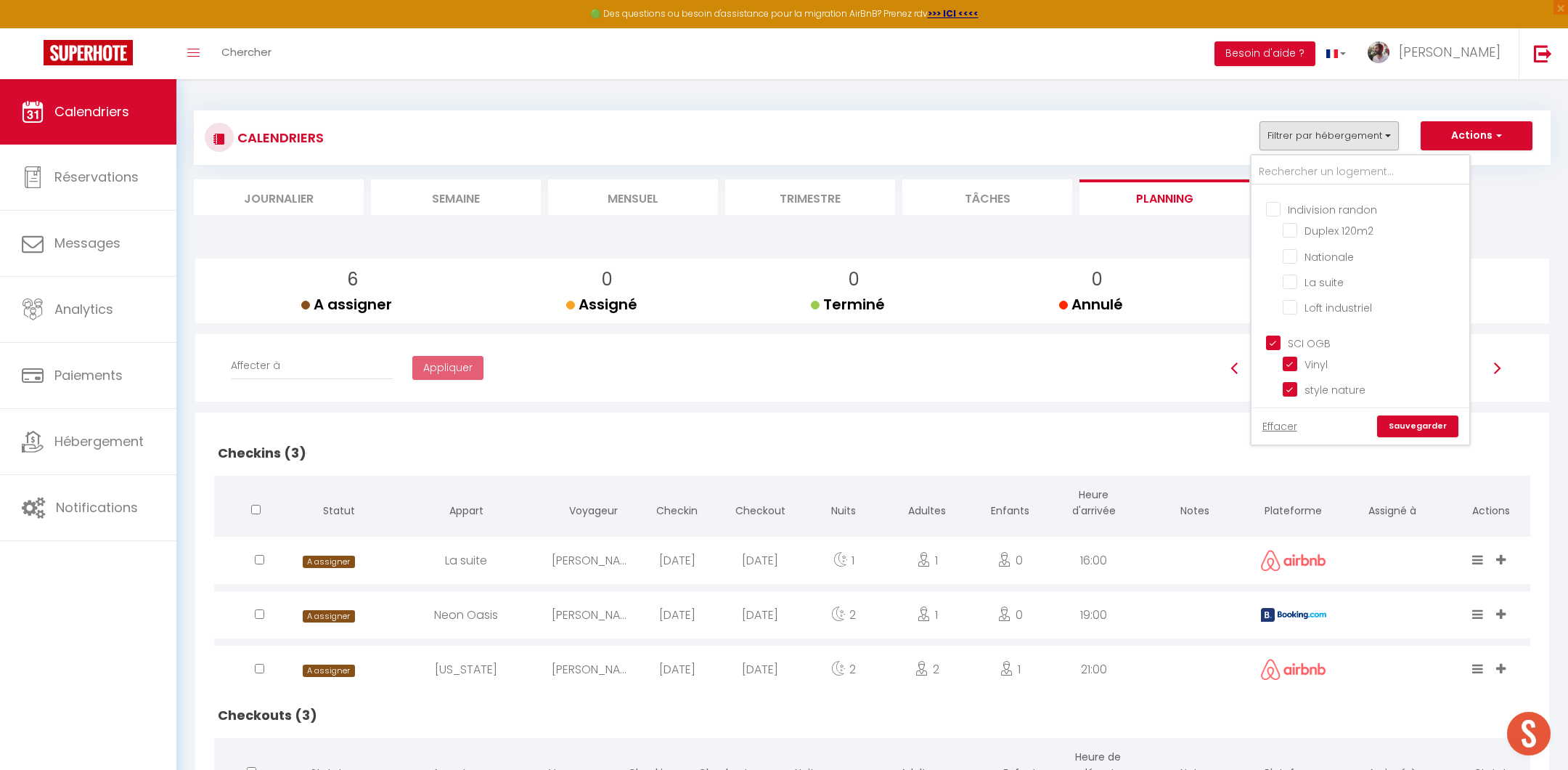
checkbox input "false"
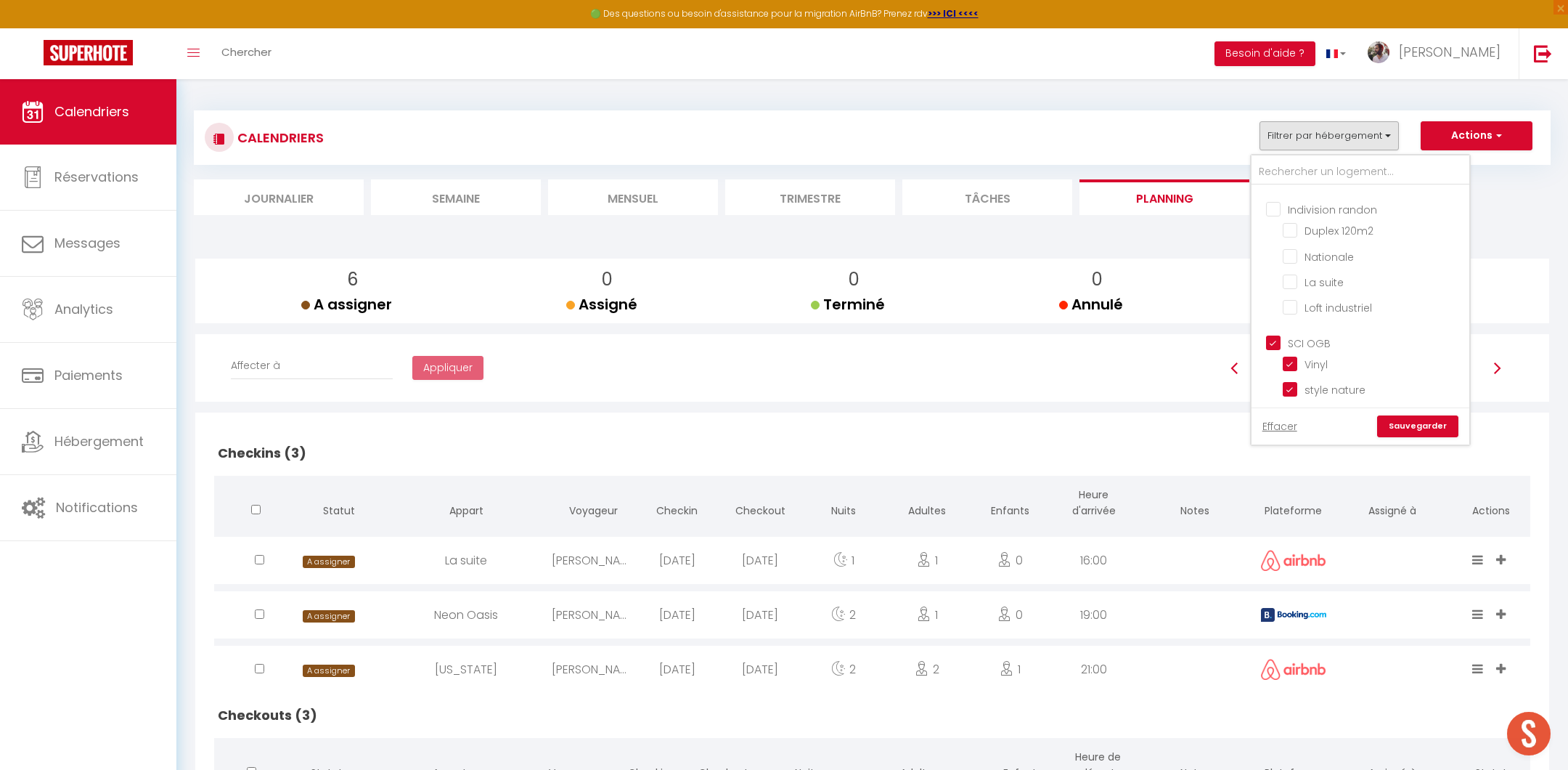
checkbox input "false"
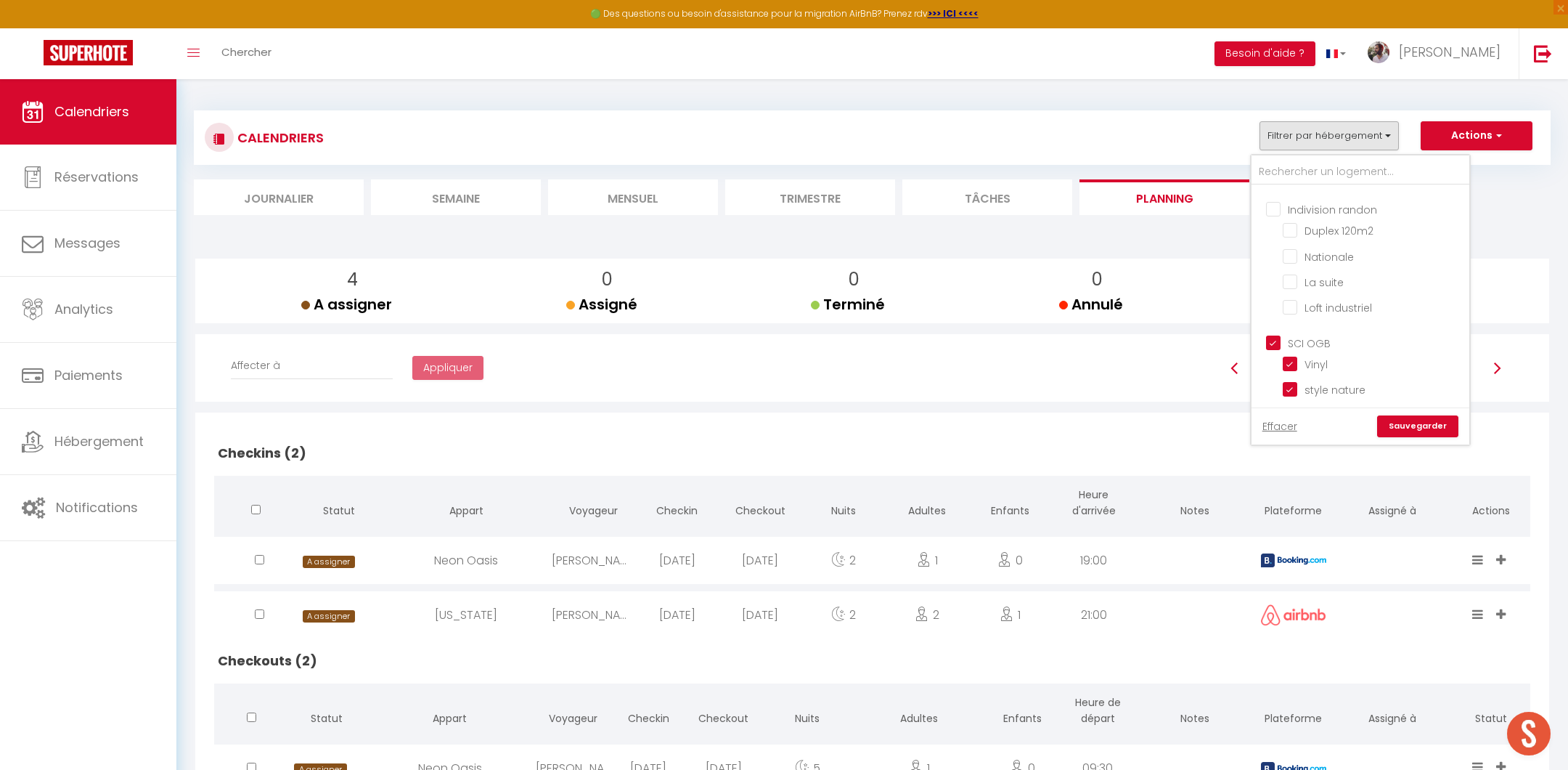
click at [1270, 337] on input "SCI OGB" at bounding box center [1375, 341] width 218 height 15
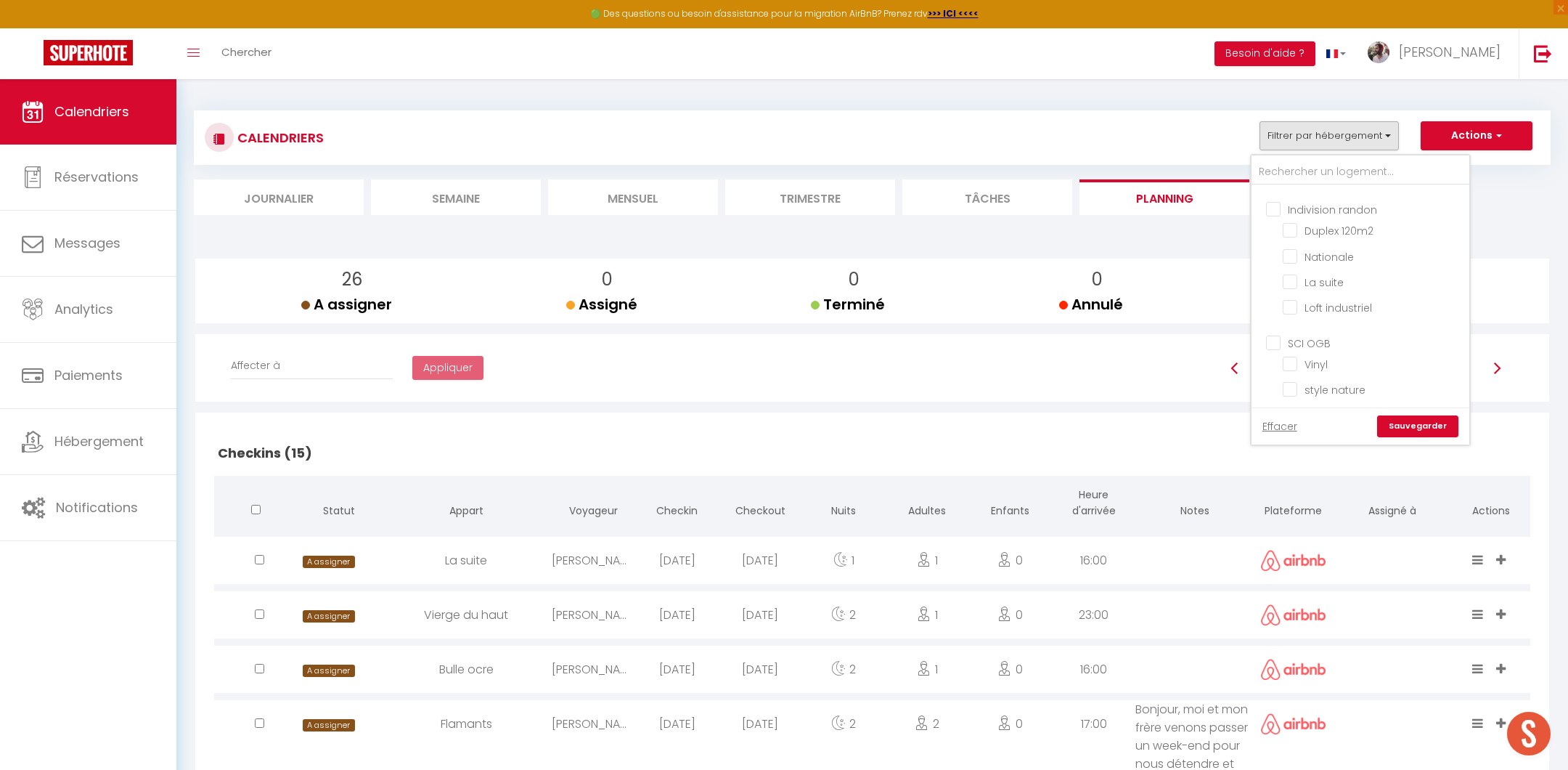
click at [1423, 427] on link "Sauvegarder" at bounding box center [1418, 426] width 82 height 22
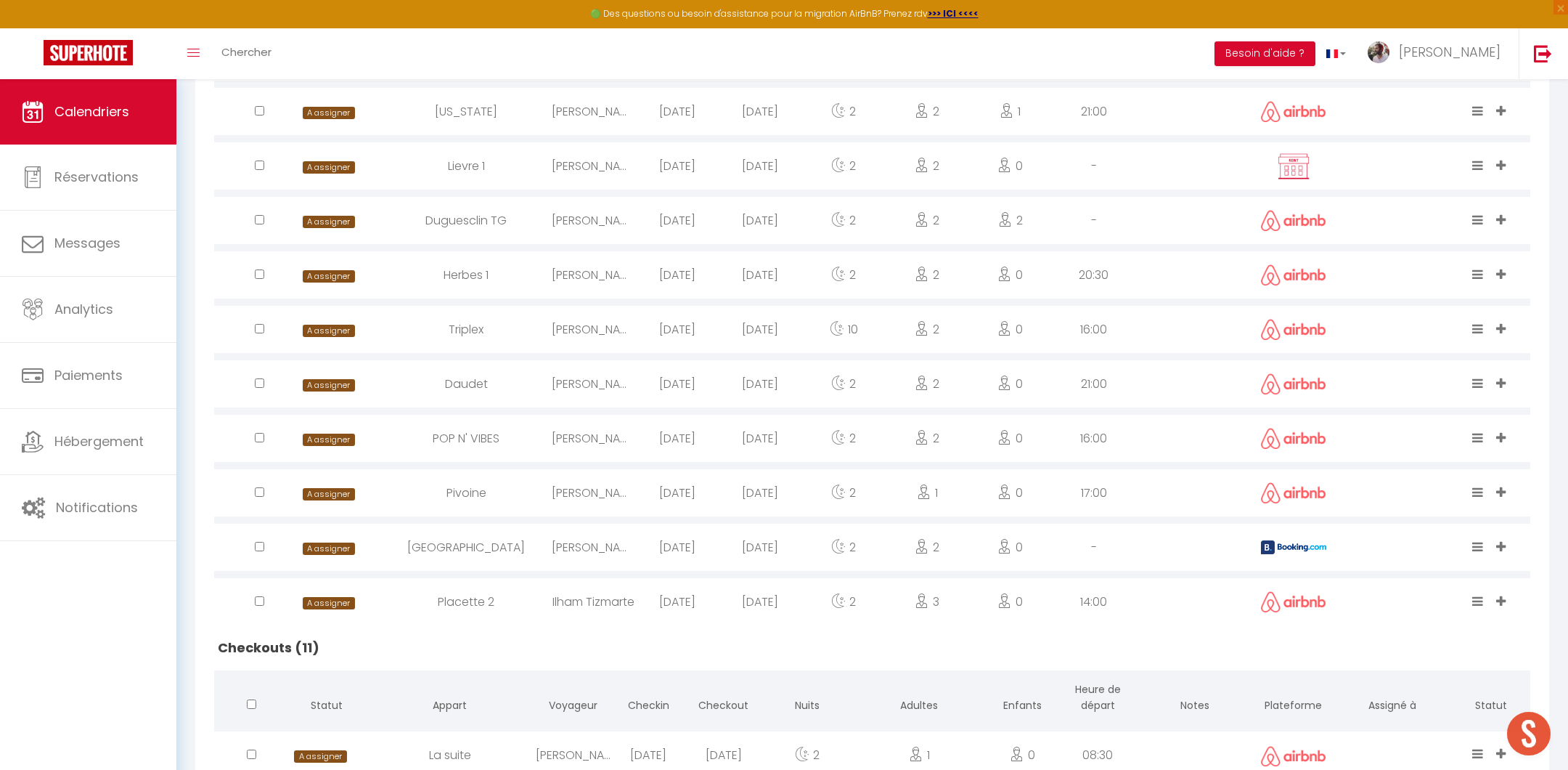
scroll to position [835, 0]
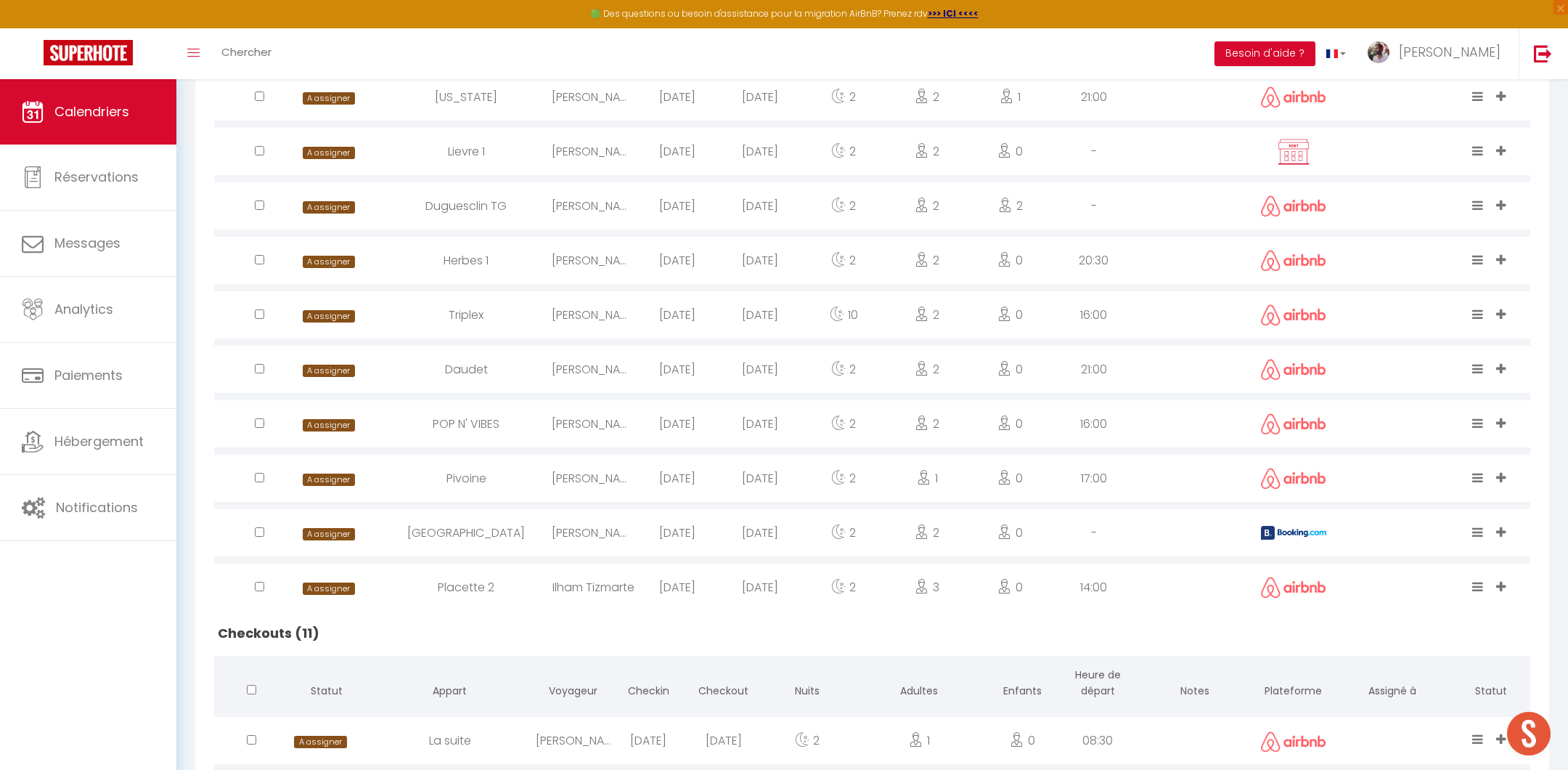
click at [515, 585] on div "Placette 2" at bounding box center [467, 587] width 171 height 47
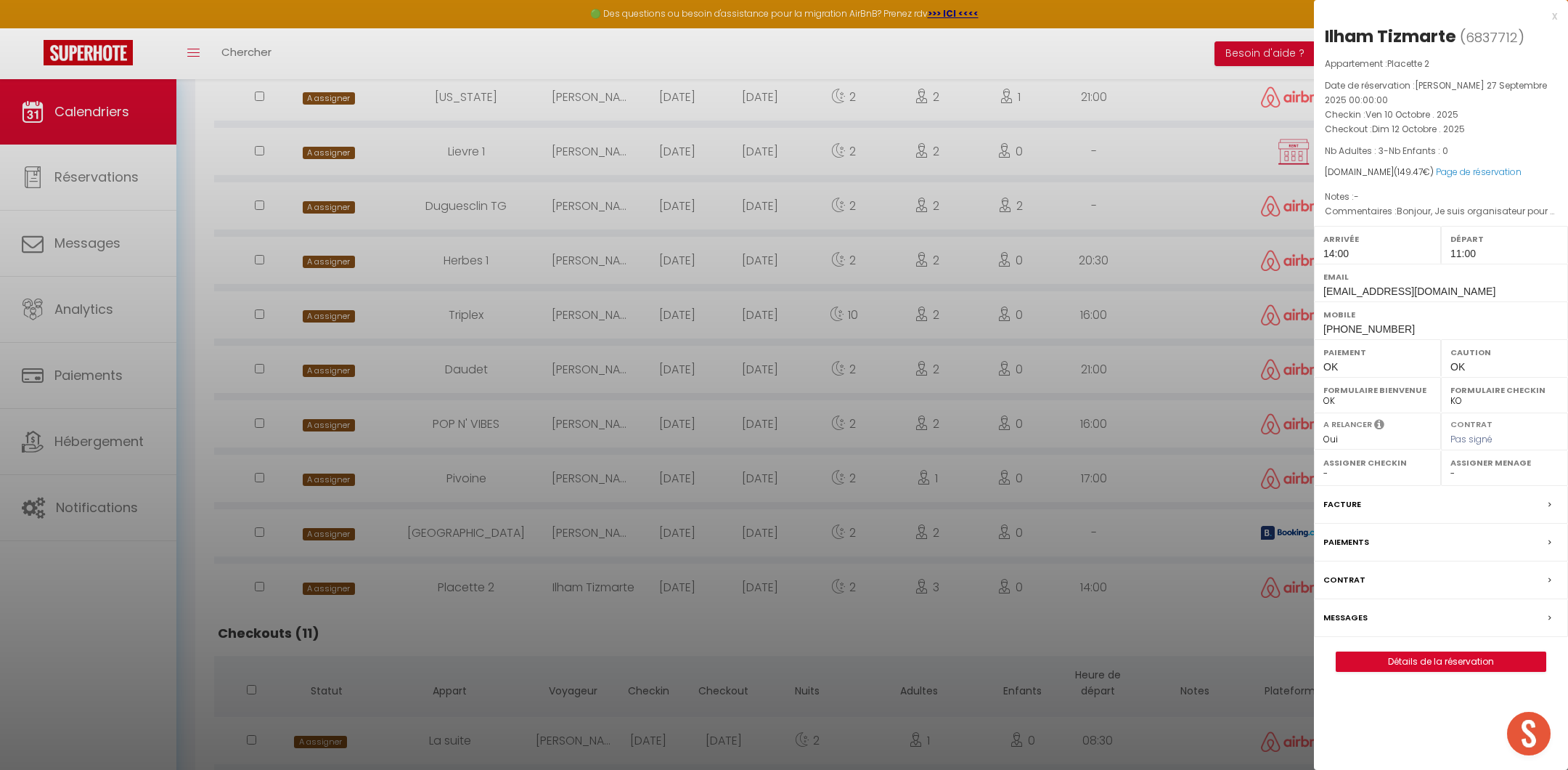
click at [1335, 614] on label "Messages" at bounding box center [1345, 617] width 44 height 15
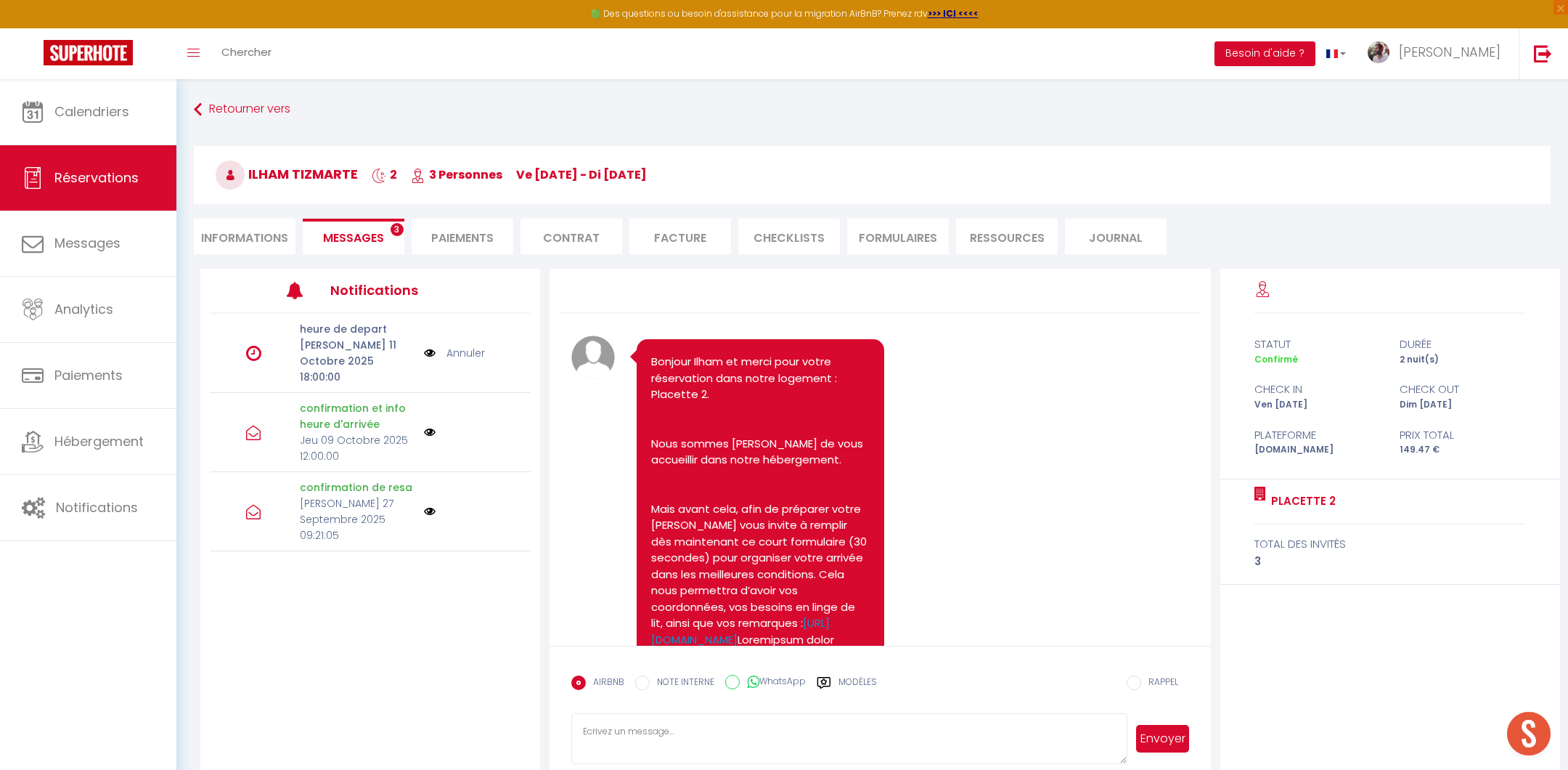
scroll to position [3218, 0]
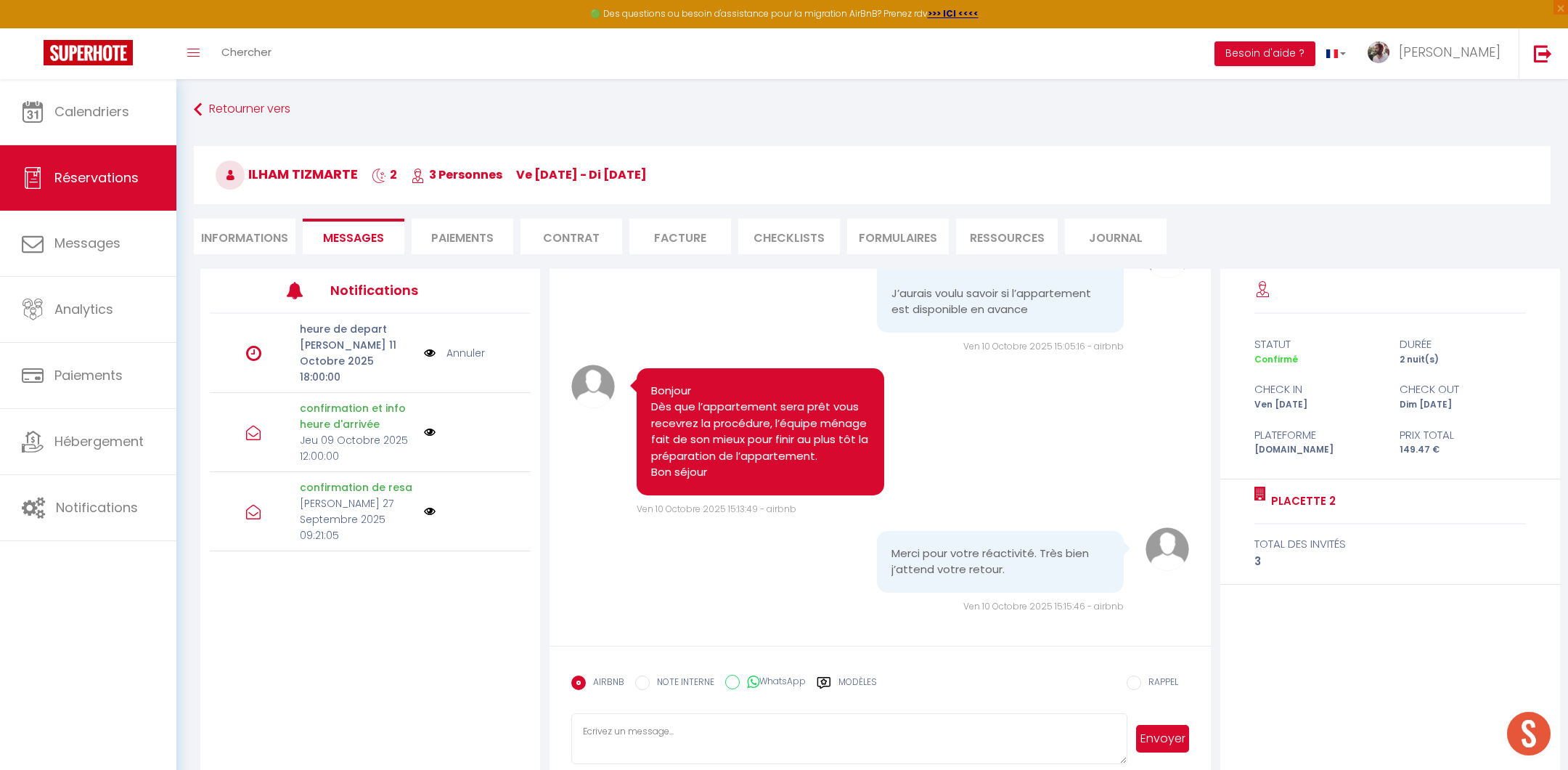
click at [838, 682] on div "Modèles" at bounding box center [847, 691] width 60 height 31
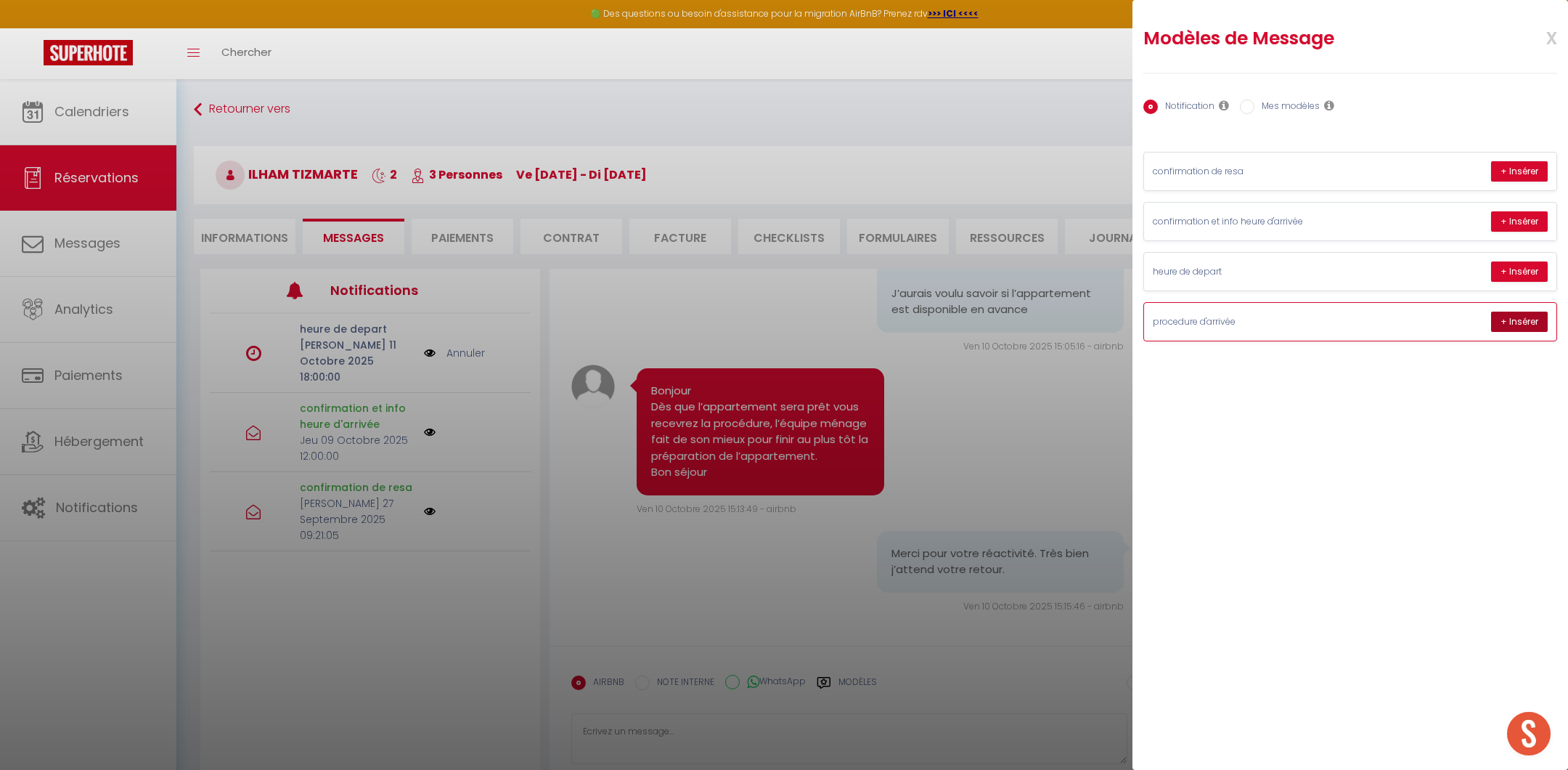
click at [1510, 317] on button "+ Insérer" at bounding box center [1519, 321] width 56 height 20
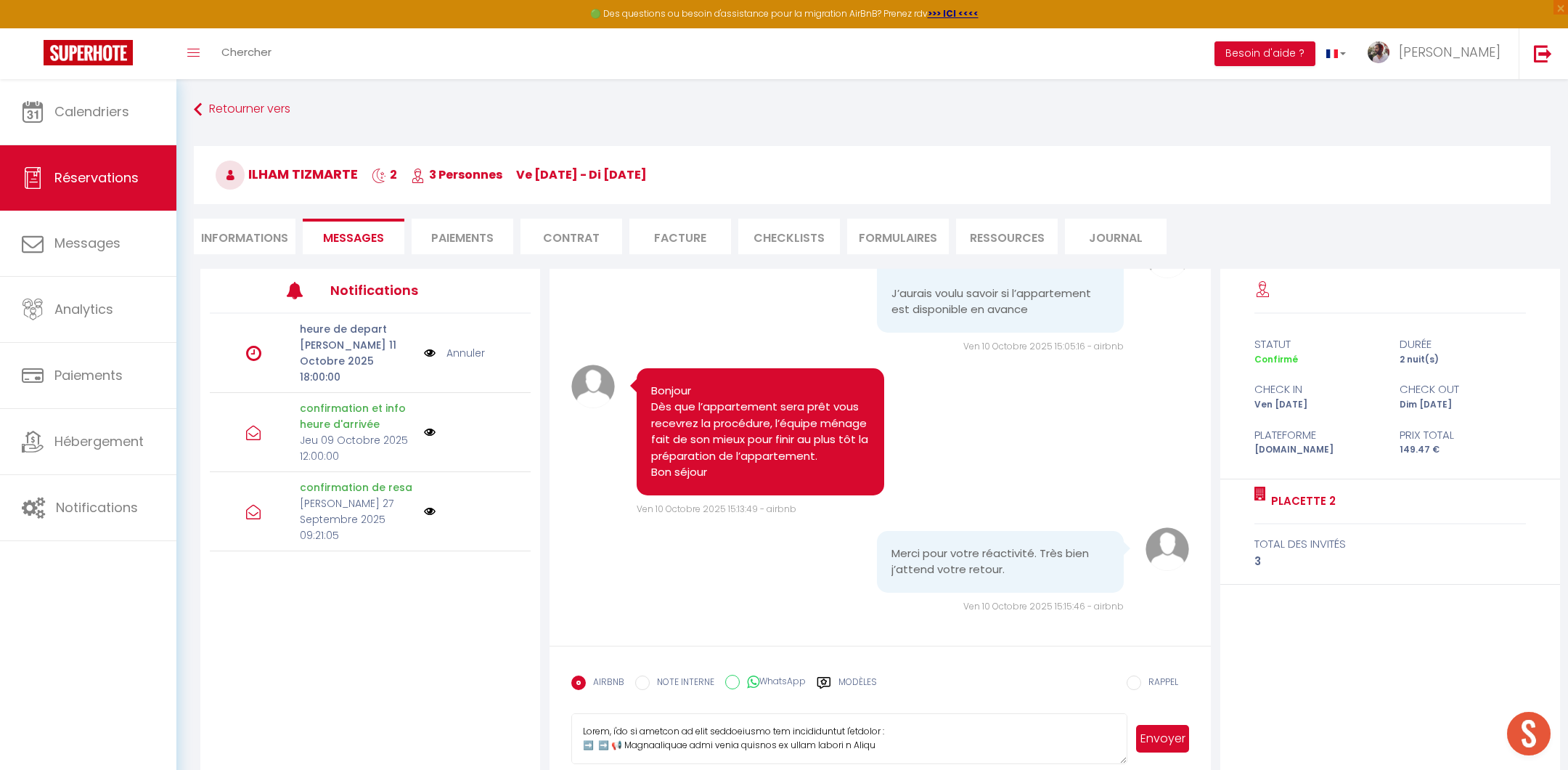
click at [1165, 736] on button "Envoyer" at bounding box center [1163, 738] width 52 height 28
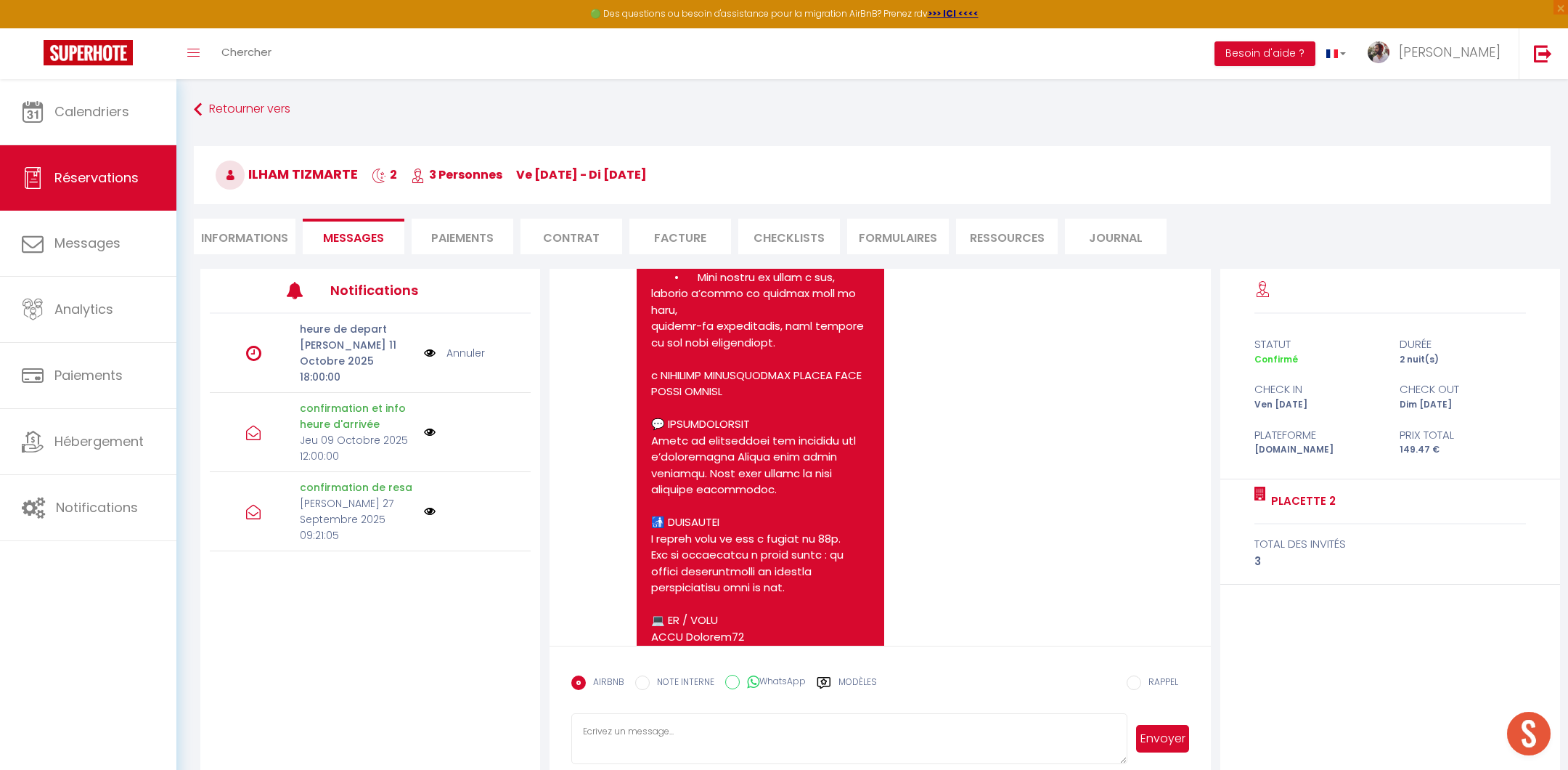
scroll to position [4131, 0]
